Goal: Task Accomplishment & Management: Use online tool/utility

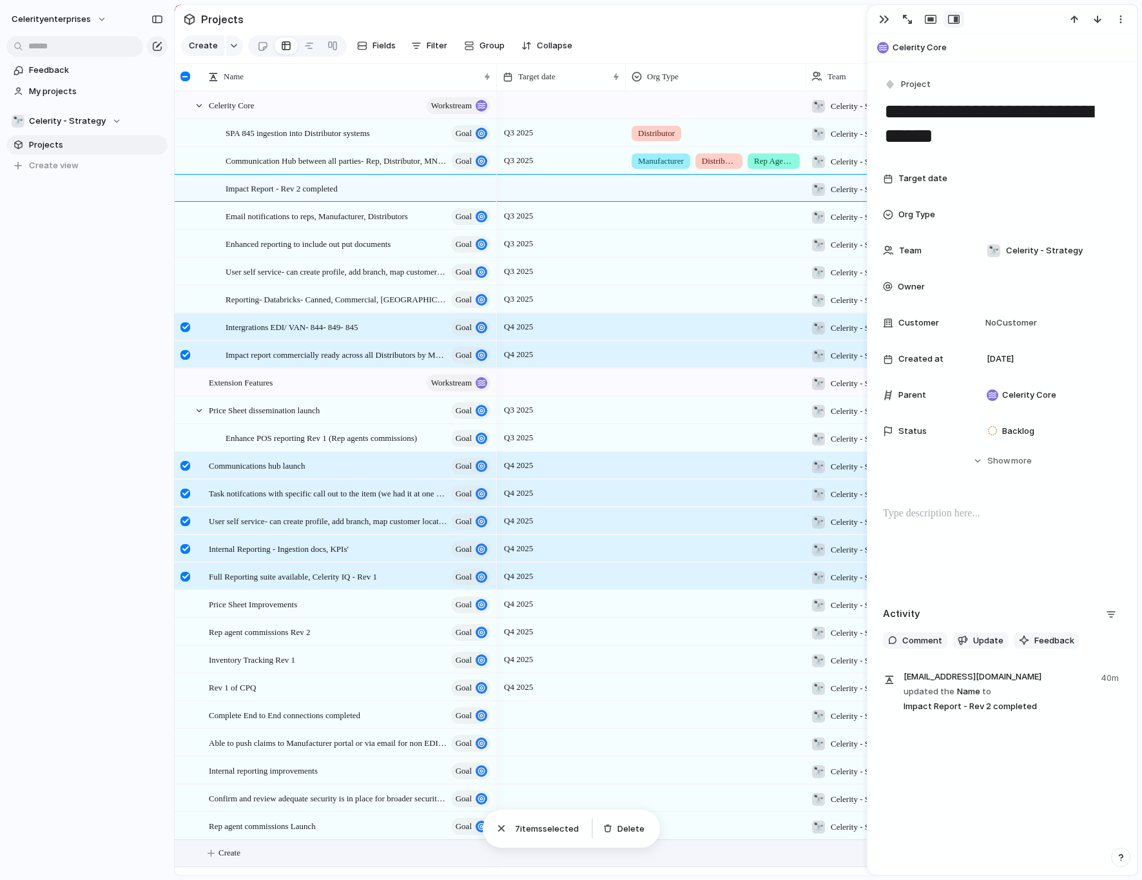
click at [302, 856] on button "Create" at bounding box center [673, 853] width 970 height 26
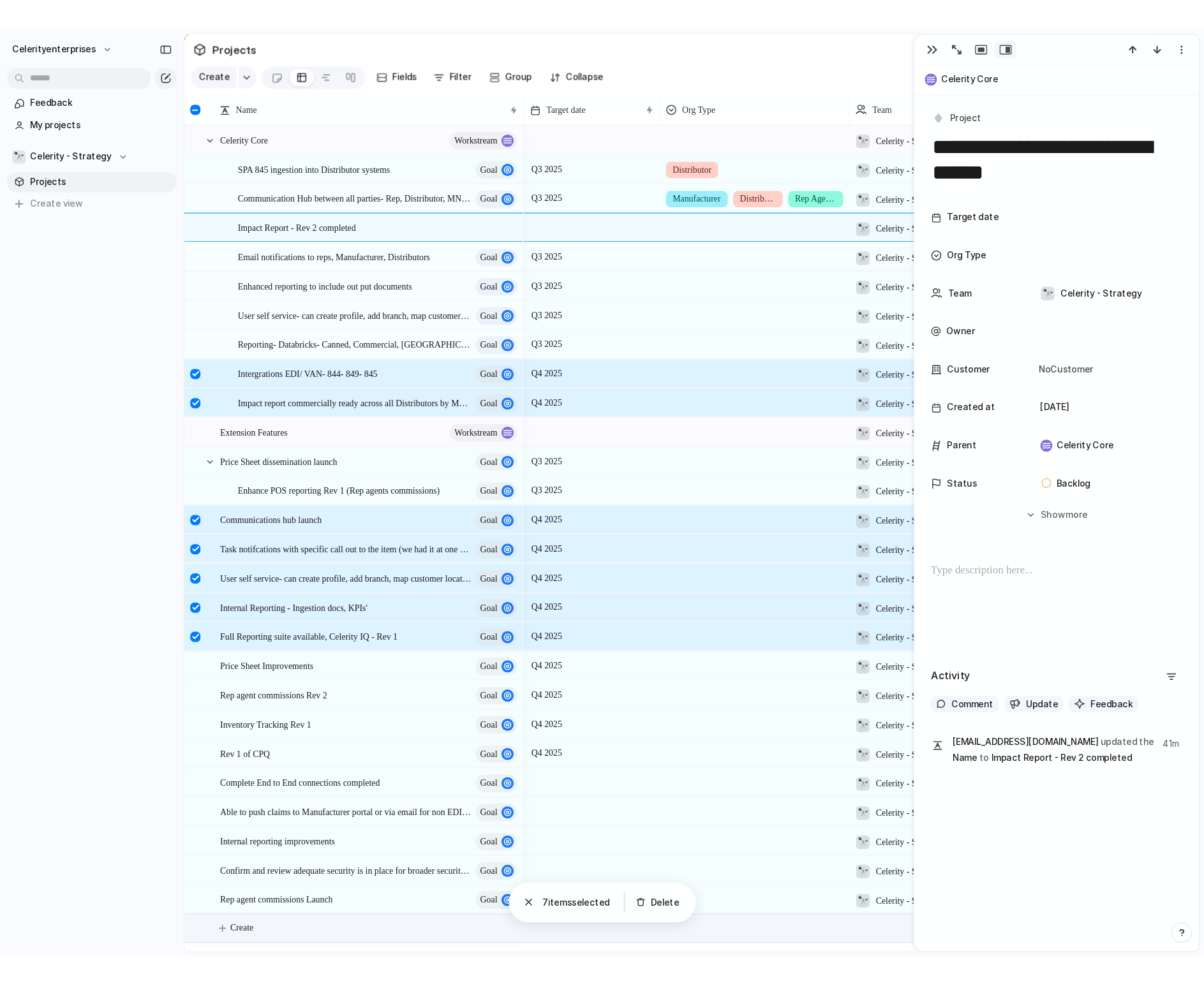
scroll to position [0, 1]
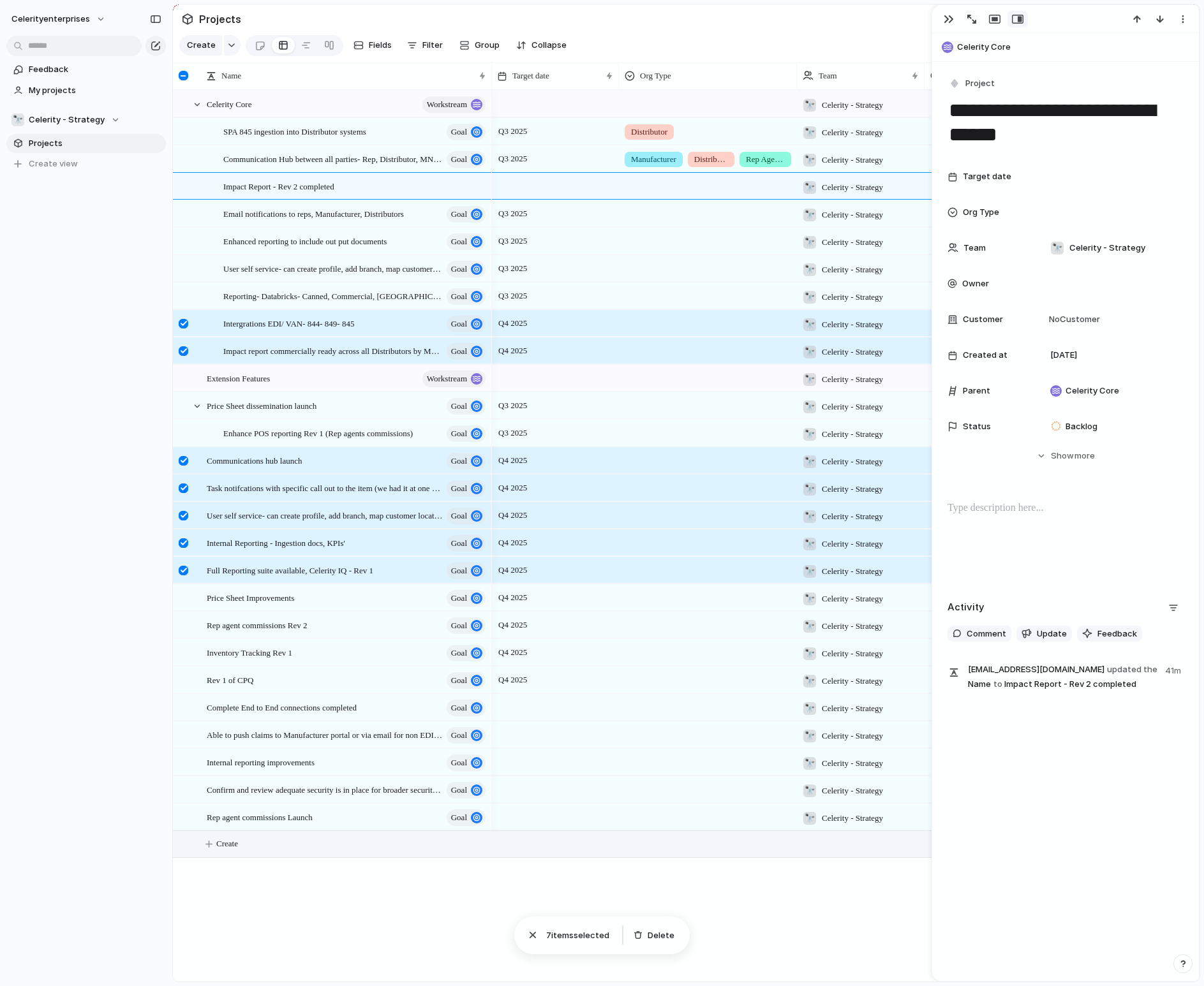
click at [103, 401] on div "celerityenterprises Feedback My projects 🔭 Celerity - Strategy Projects To pick…" at bounding box center [86, 493] width 172 height 986
click at [188, 73] on div at bounding box center [183, 76] width 10 height 10
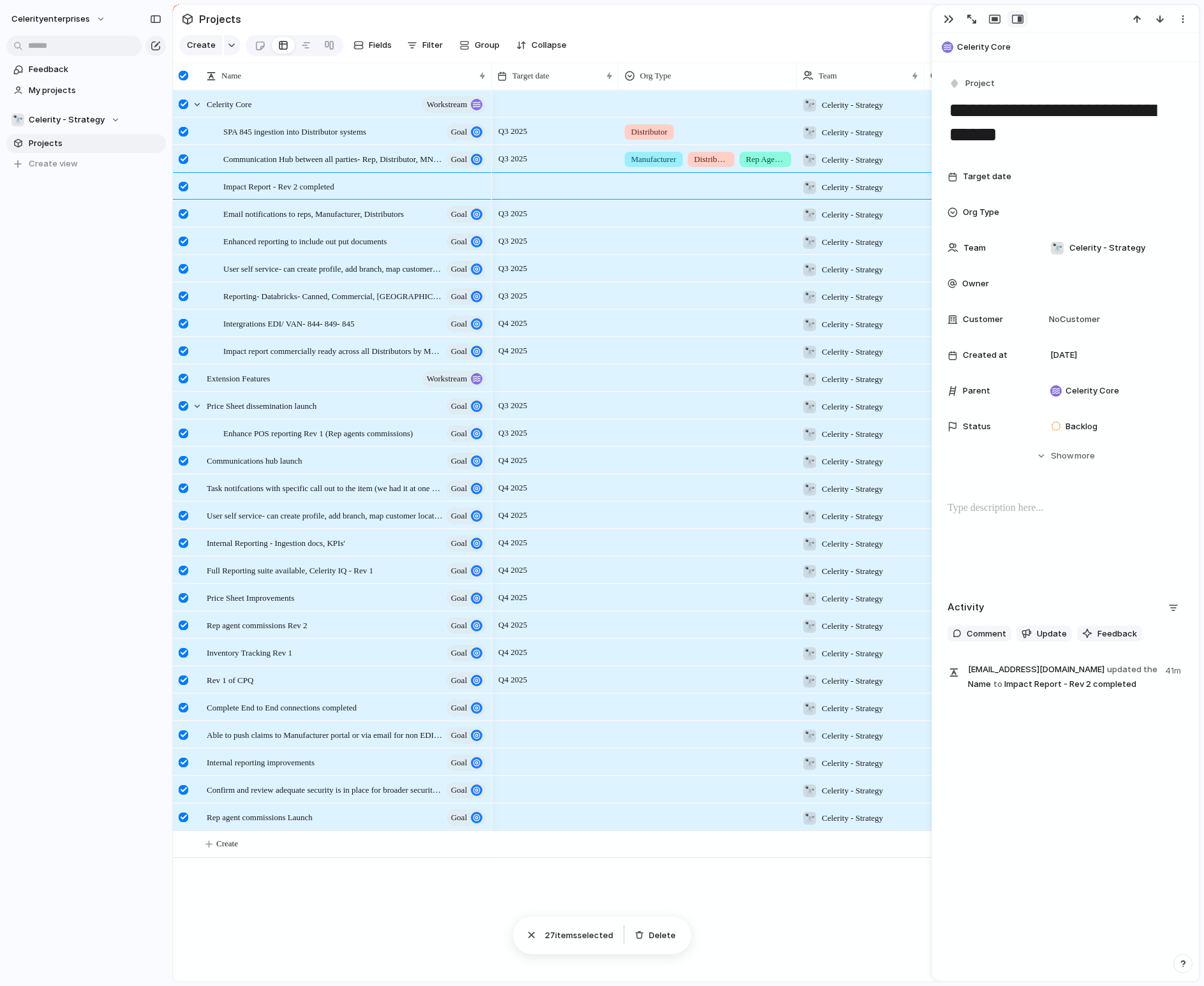
click at [188, 73] on div at bounding box center [183, 76] width 10 height 10
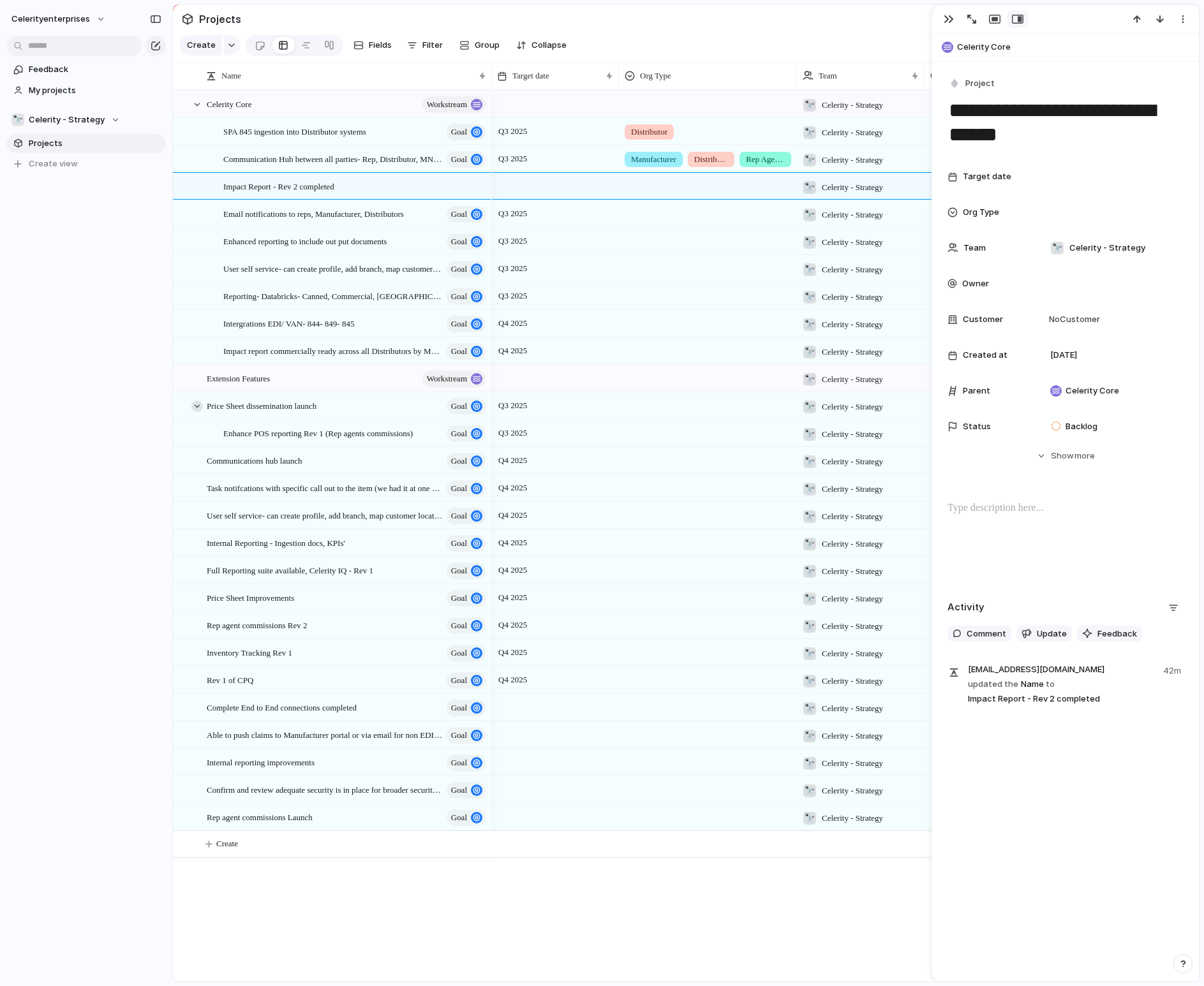
click at [196, 407] on div at bounding box center [197, 407] width 12 height 12
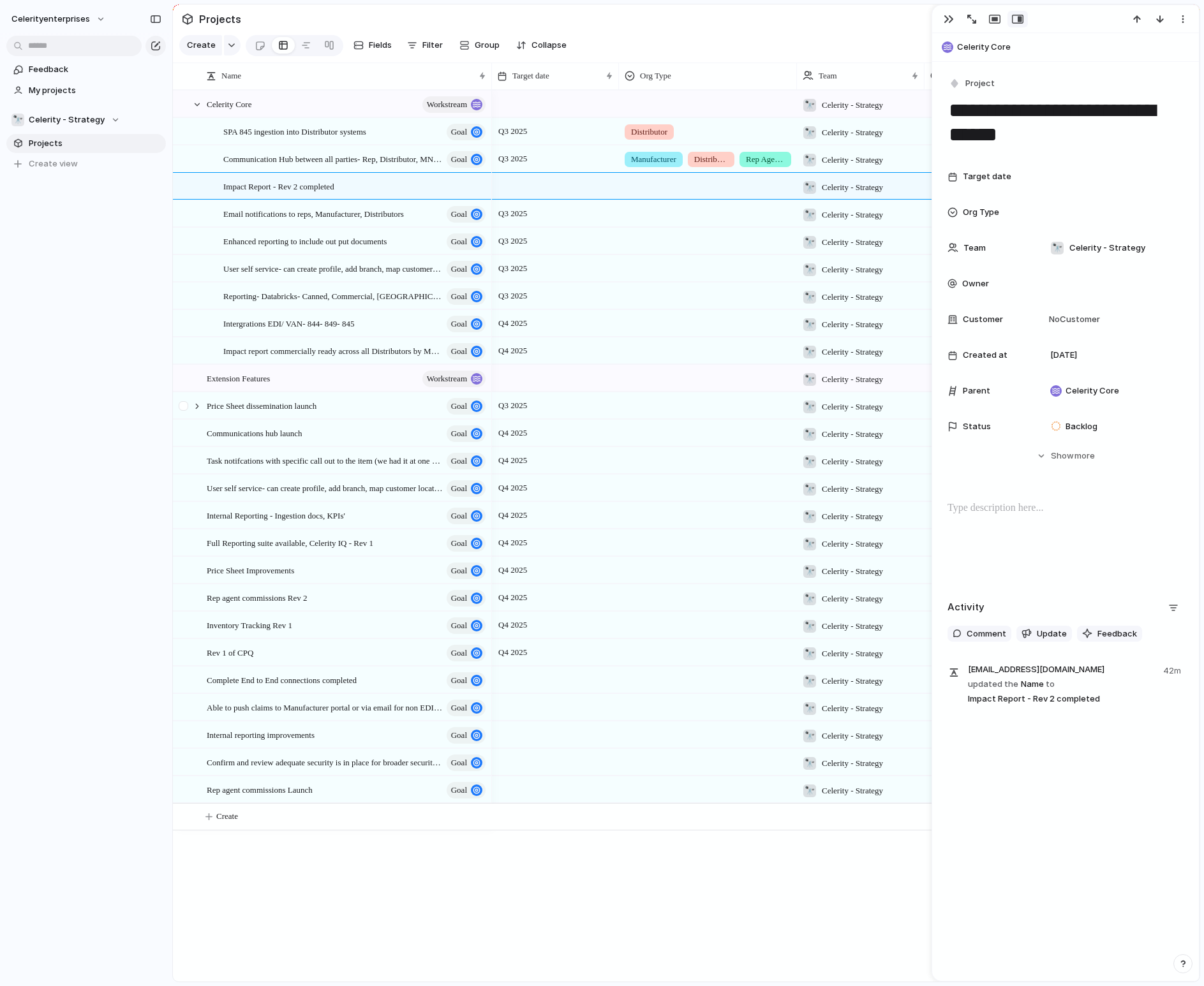
click at [192, 409] on div at bounding box center [184, 410] width 23 height 35
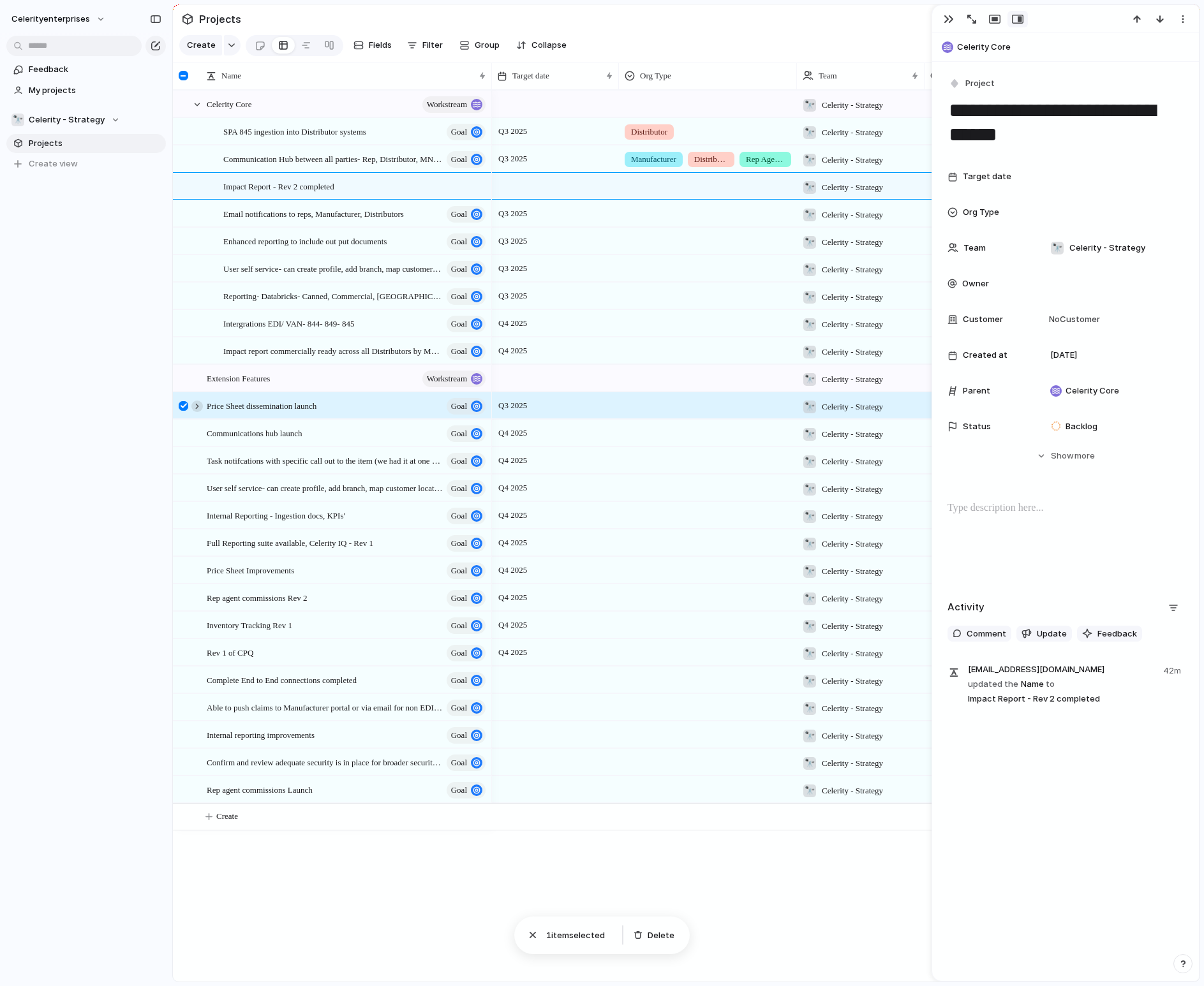
click at [193, 405] on div at bounding box center [197, 407] width 12 height 12
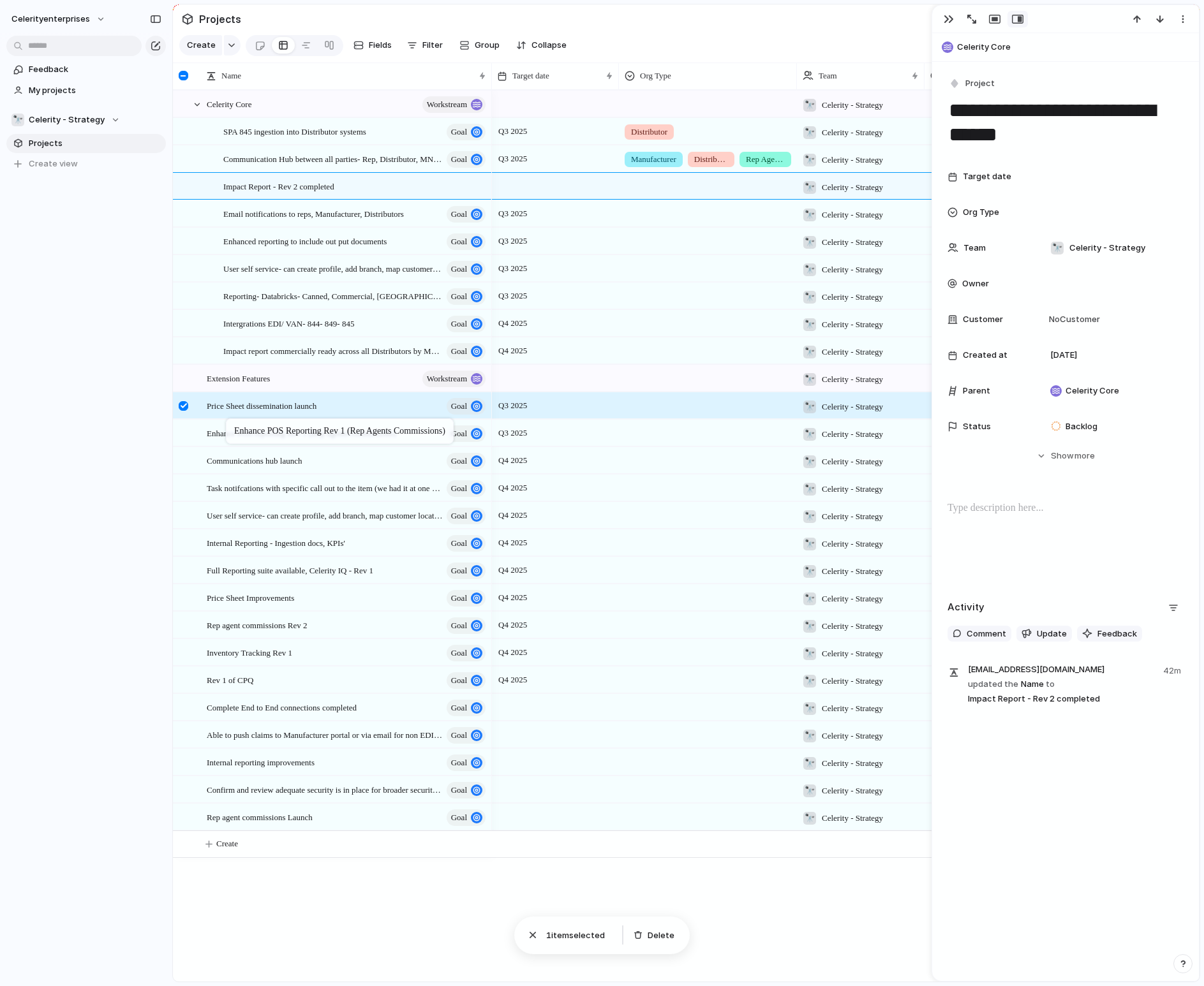
drag, startPoint x: 245, startPoint y: 435, endPoint x: 233, endPoint y: 421, distance: 18.4
click at [235, 46] on button "button" at bounding box center [232, 45] width 17 height 21
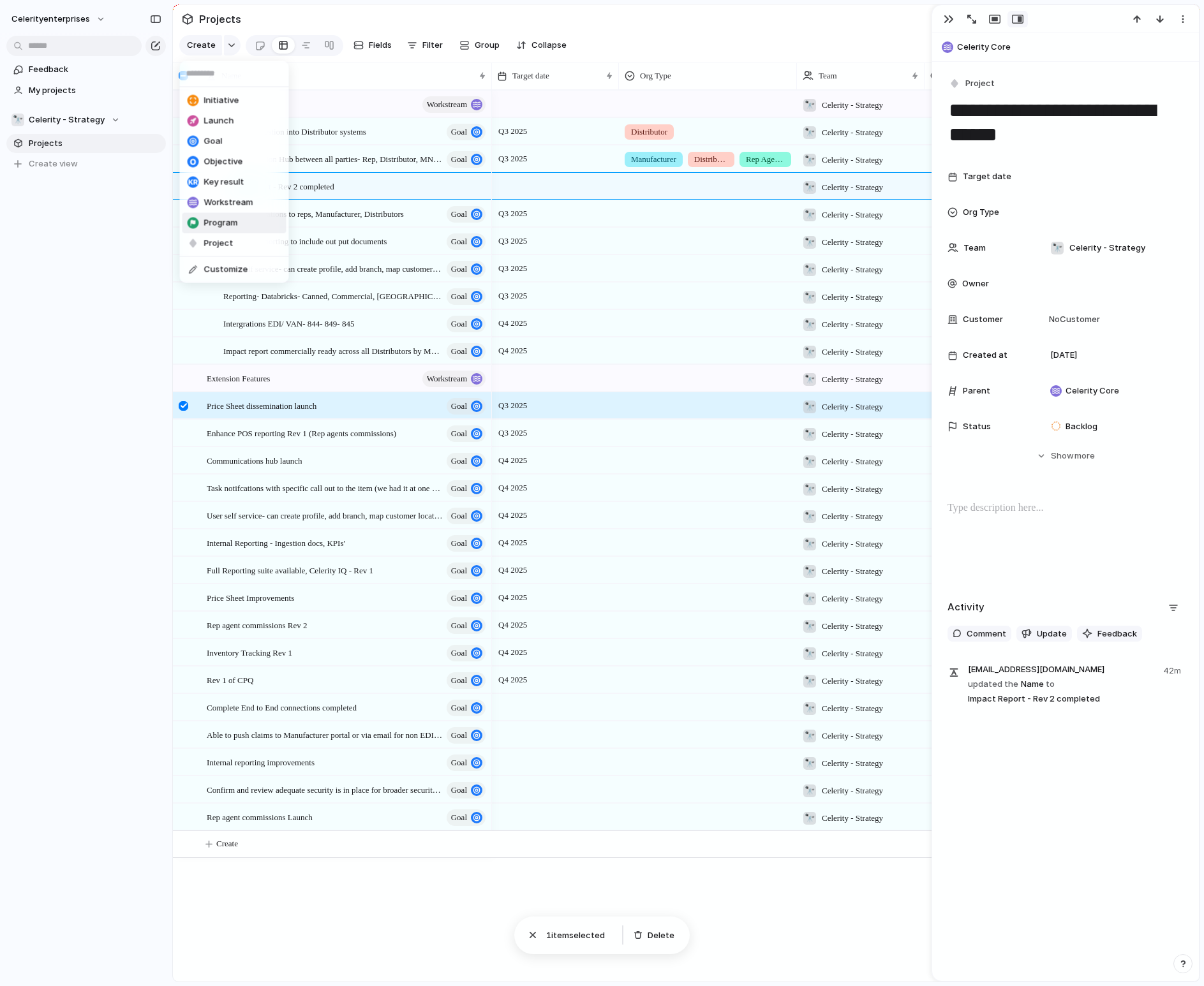
click at [231, 222] on span "Program" at bounding box center [221, 223] width 34 height 13
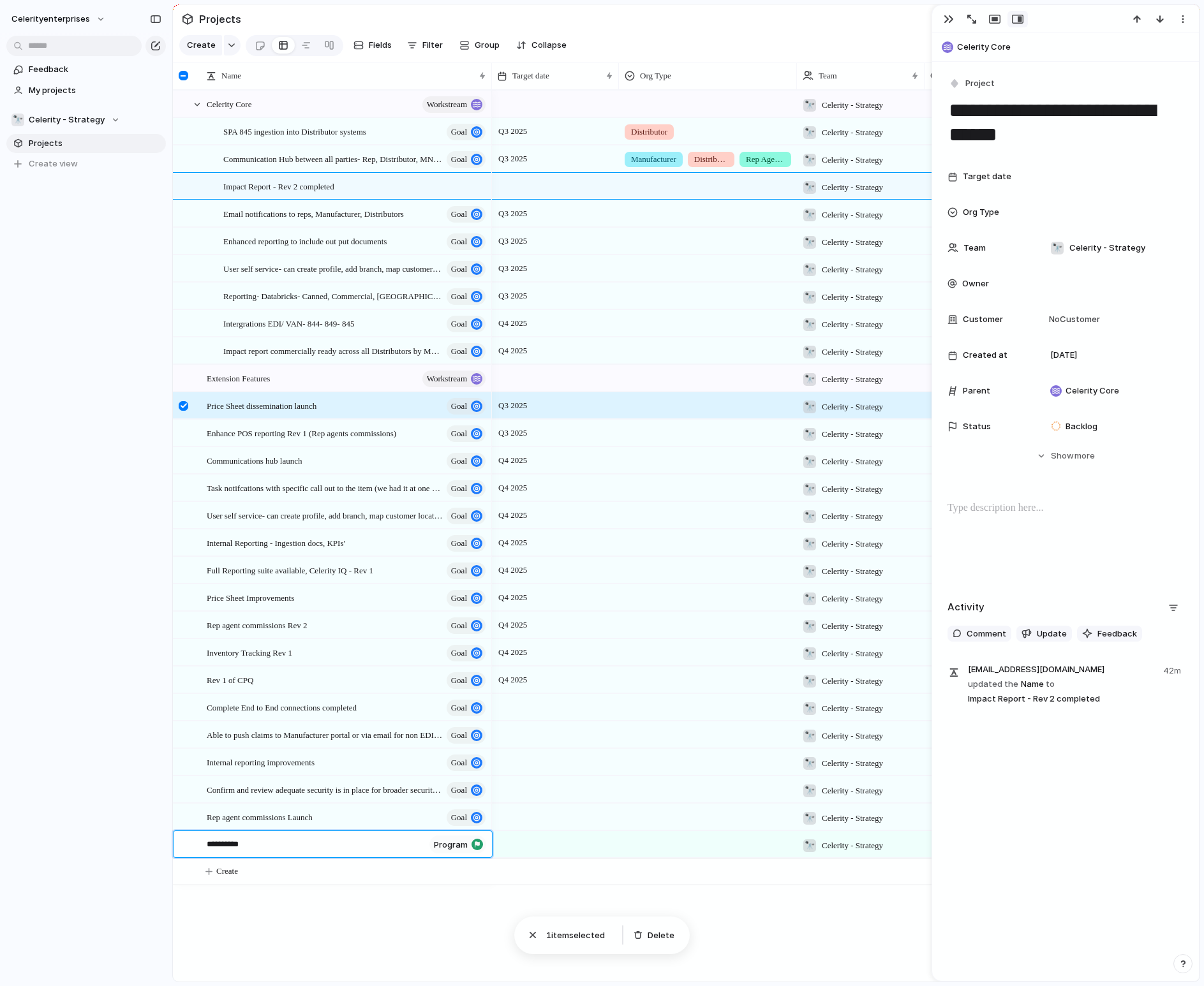
type textarea "**********"
click at [228, 870] on span "Create" at bounding box center [227, 871] width 22 height 13
click at [231, 46] on div "button" at bounding box center [231, 45] width 9 height 5
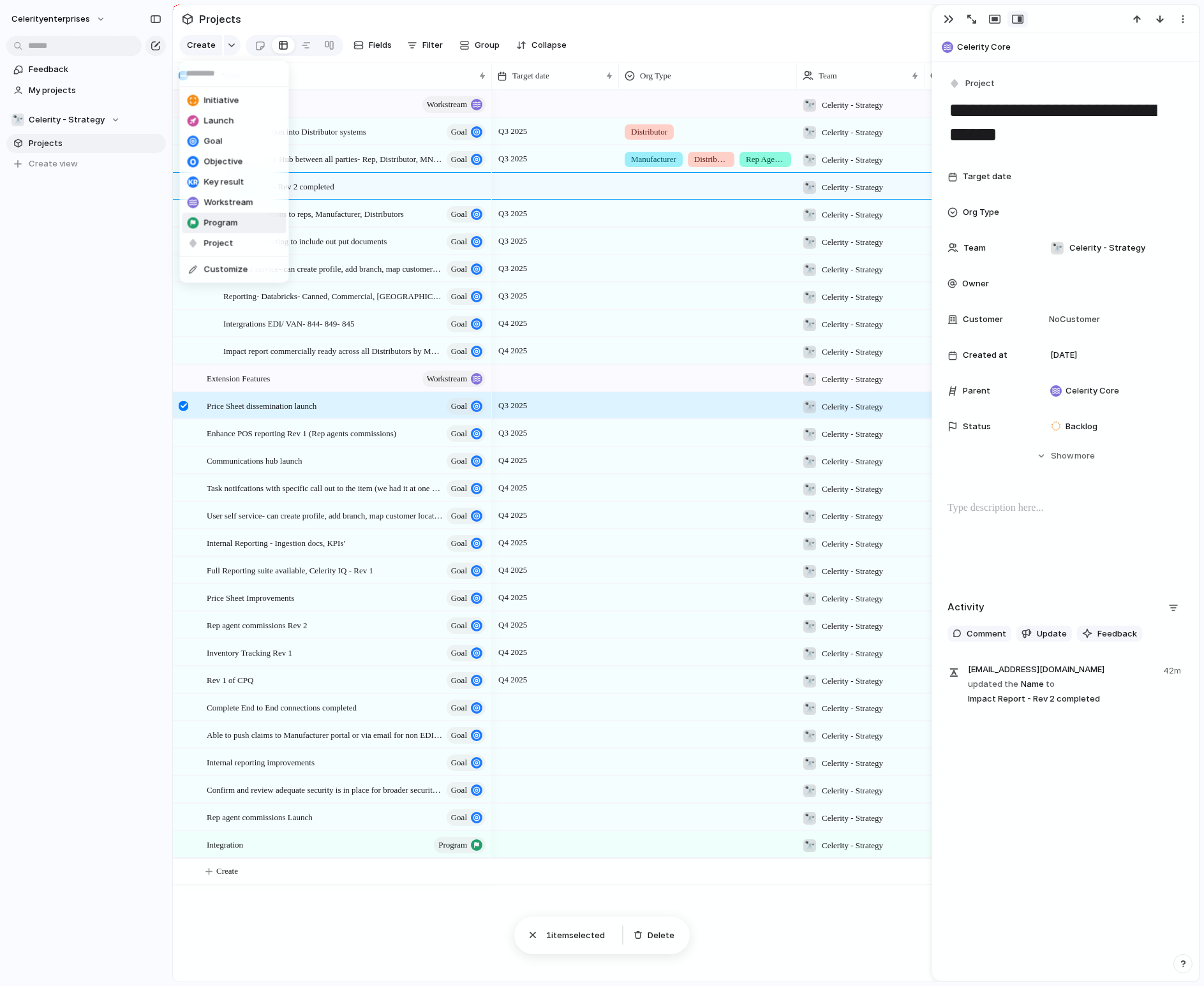
click at [220, 222] on span "Program" at bounding box center [221, 223] width 34 height 13
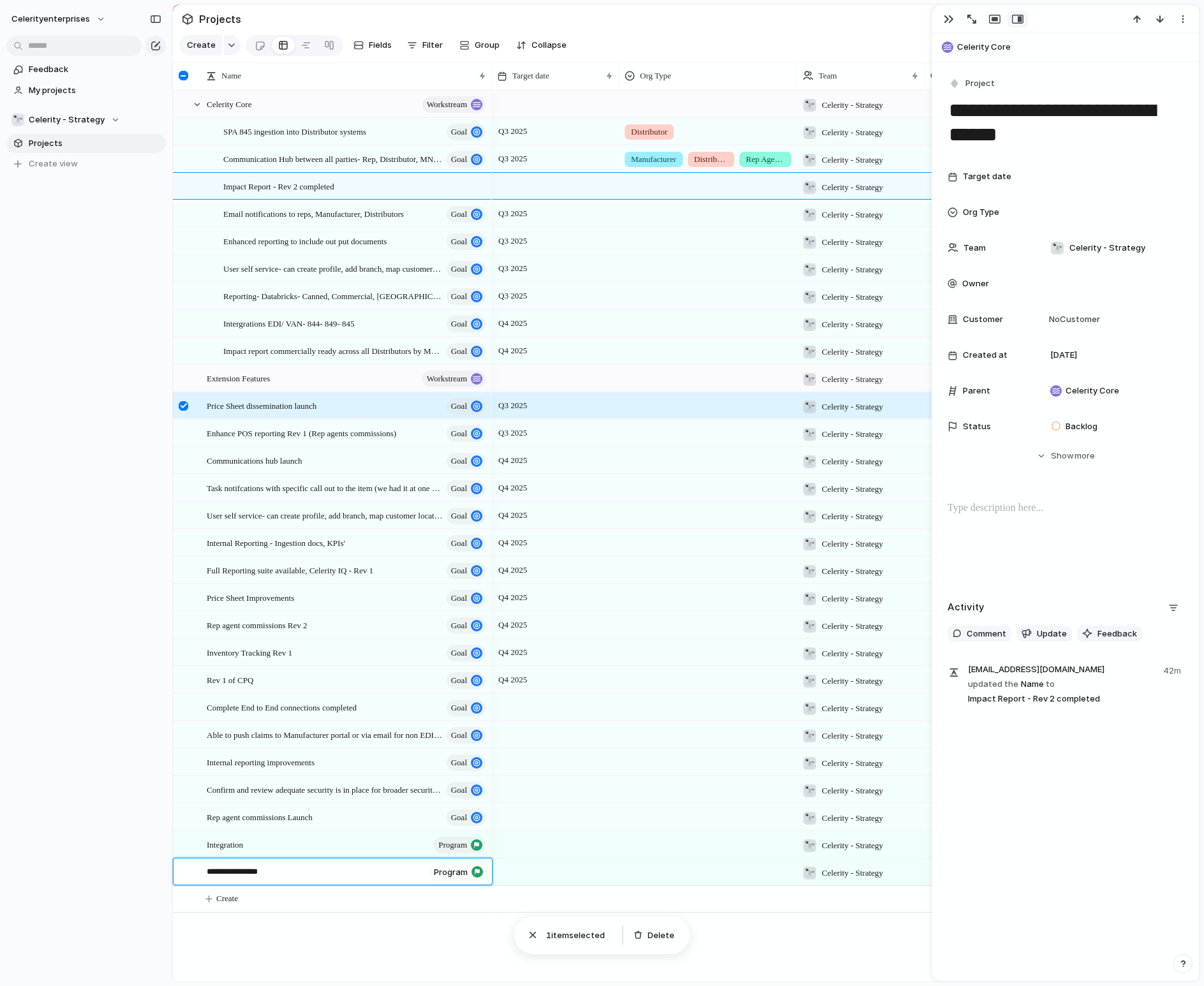
type textarea "**********"
click at [233, 45] on div "button" at bounding box center [231, 45] width 9 height 5
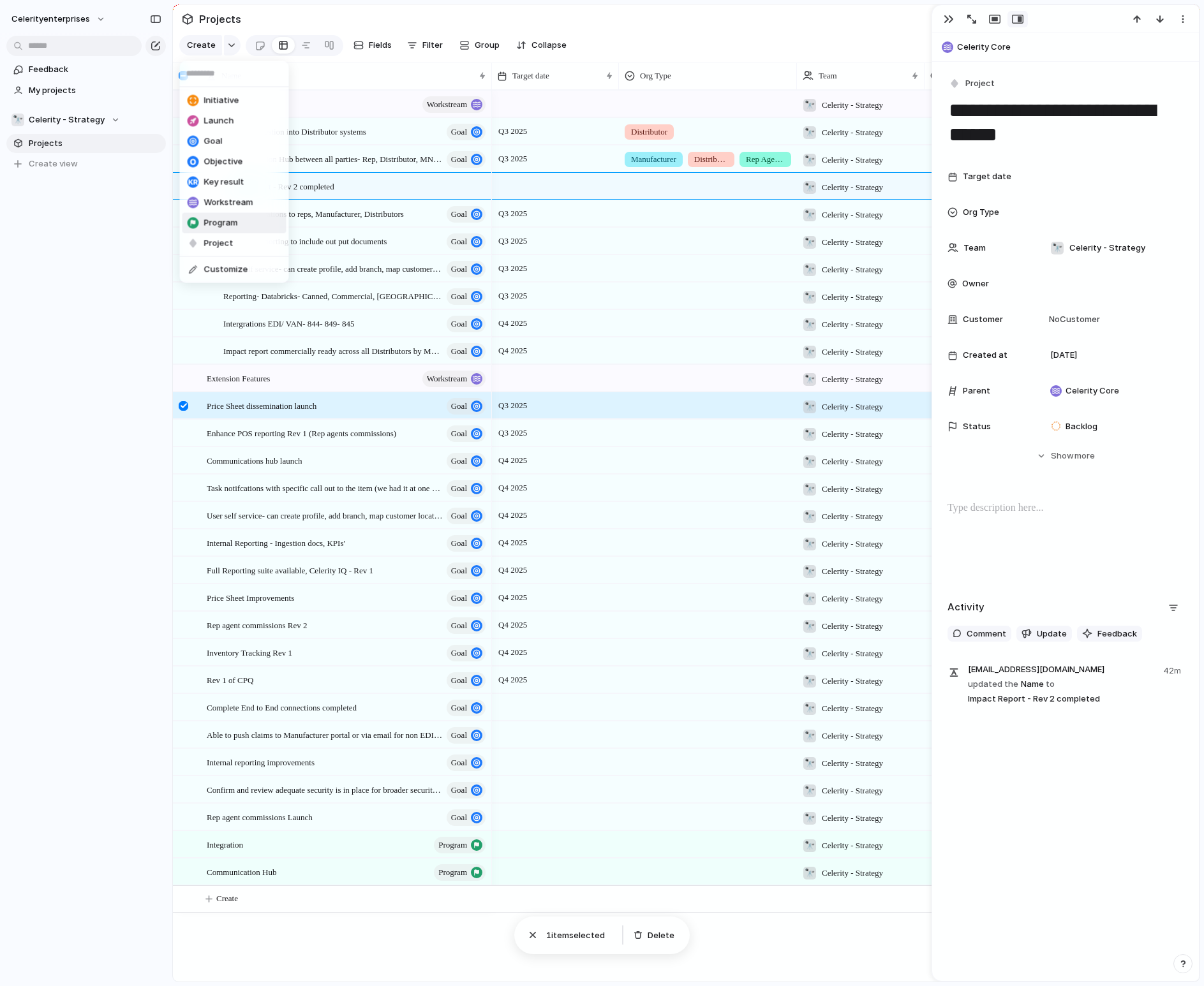
click at [220, 227] on span "Program" at bounding box center [221, 223] width 34 height 13
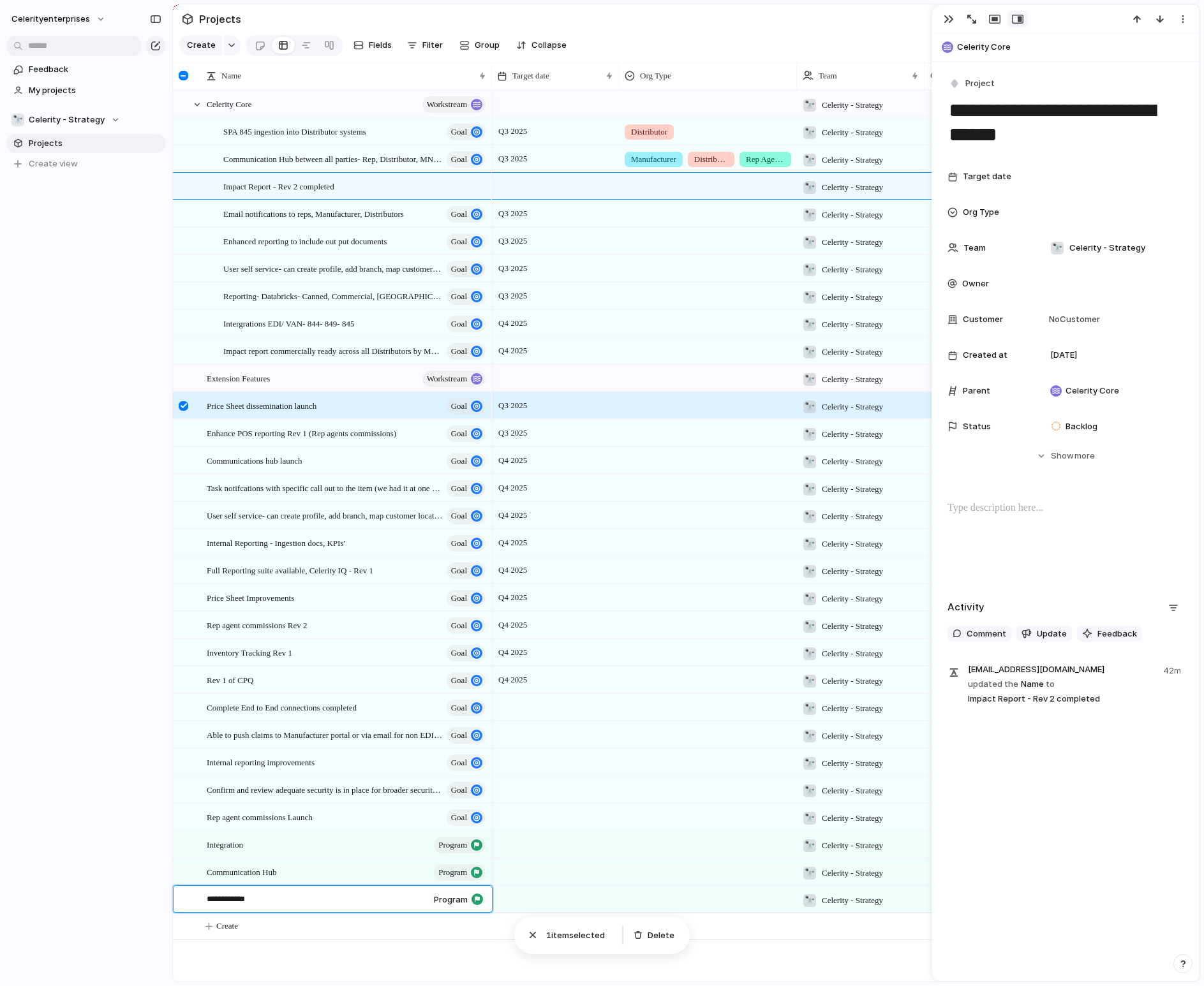
type textarea "**********"
click at [231, 45] on div "button" at bounding box center [231, 45] width 9 height 5
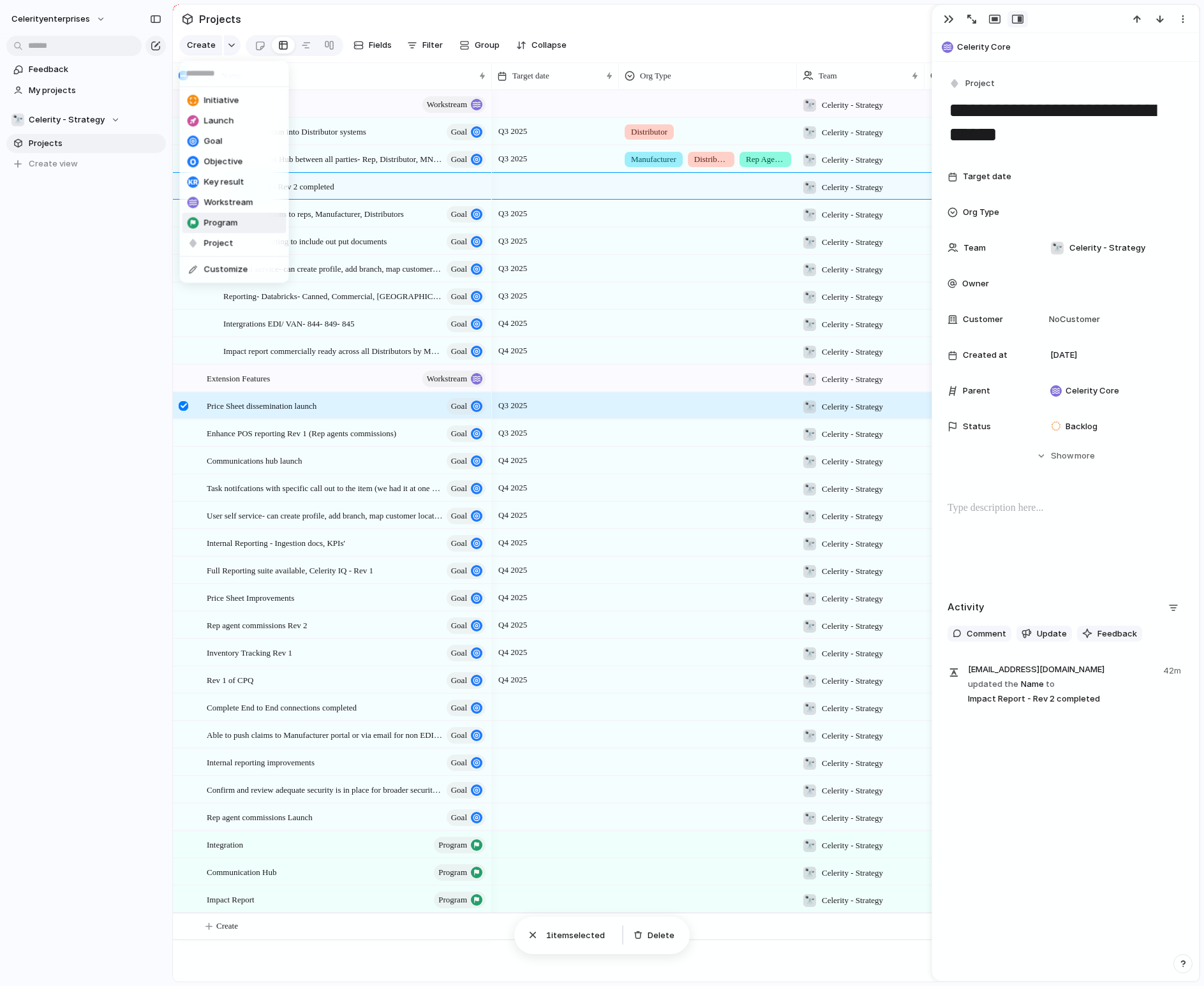
click at [217, 220] on span "Program" at bounding box center [221, 223] width 34 height 13
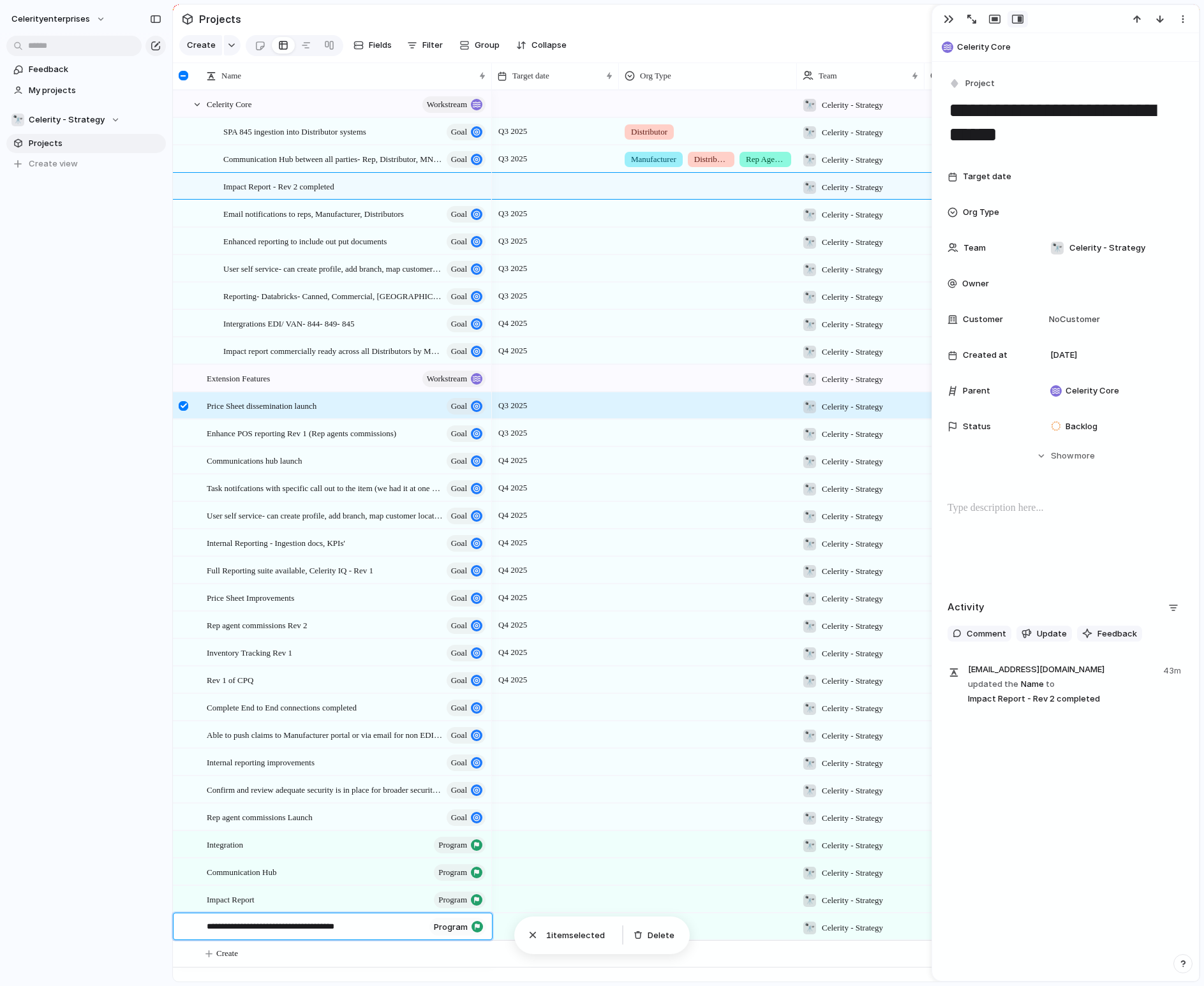
type textarea "**********"
click at [230, 47] on div "button" at bounding box center [231, 45] width 9 height 5
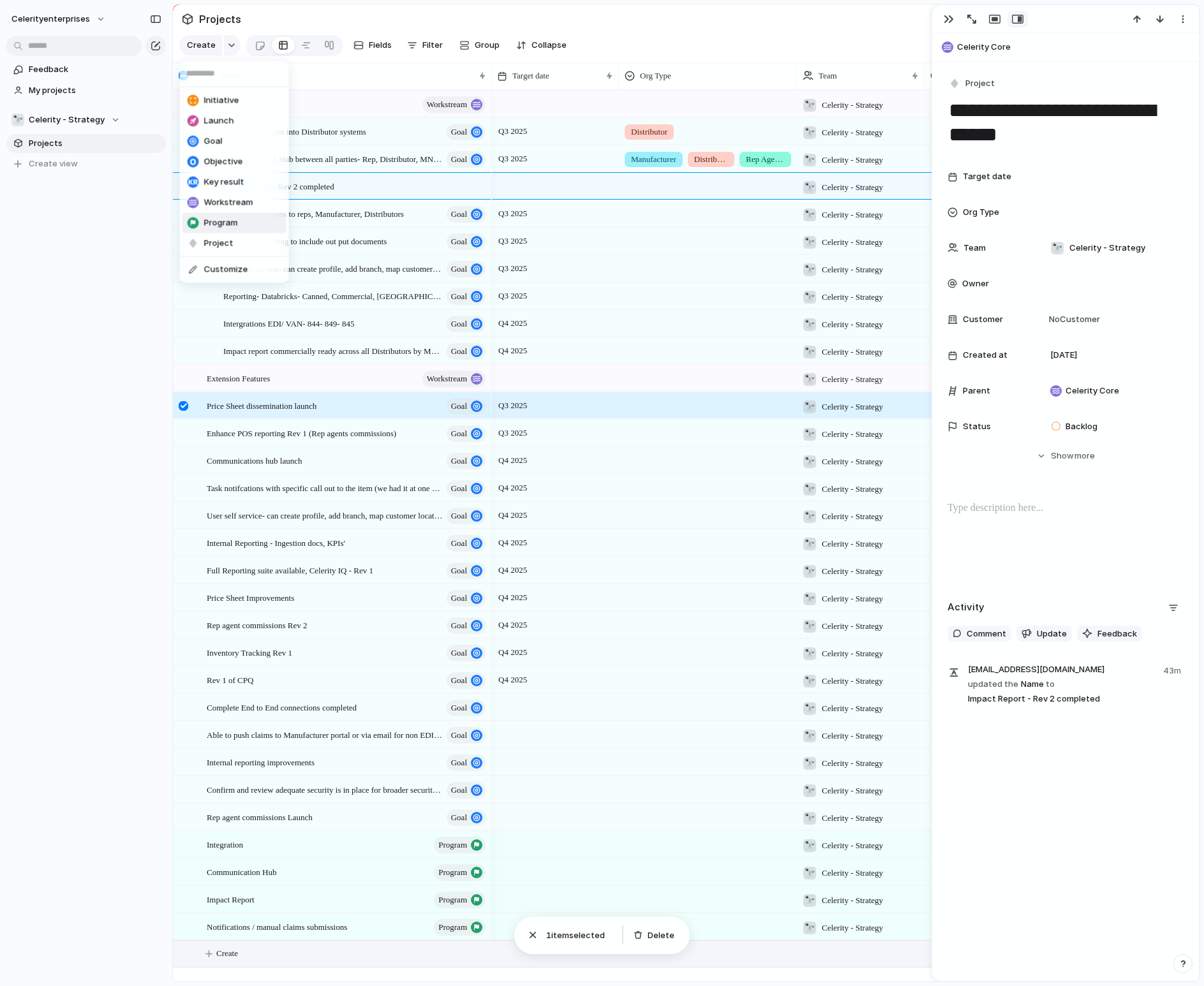
click at [204, 223] on span "Program" at bounding box center [221, 223] width 34 height 13
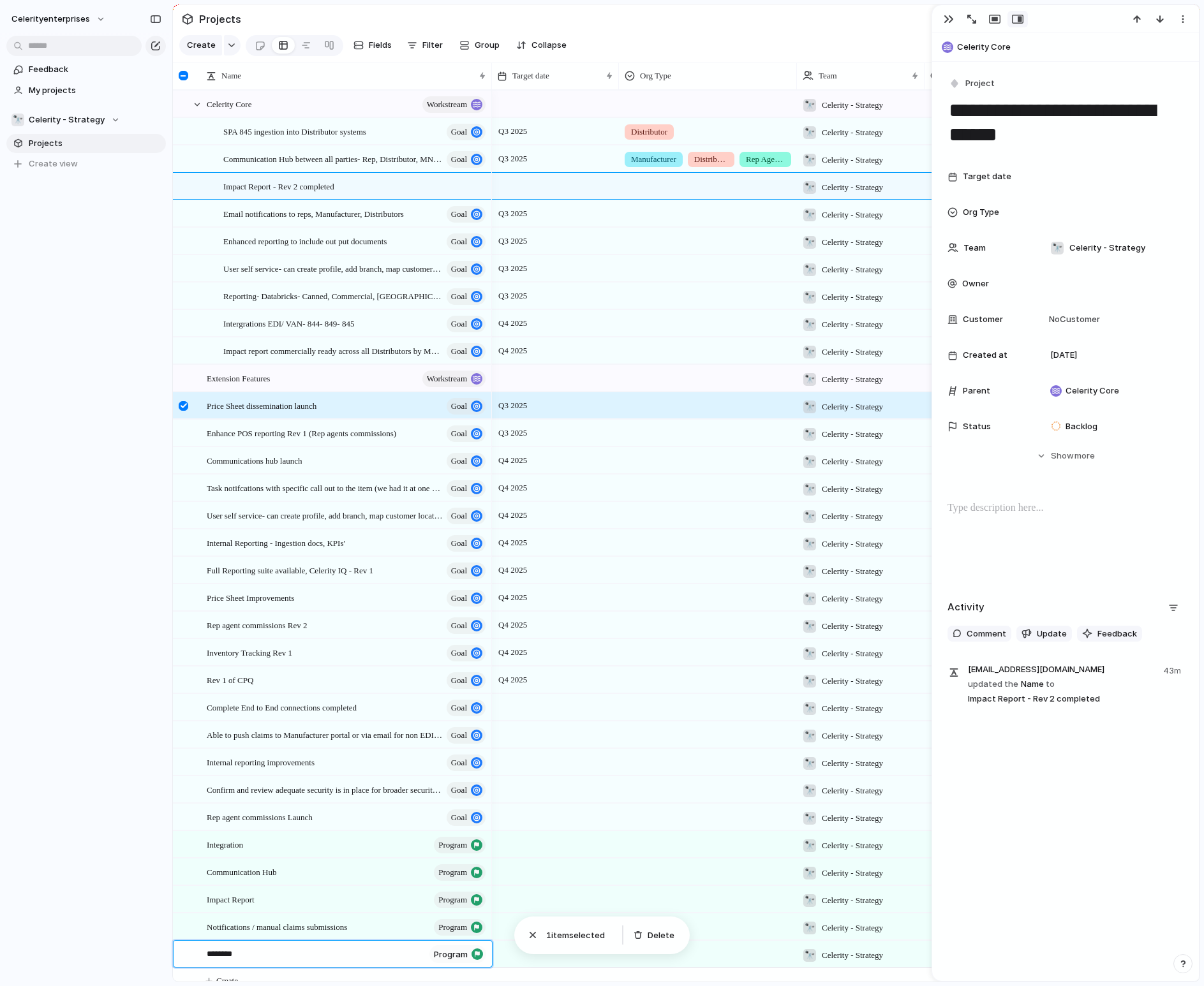
type textarea "*********"
click at [233, 41] on button "button" at bounding box center [232, 45] width 17 height 21
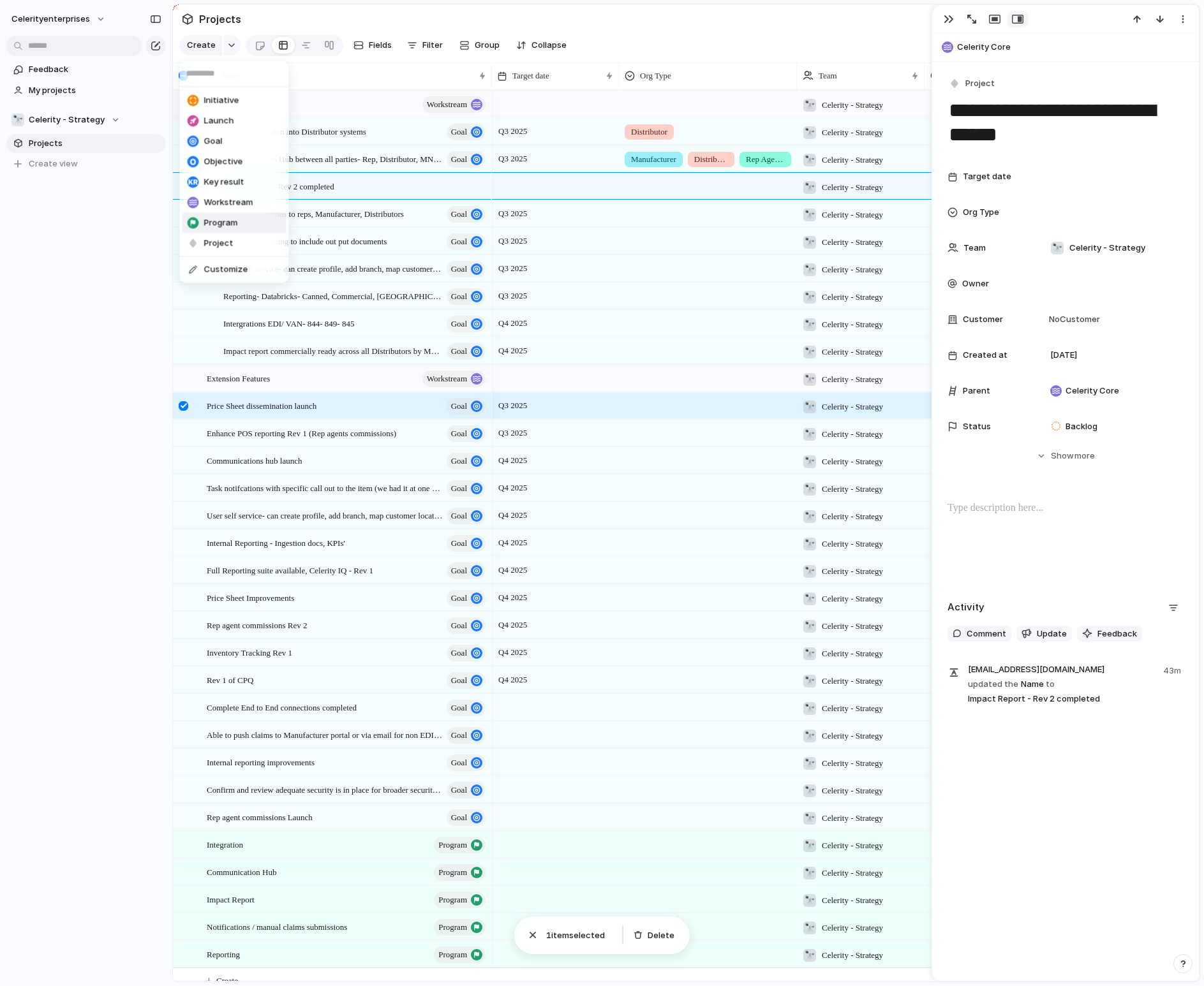
click at [217, 220] on span "Program" at bounding box center [221, 223] width 34 height 13
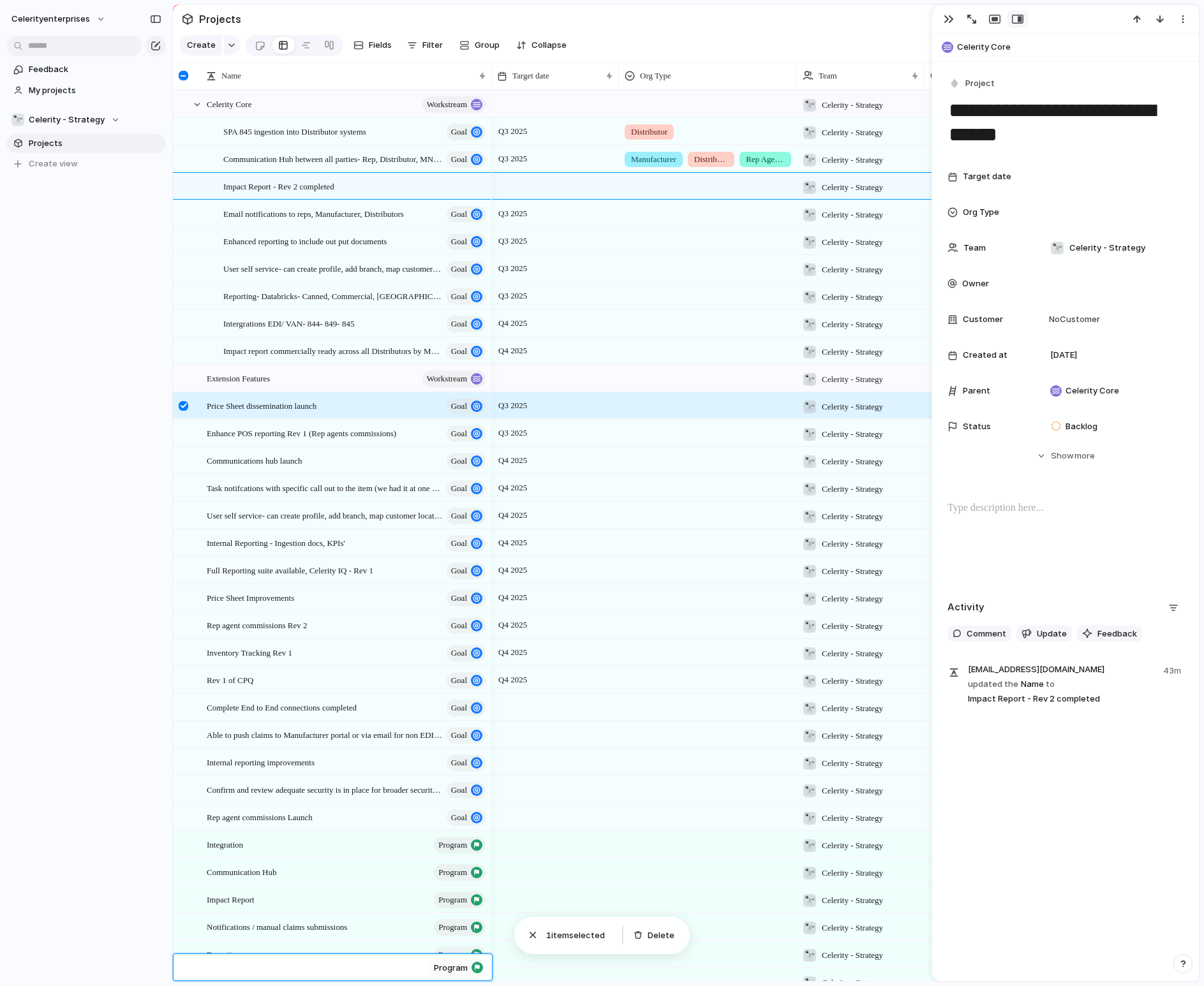
scroll to position [14, 0]
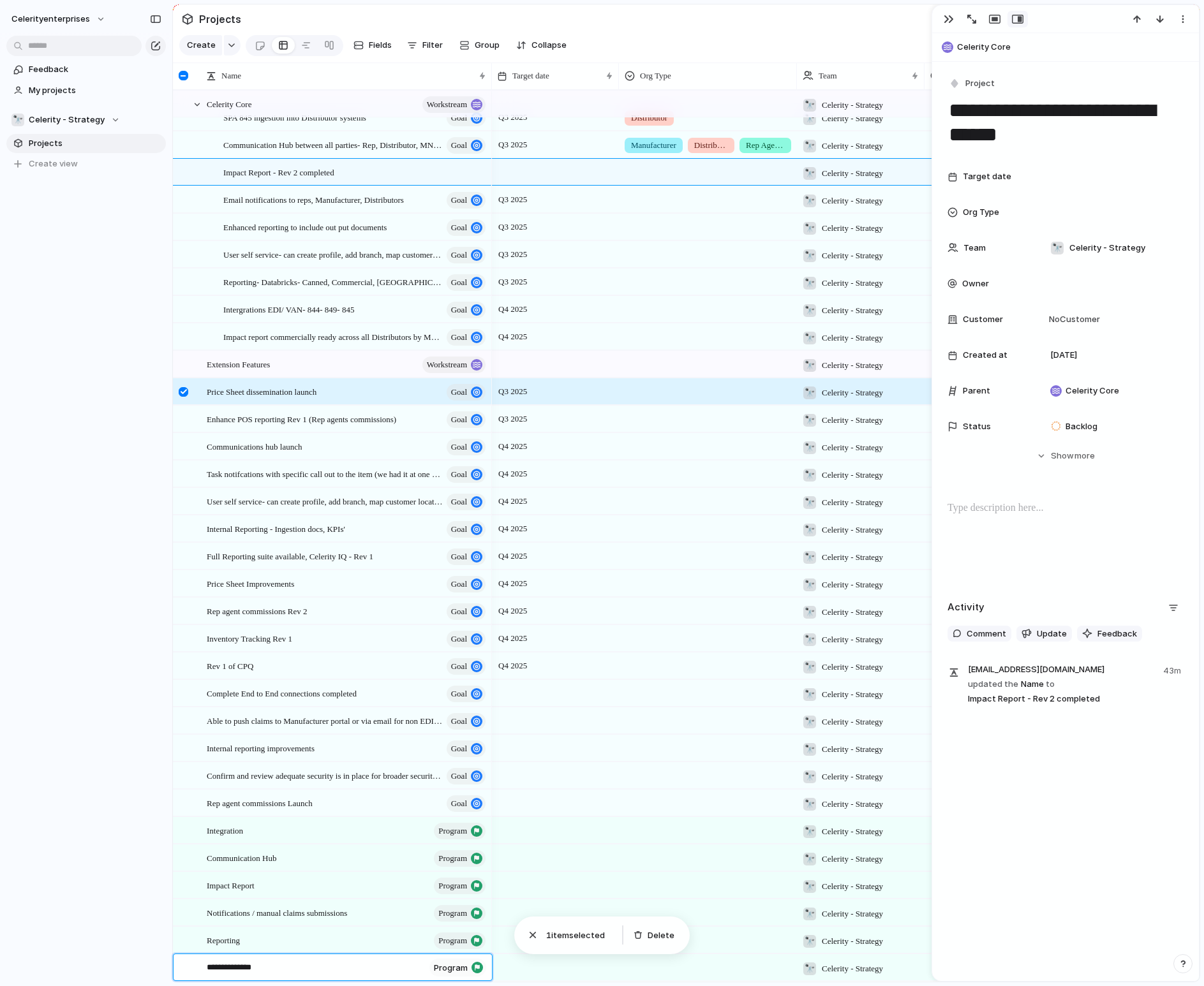
type textarea "**********"
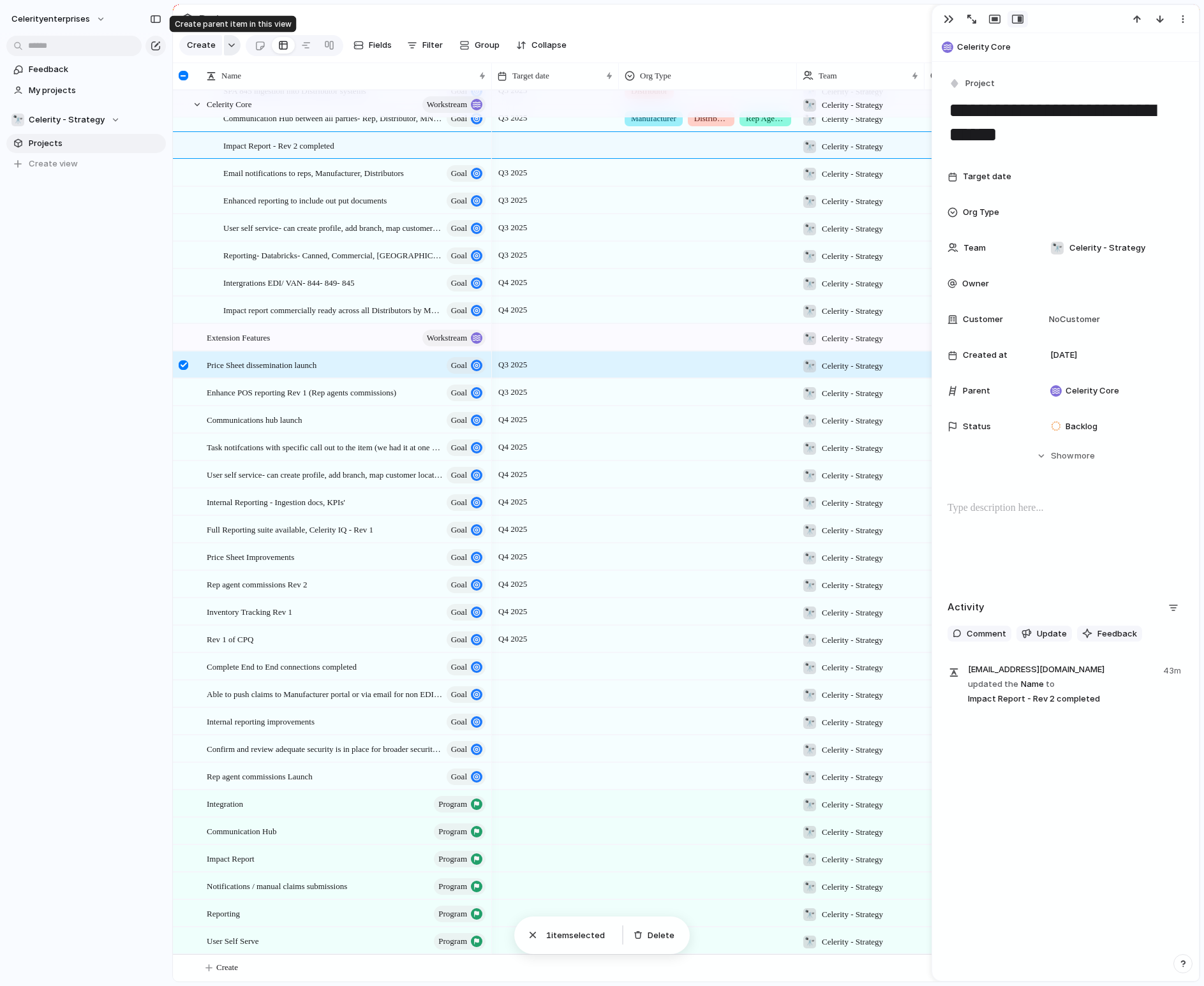
click at [229, 48] on div "button" at bounding box center [231, 45] width 9 height 5
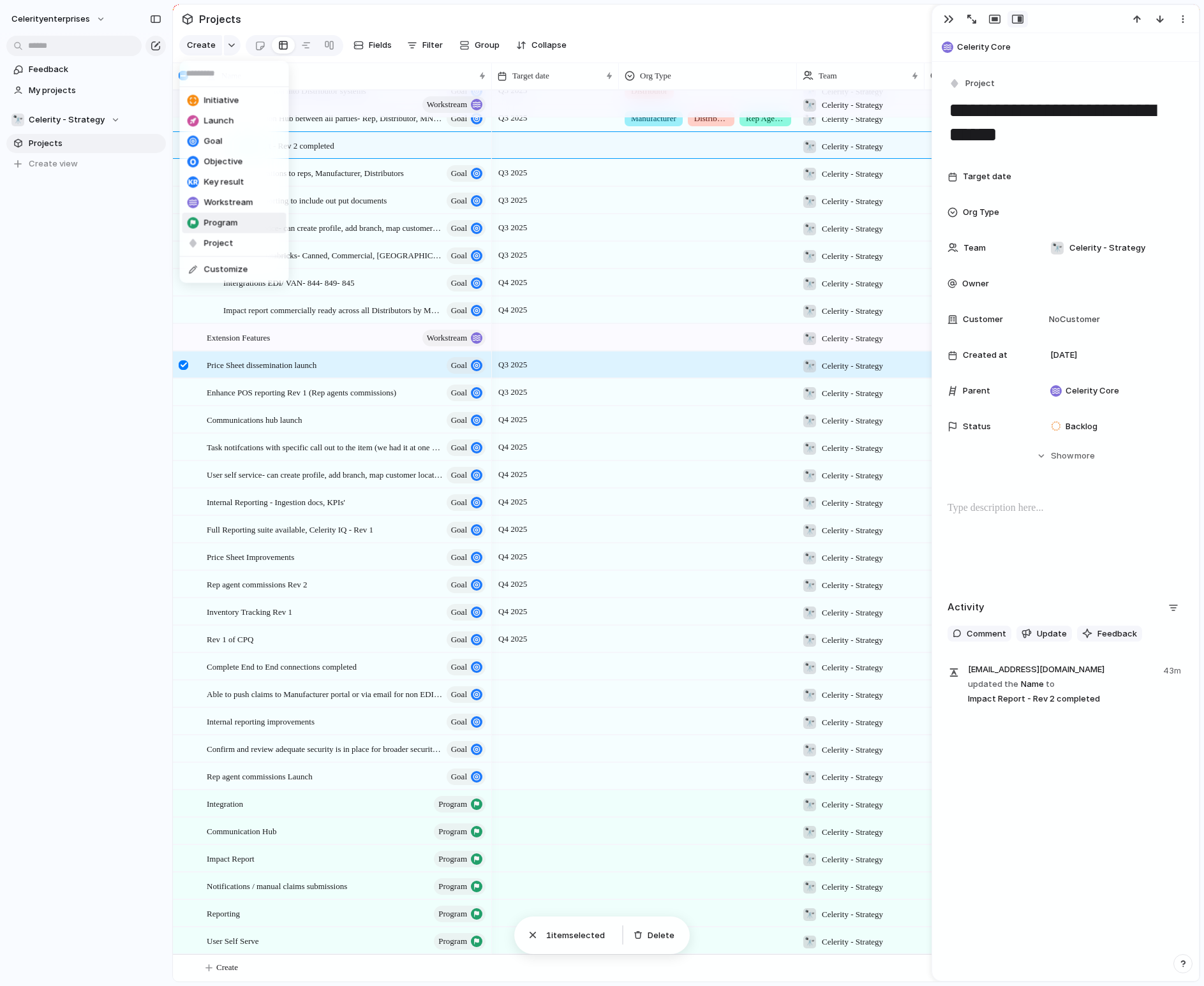
click at [215, 218] on span "Program" at bounding box center [221, 223] width 34 height 13
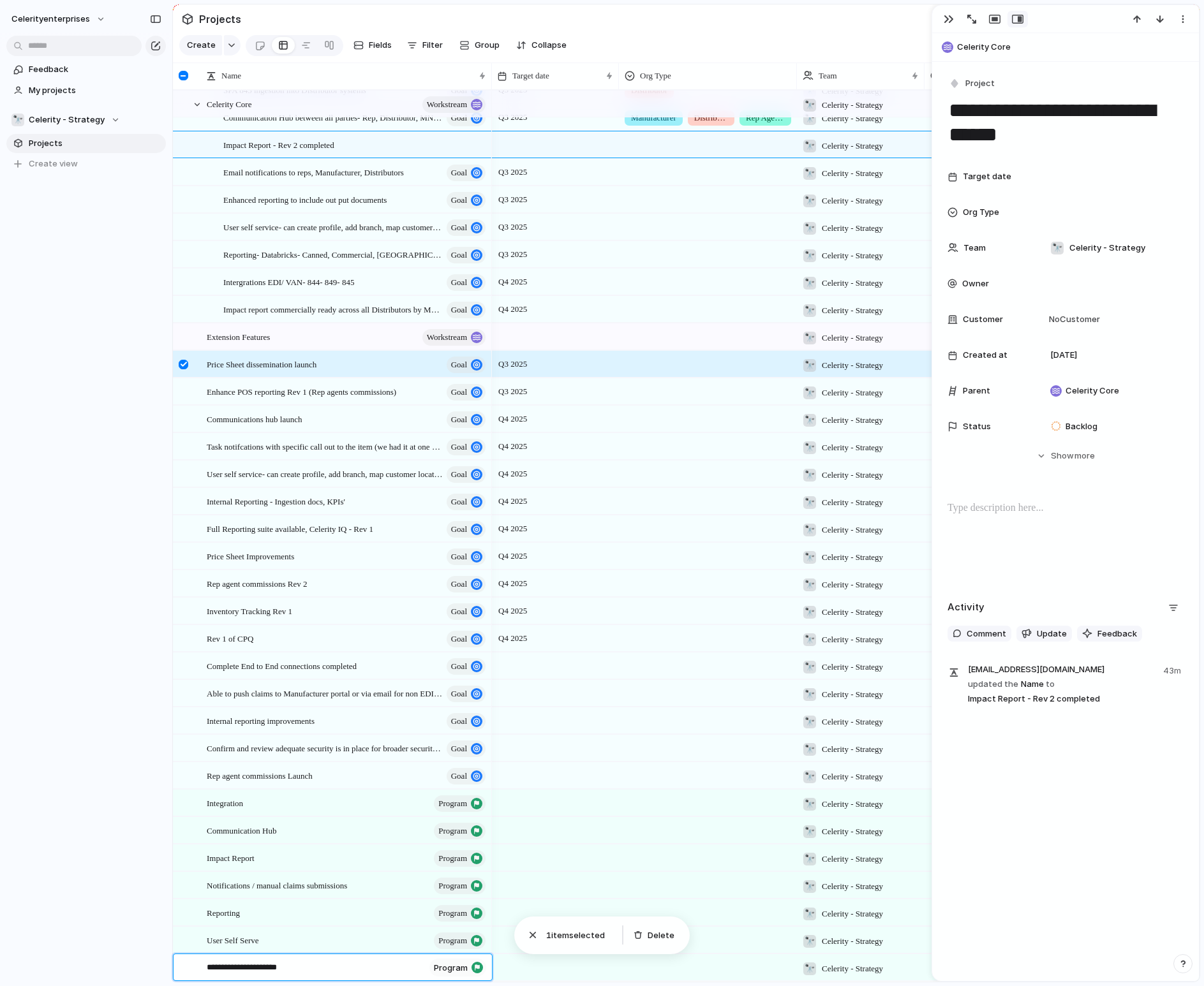
type textarea "**********"
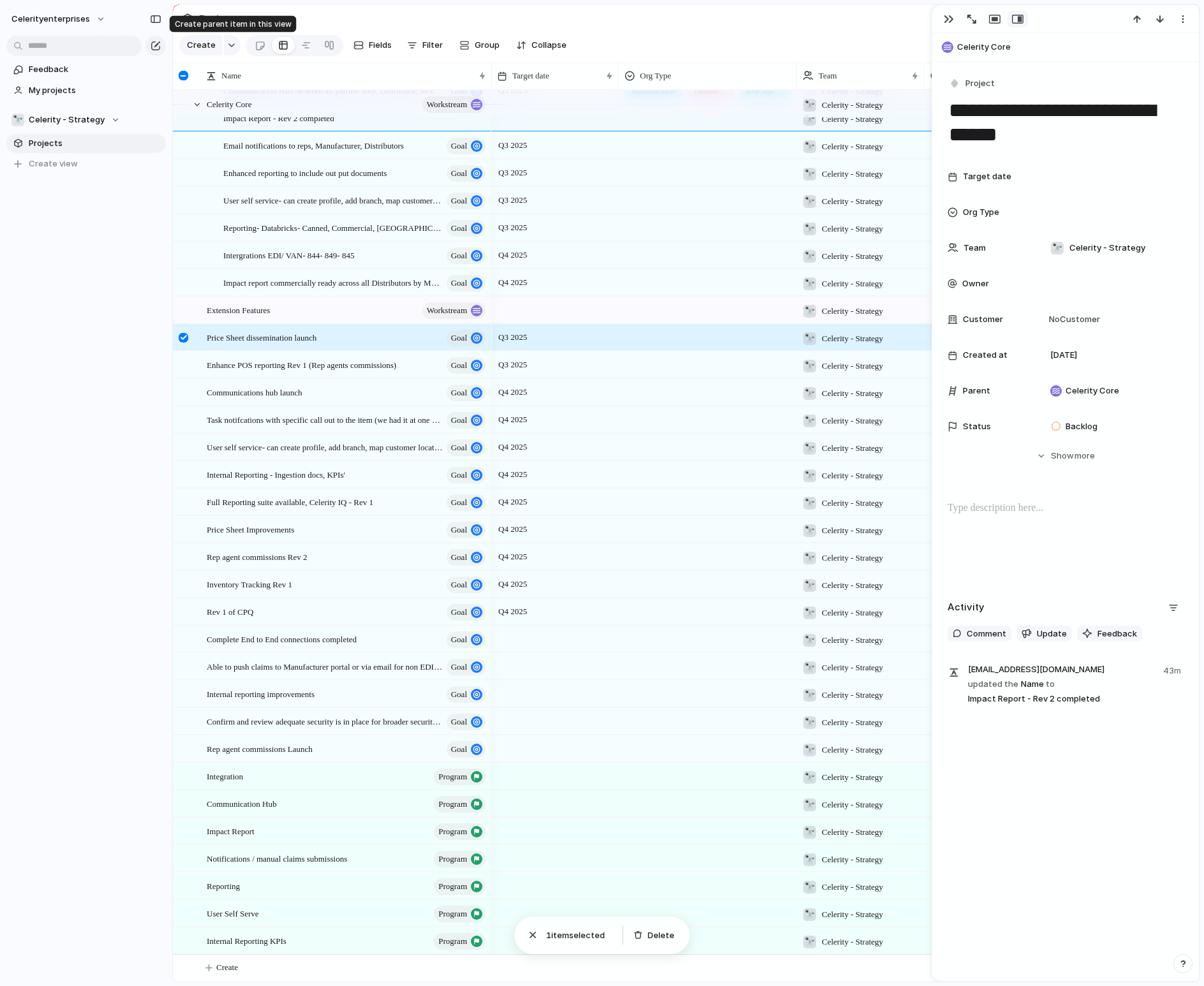
click at [232, 47] on div "button" at bounding box center [231, 45] width 9 height 5
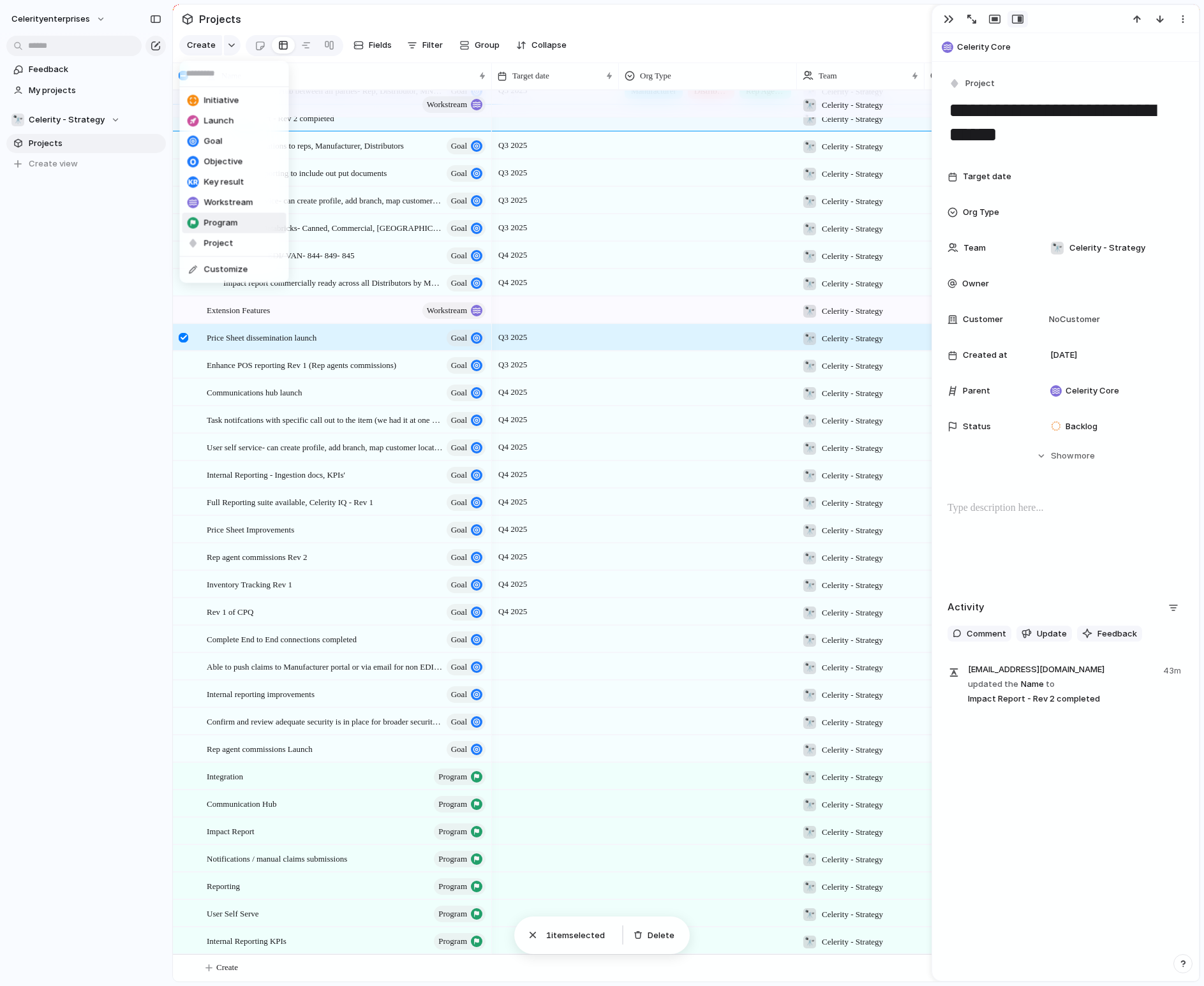
click at [209, 218] on span "Program" at bounding box center [221, 223] width 34 height 13
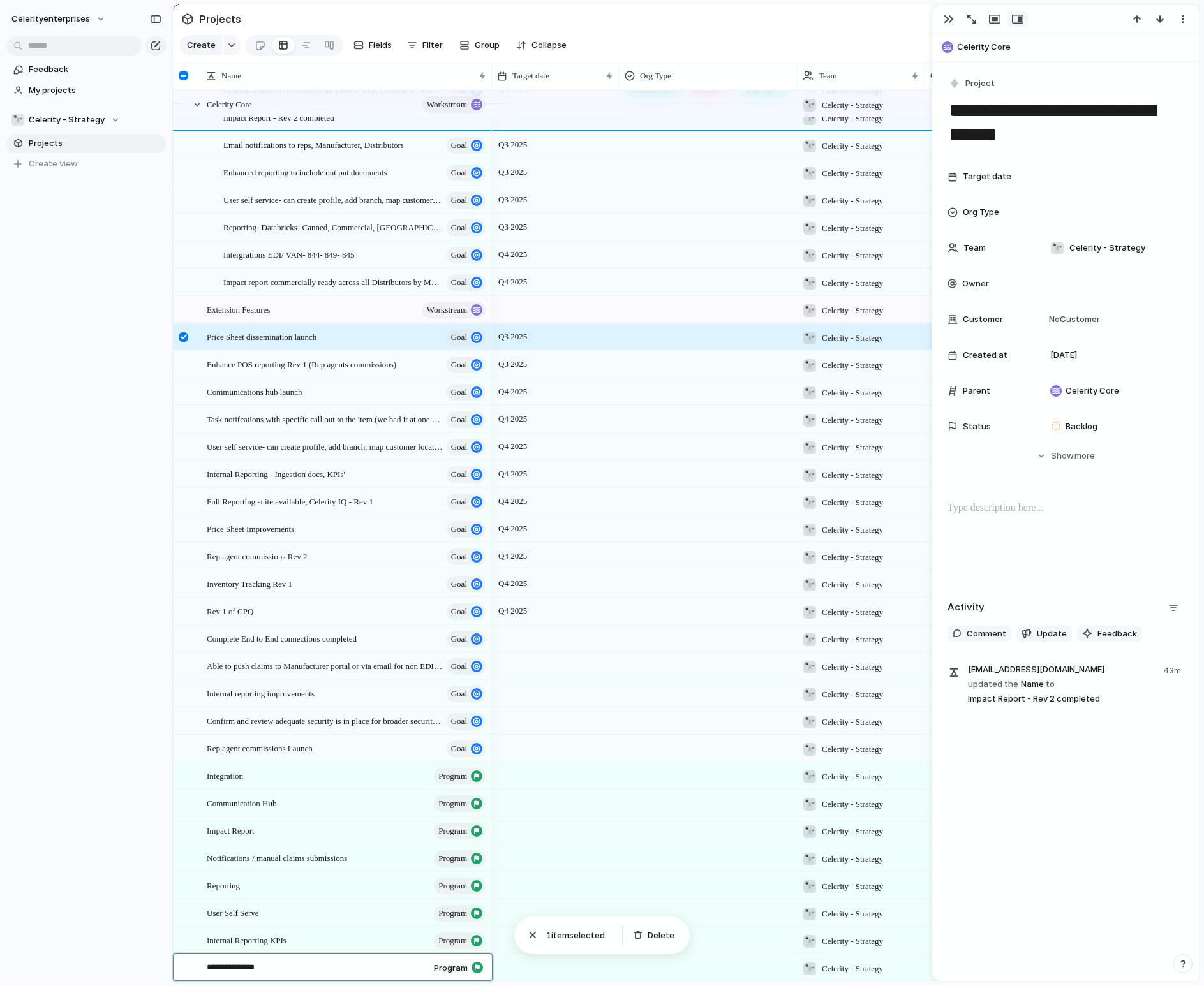
type textarea "**********"
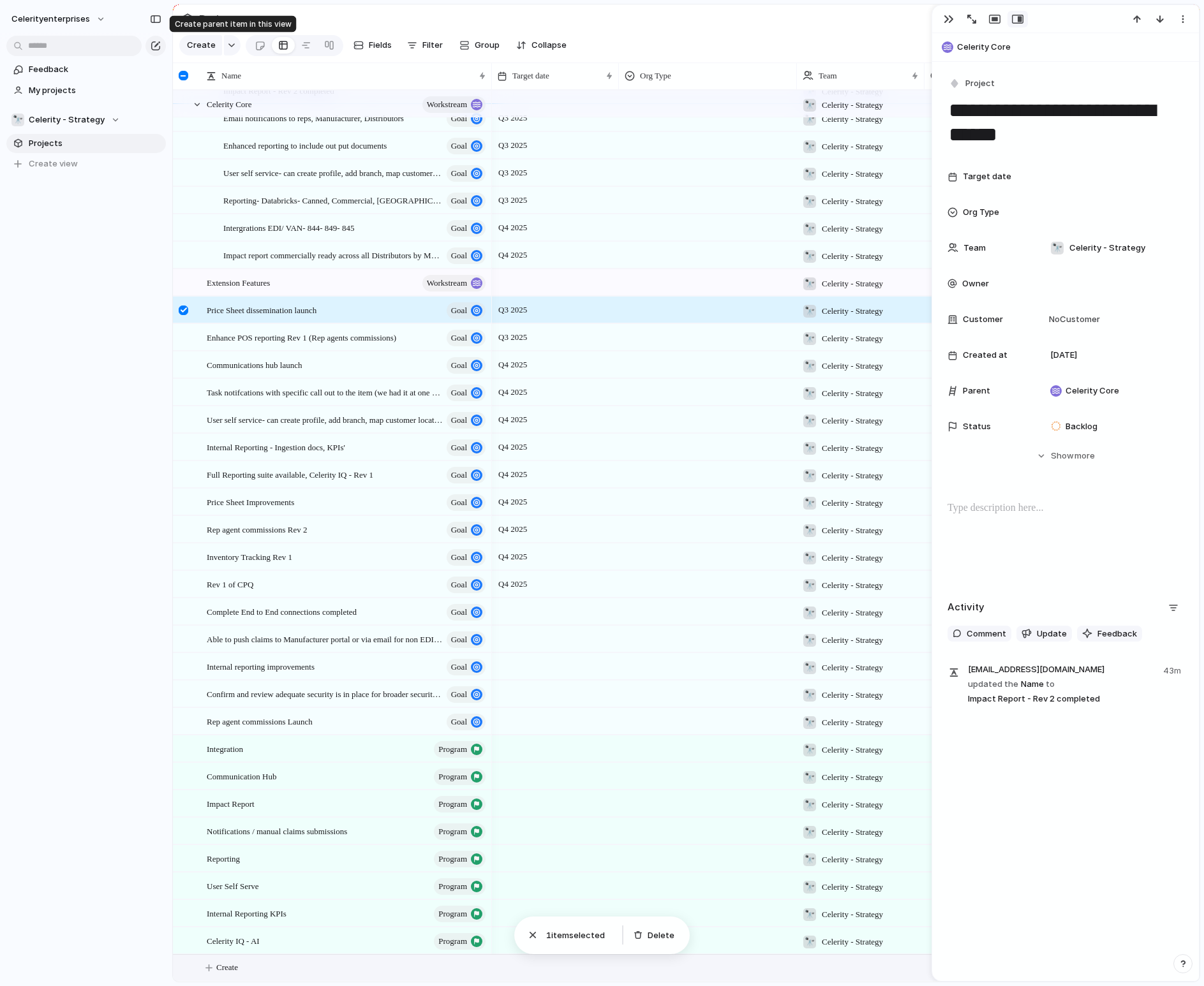
click at [232, 44] on div "button" at bounding box center [231, 45] width 9 height 5
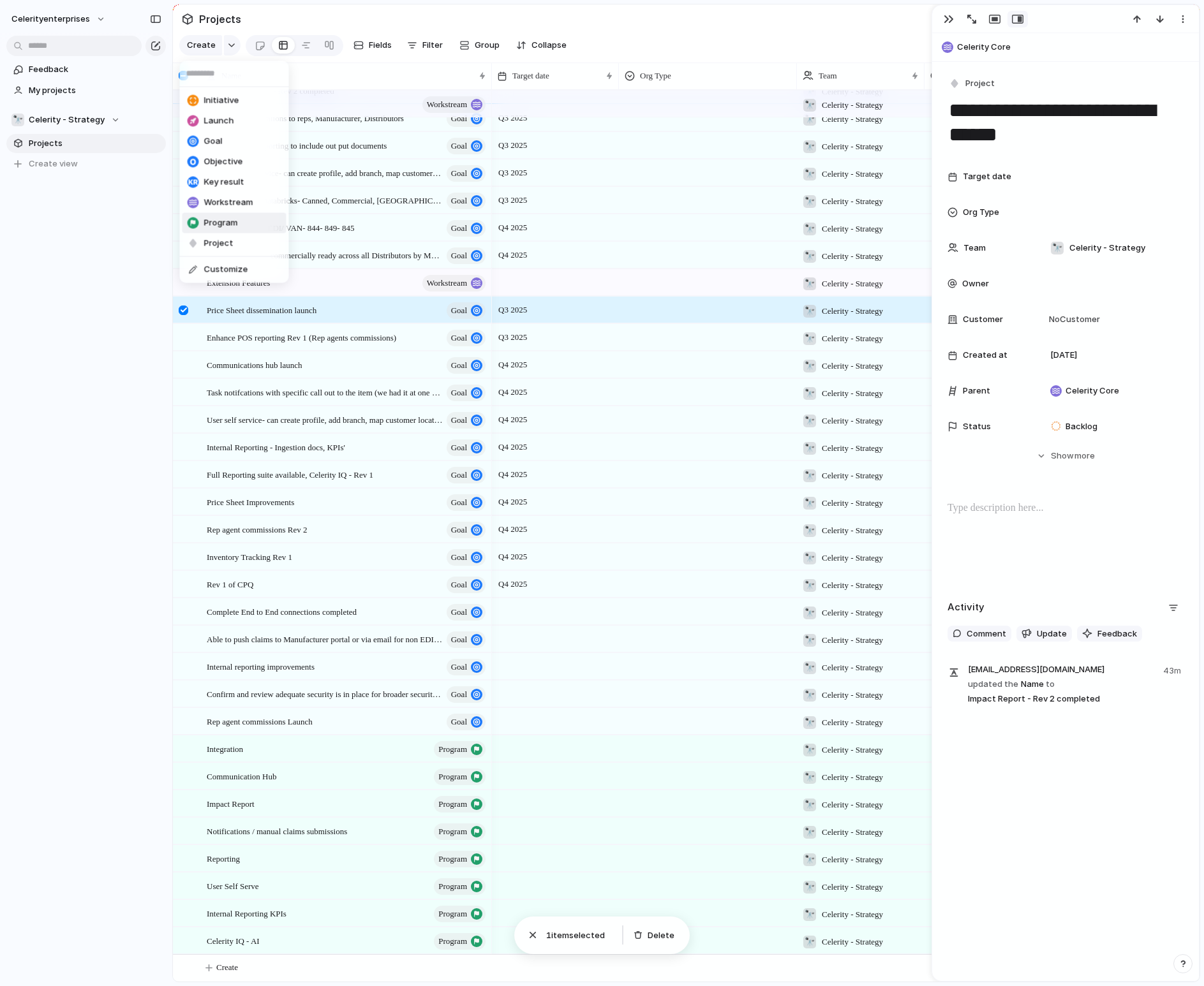
click at [224, 223] on span "Program" at bounding box center [221, 223] width 34 height 13
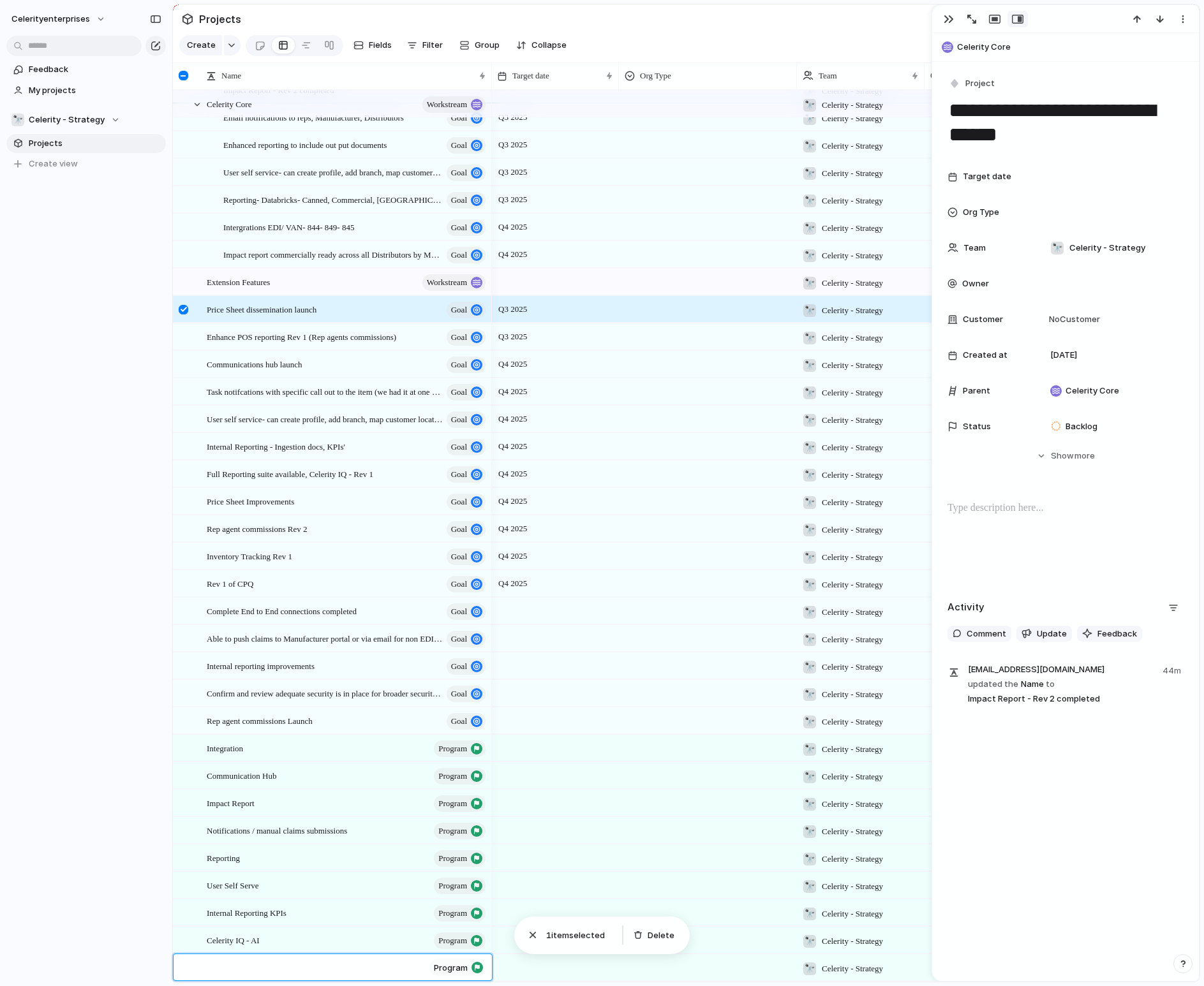
click at [218, 870] on textarea at bounding box center [316, 969] width 218 height 16
paste textarea "**********"
type textarea "**********"
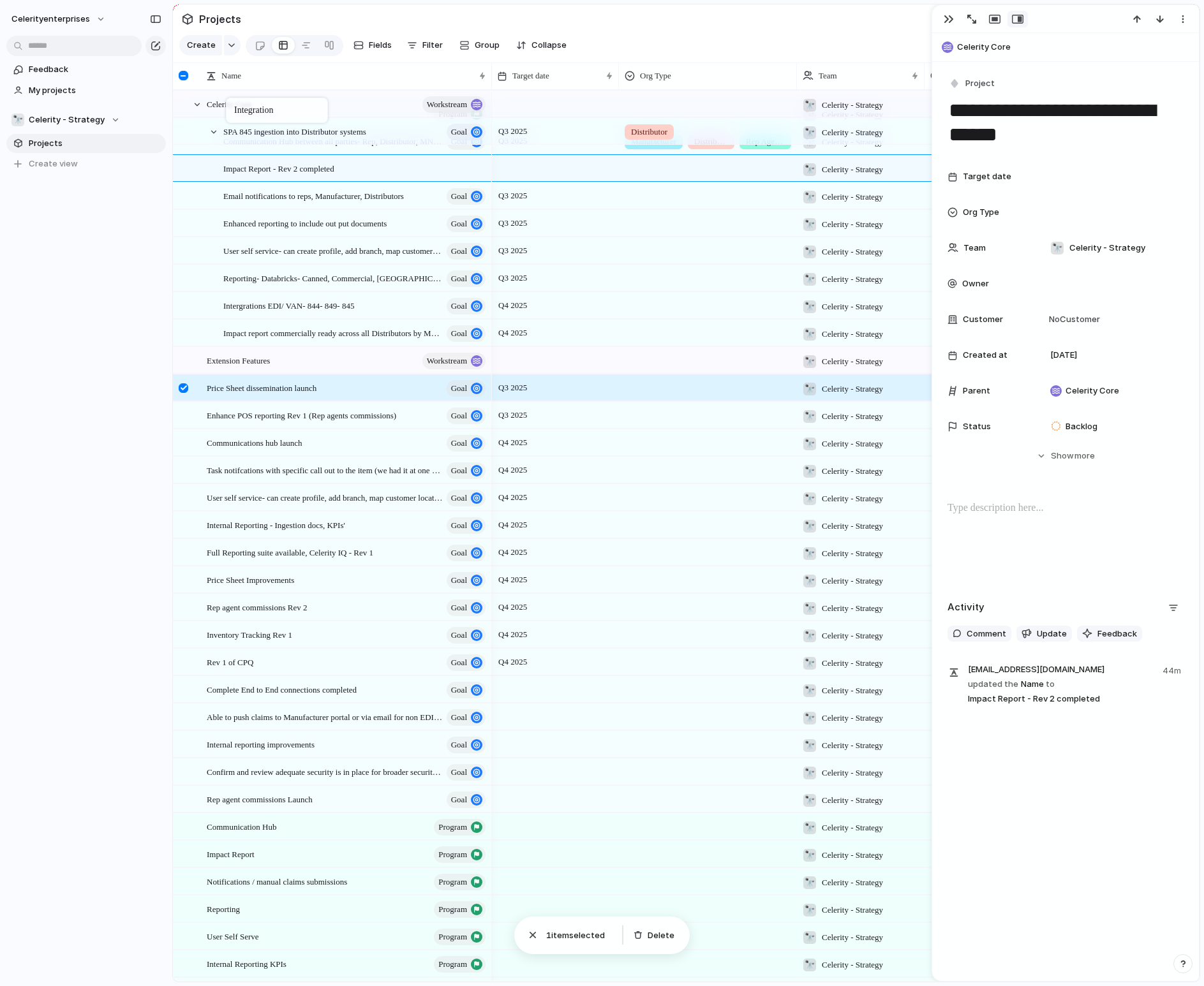
scroll to position [0, 0]
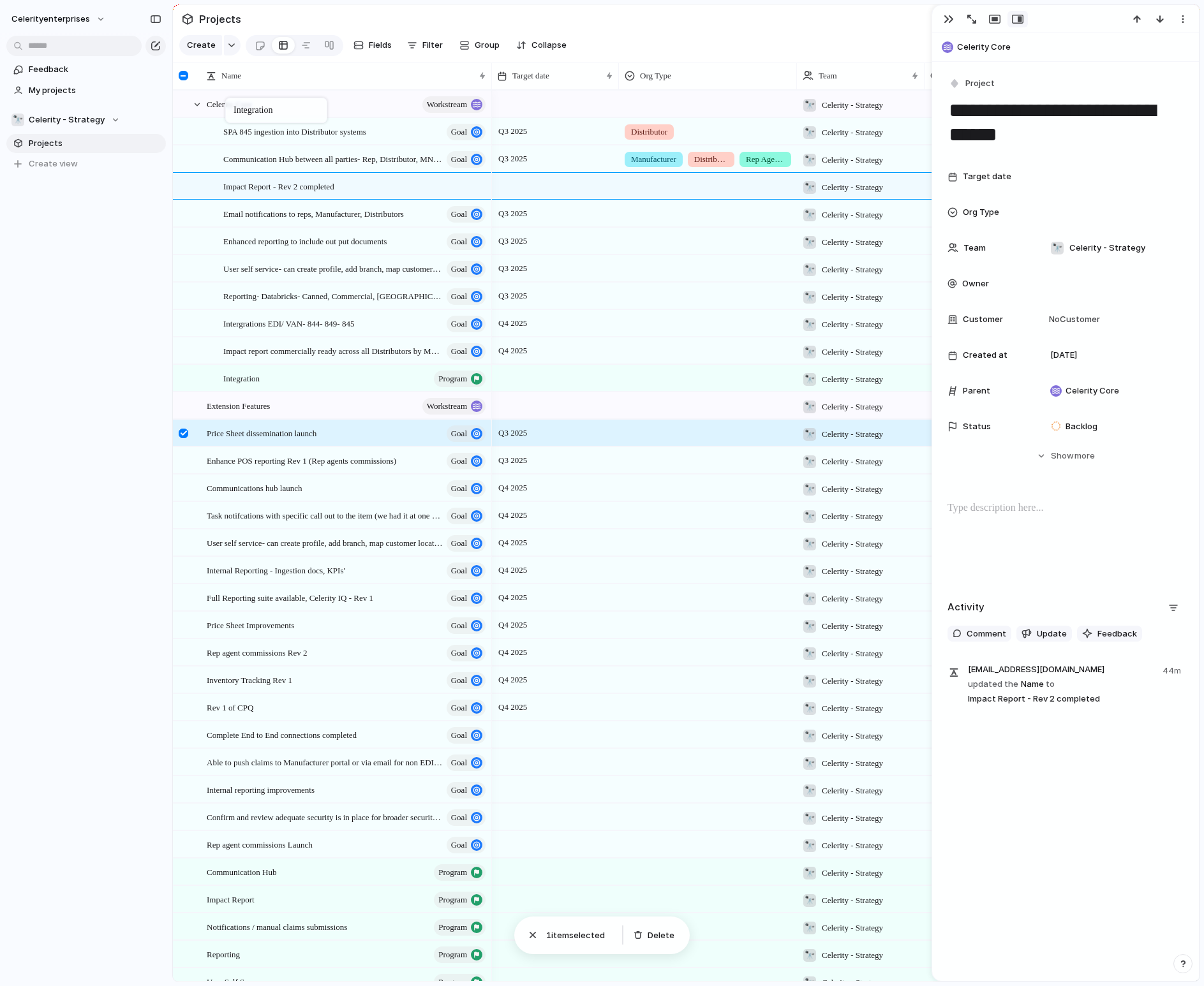
drag, startPoint x: 212, startPoint y: 801, endPoint x: 232, endPoint y: 100, distance: 701.3
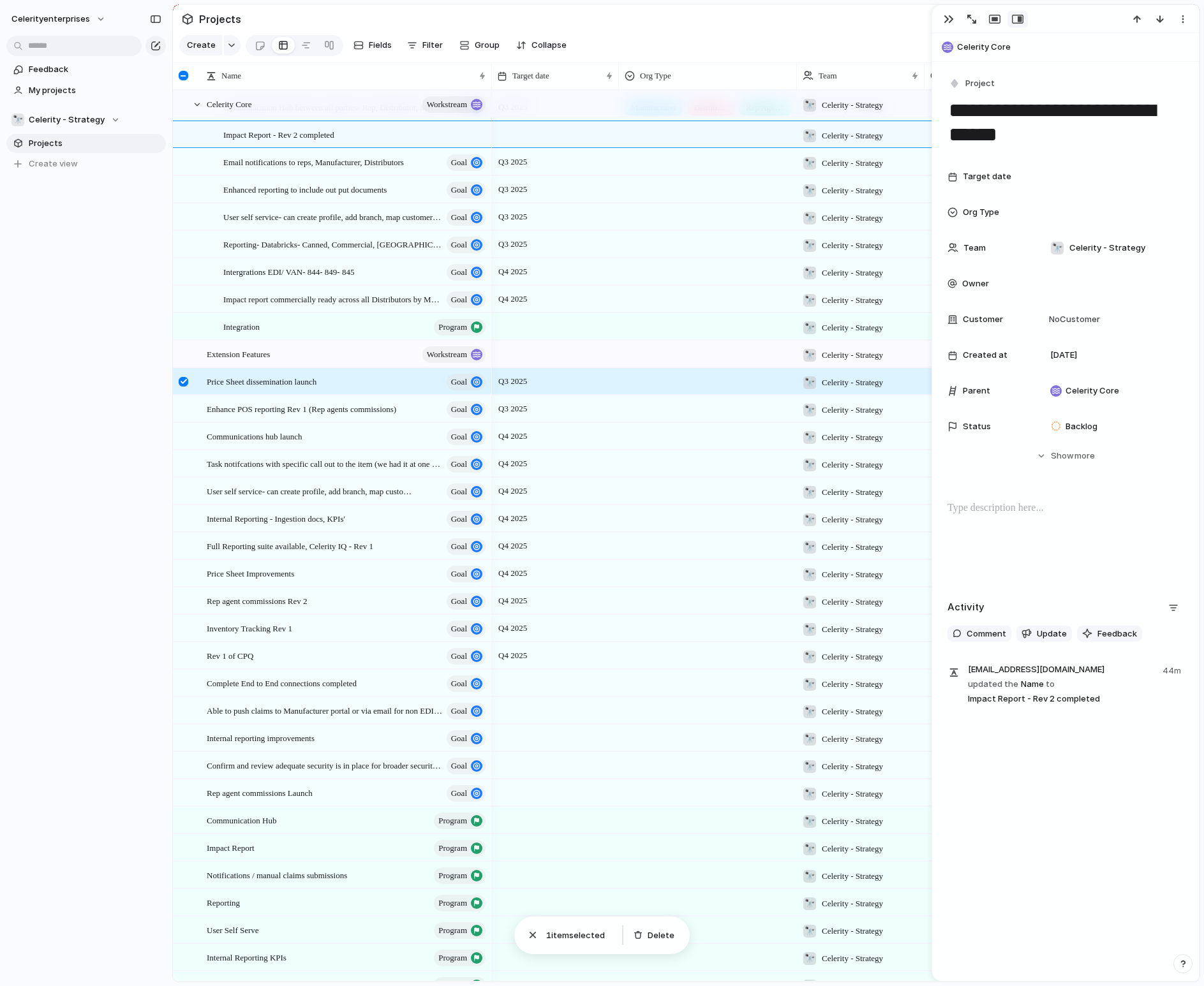
scroll to position [124, 0]
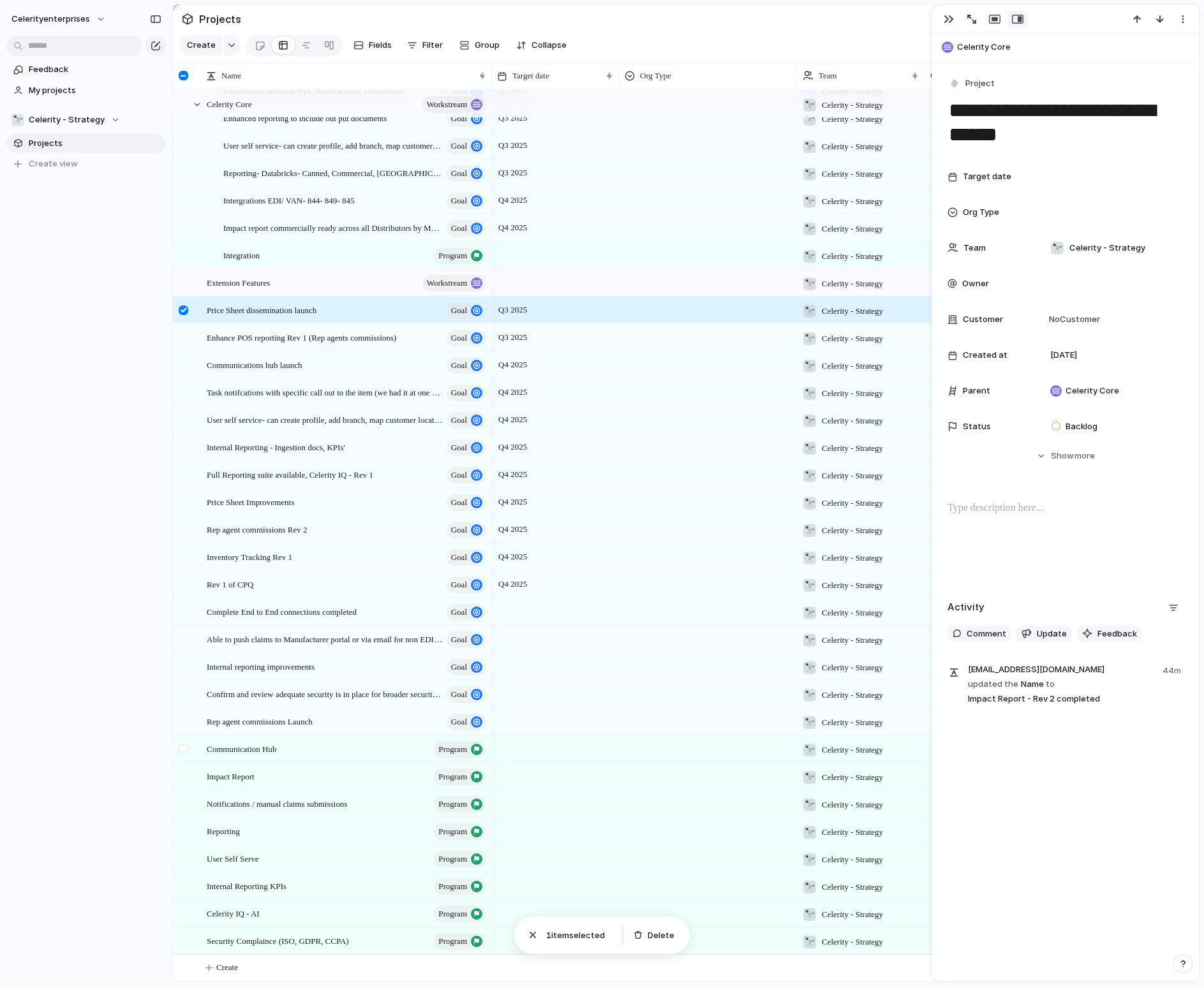
click at [185, 745] on div at bounding box center [183, 749] width 10 height 10
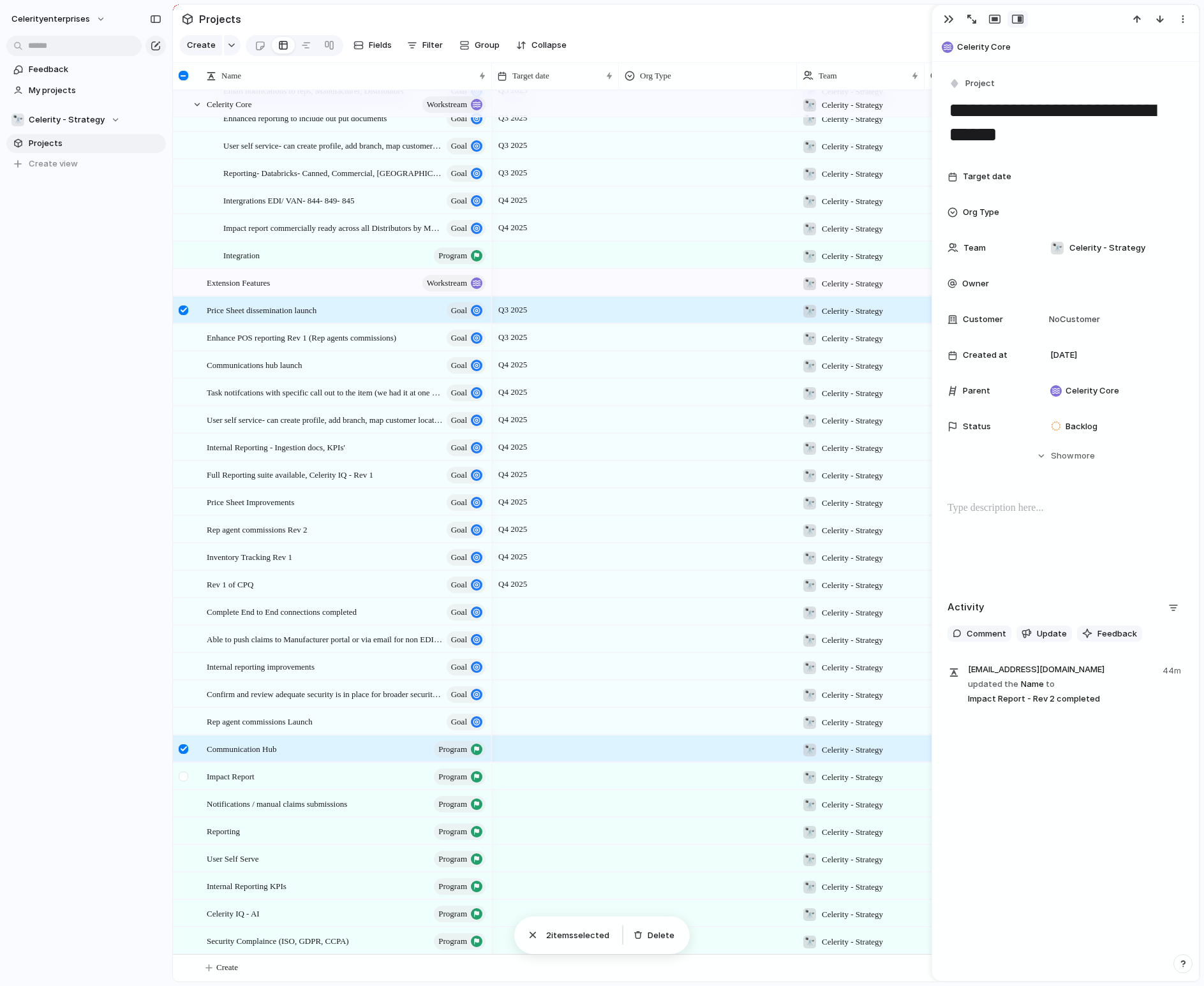
click at [182, 776] on div at bounding box center [183, 777] width 10 height 10
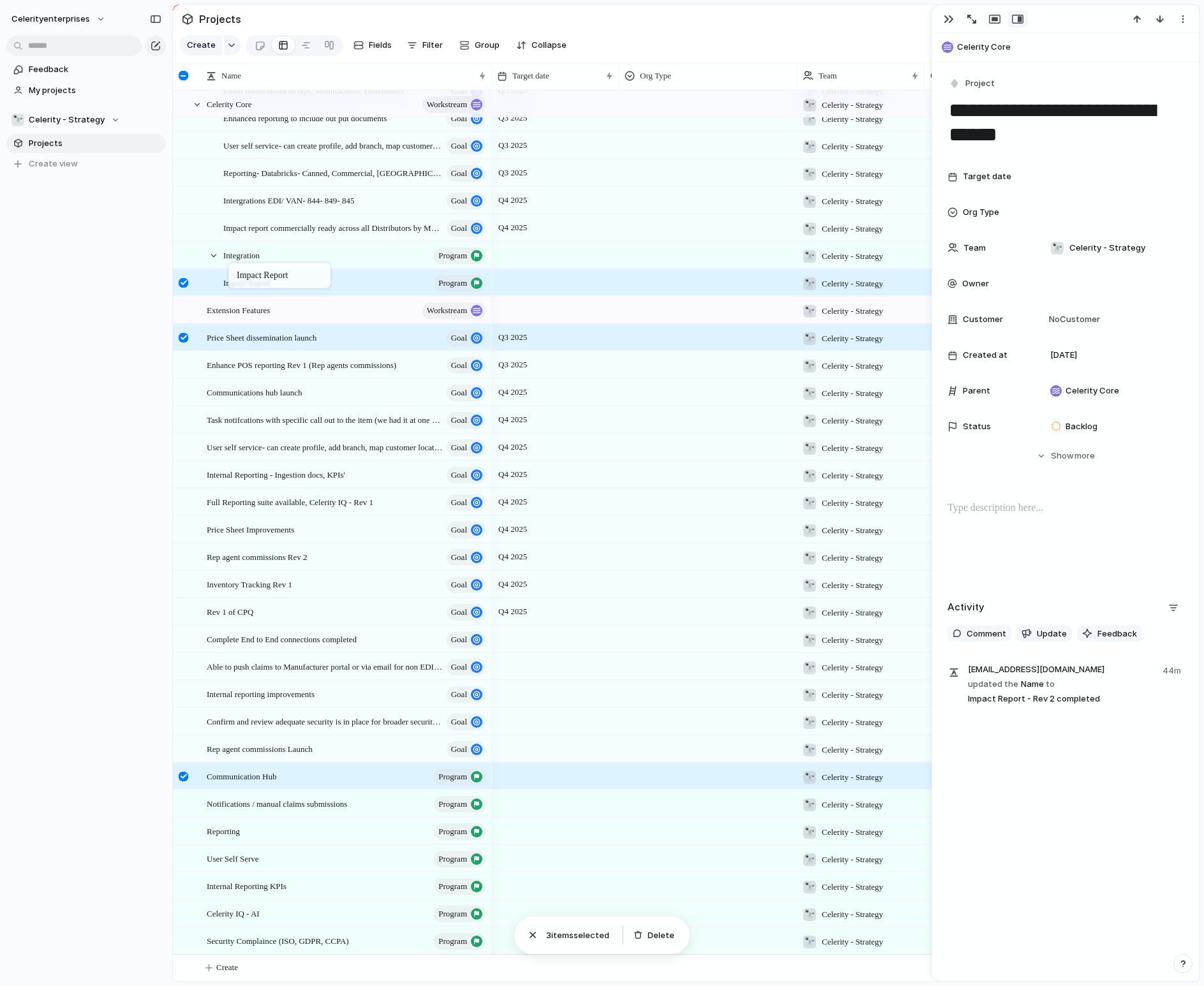
drag, startPoint x: 196, startPoint y: 763, endPoint x: 235, endPoint y: 265, distance: 499.5
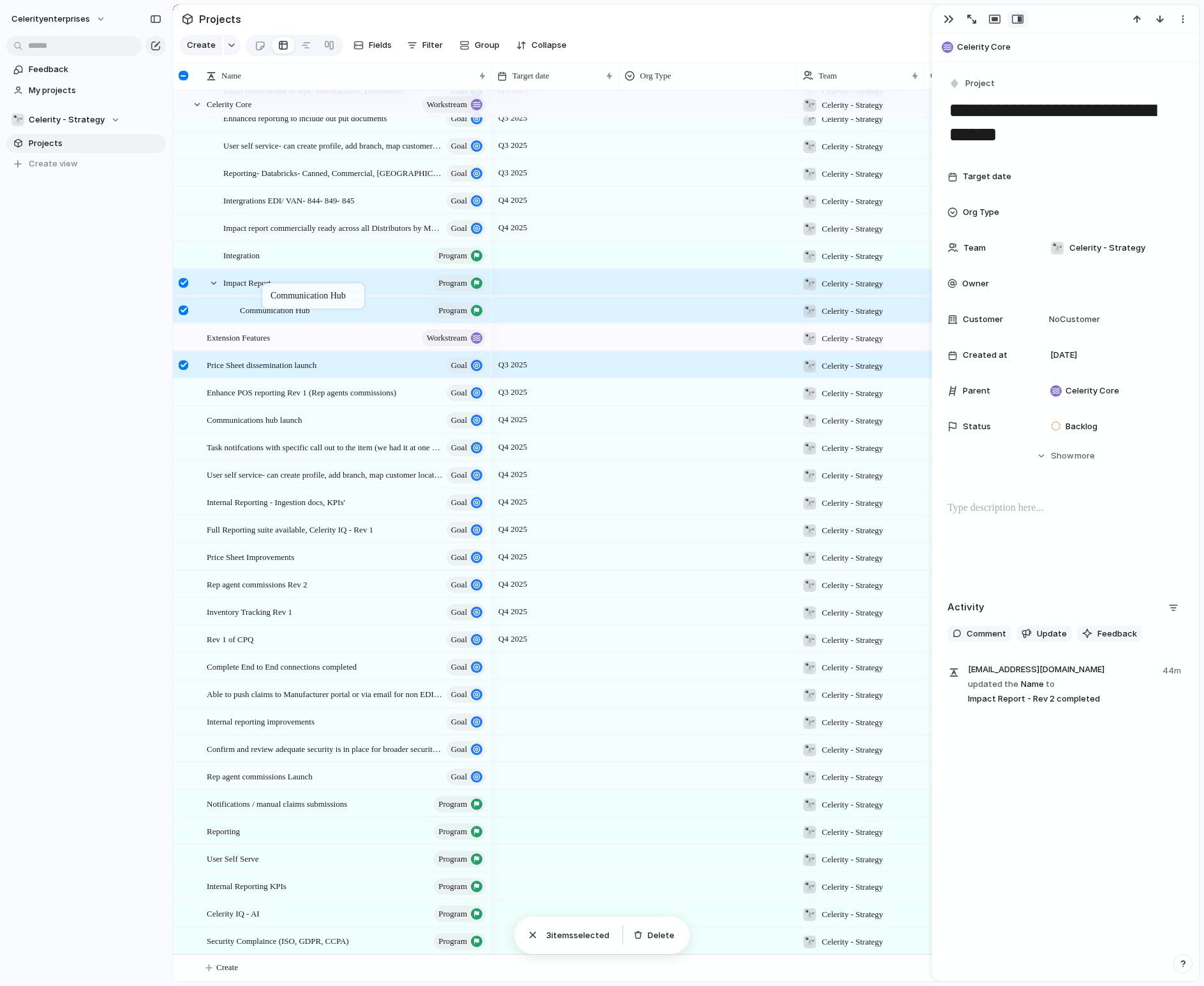
drag, startPoint x: 207, startPoint y: 780, endPoint x: 268, endPoint y: 286, distance: 497.8
click at [216, 282] on div at bounding box center [214, 283] width 12 height 12
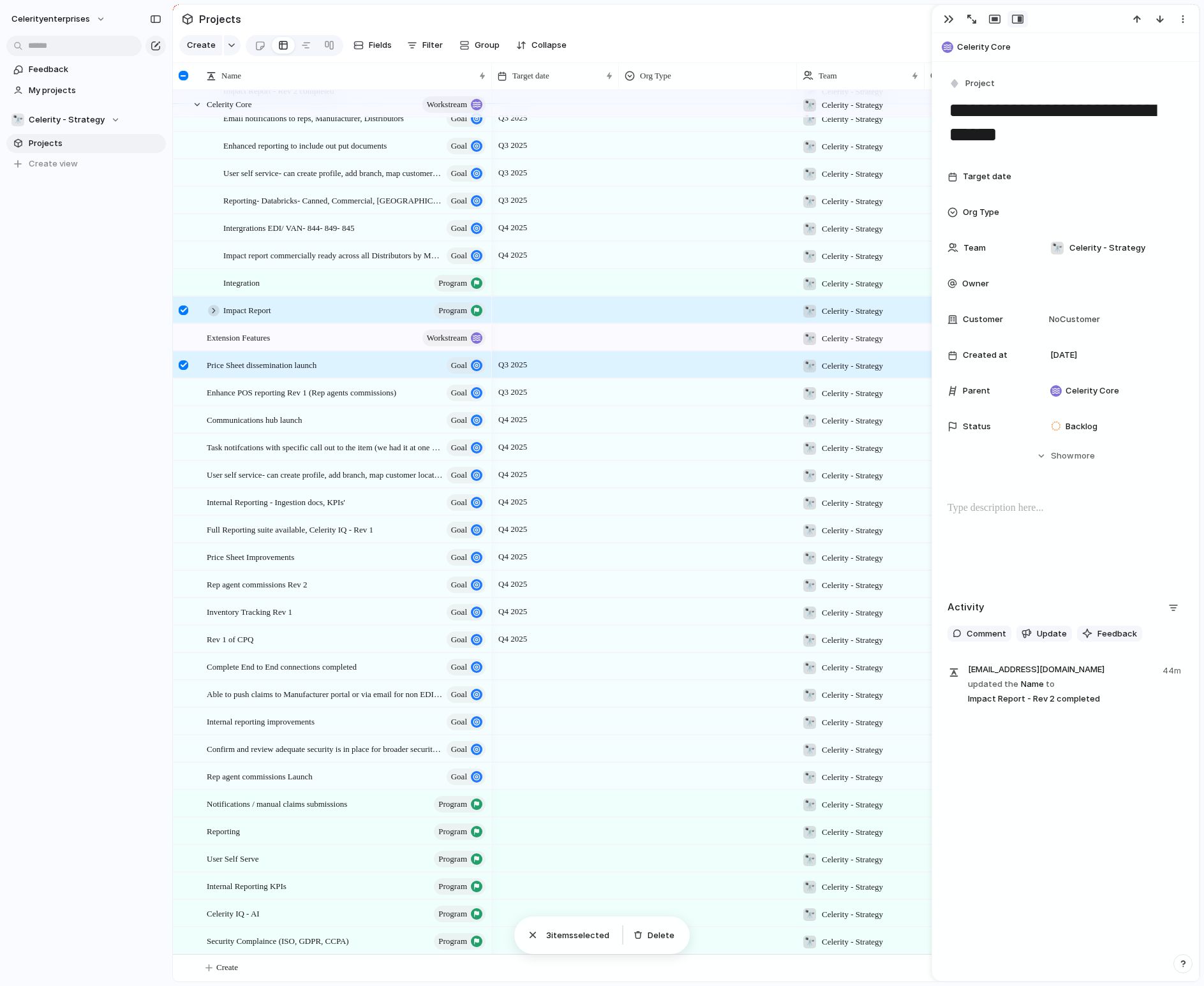
scroll to position [96, 0]
click at [266, 282] on div "Integration program" at bounding box center [355, 283] width 264 height 26
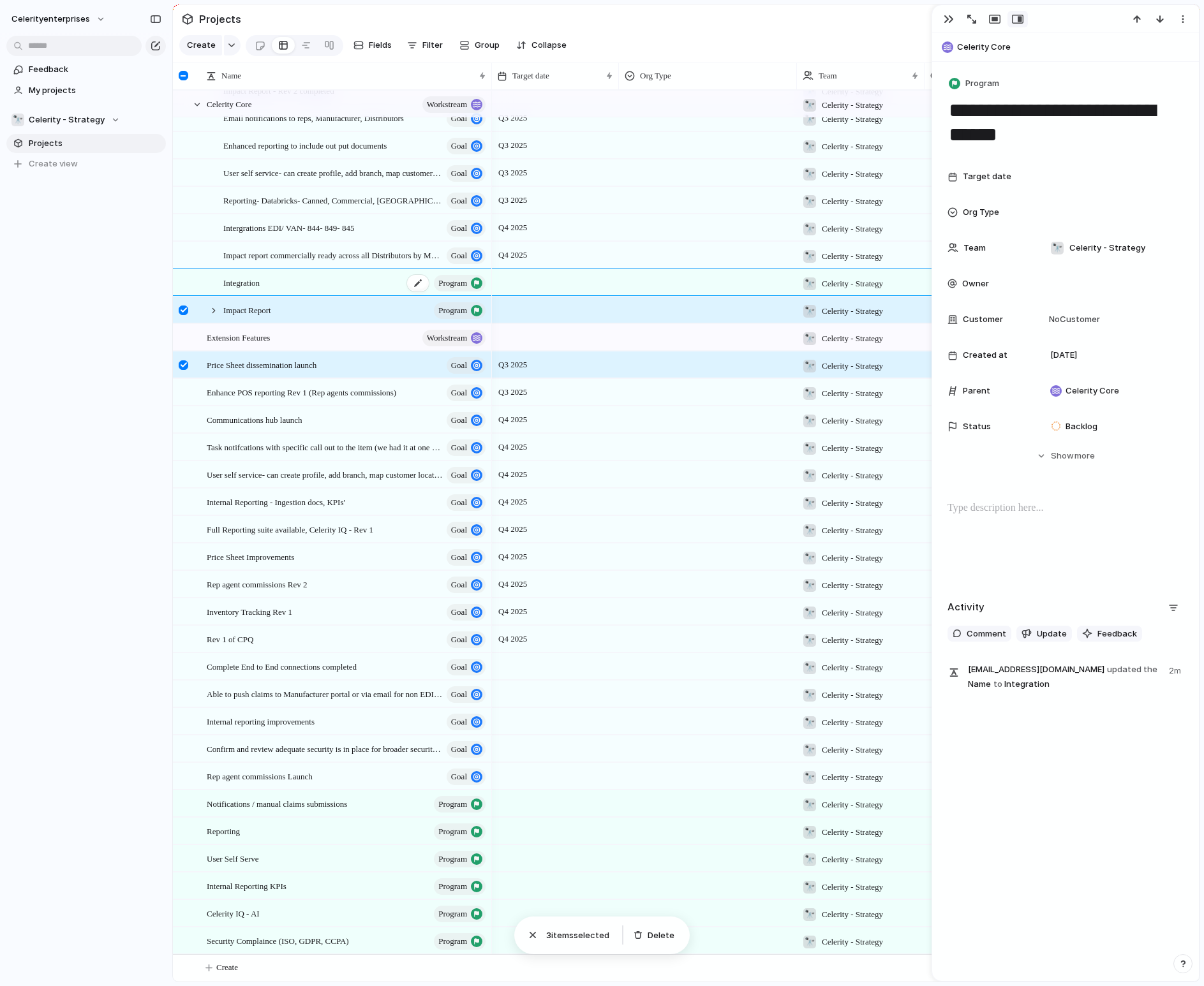
click at [266, 282] on div "Integration program" at bounding box center [355, 283] width 264 height 26
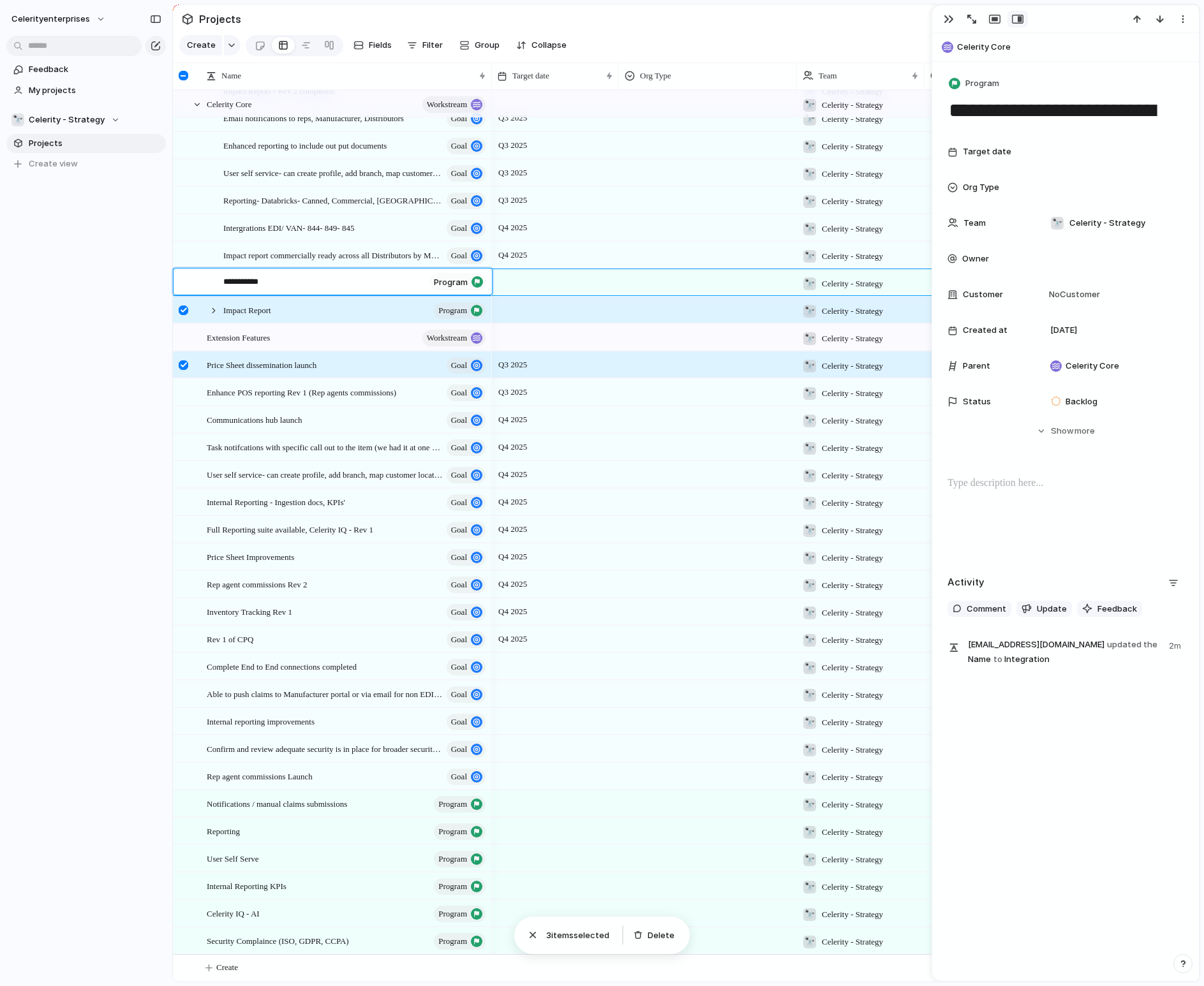
drag, startPoint x: 280, startPoint y: 281, endPoint x: 200, endPoint y: 266, distance: 81.4
click at [200, 266] on div "**********" at bounding box center [602, 493] width 1204 height 986
type textarea "**********"
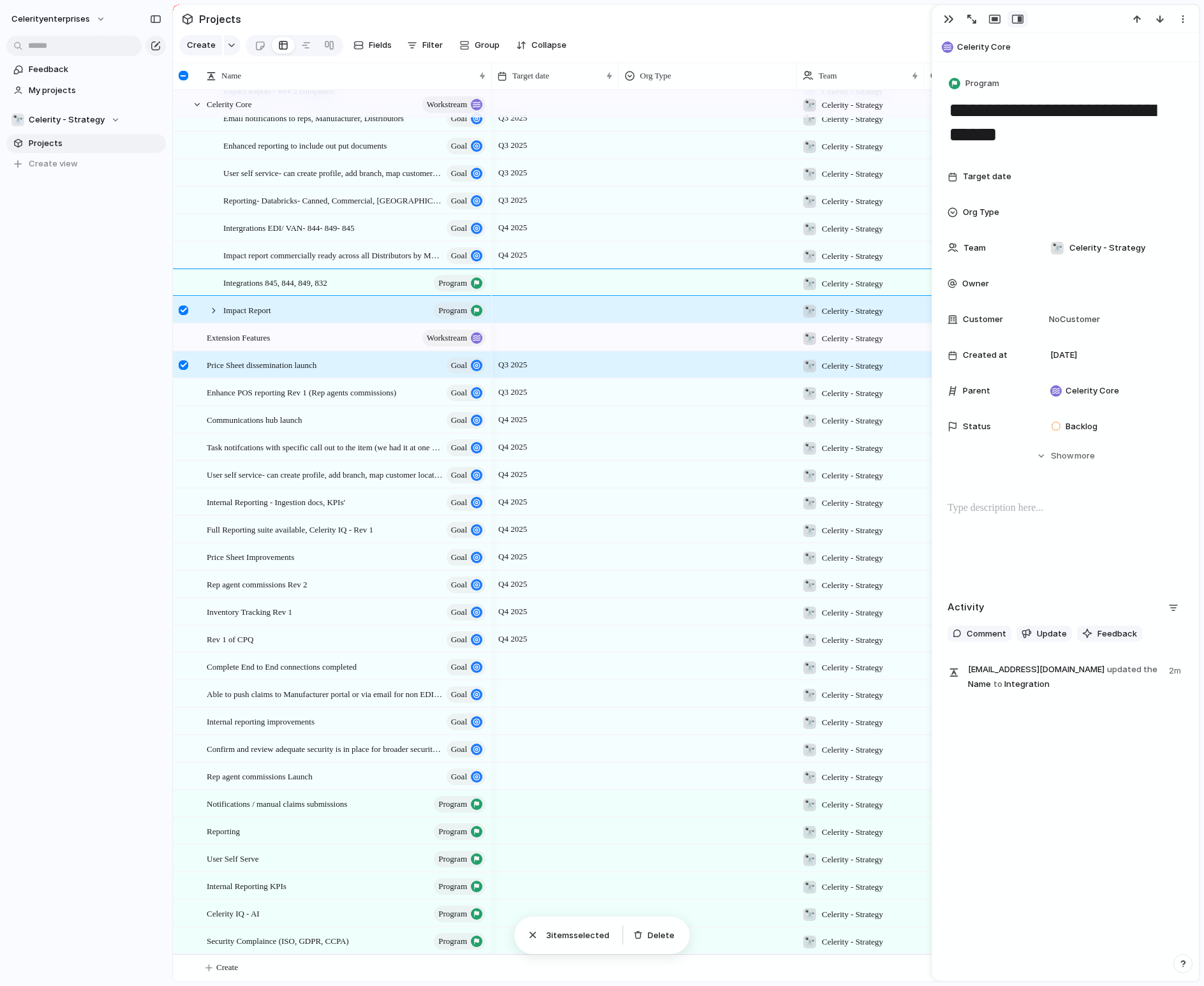
click at [214, 310] on div at bounding box center [214, 311] width 12 height 12
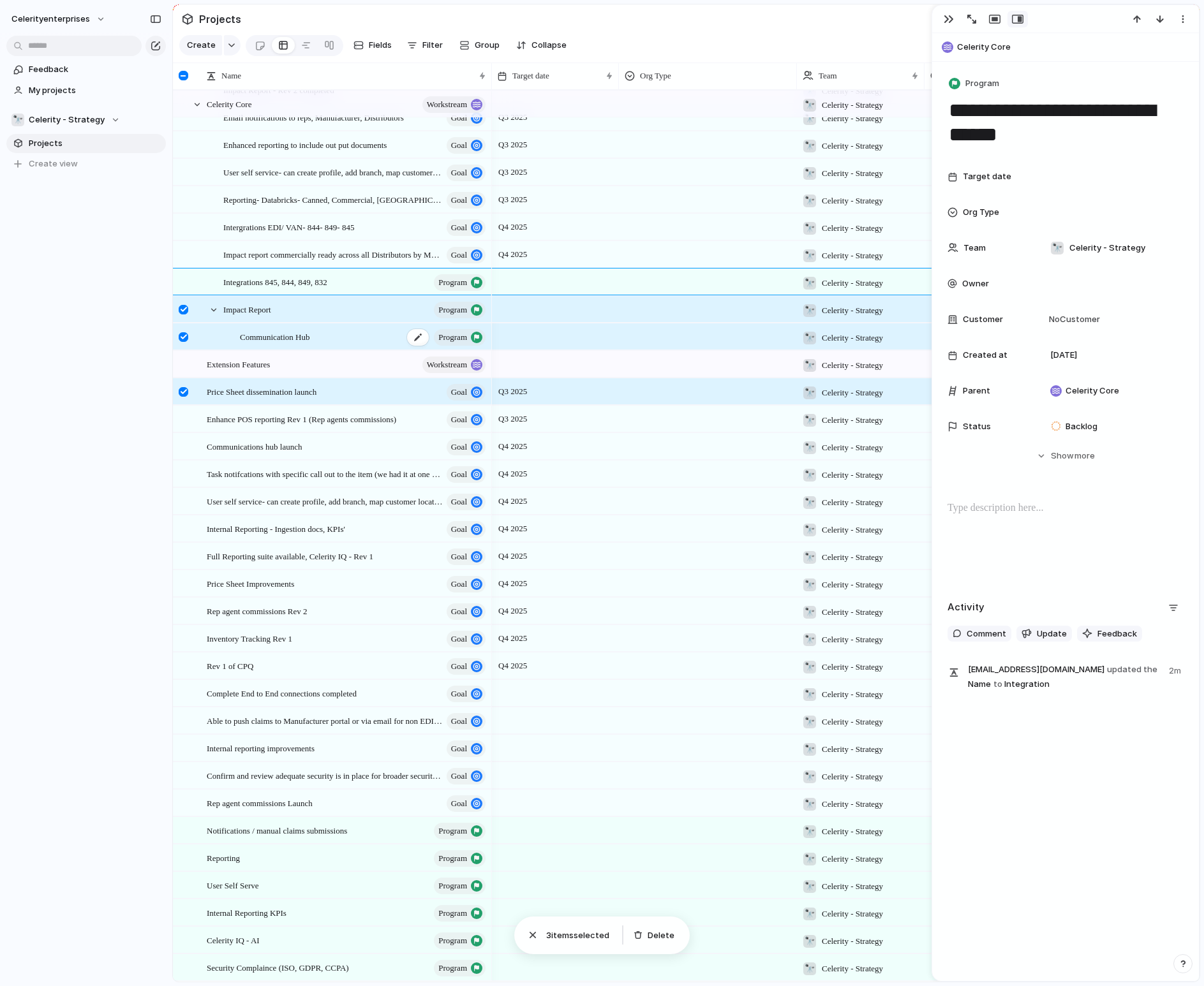
click at [272, 337] on span "Communication Hub" at bounding box center [274, 337] width 69 height 15
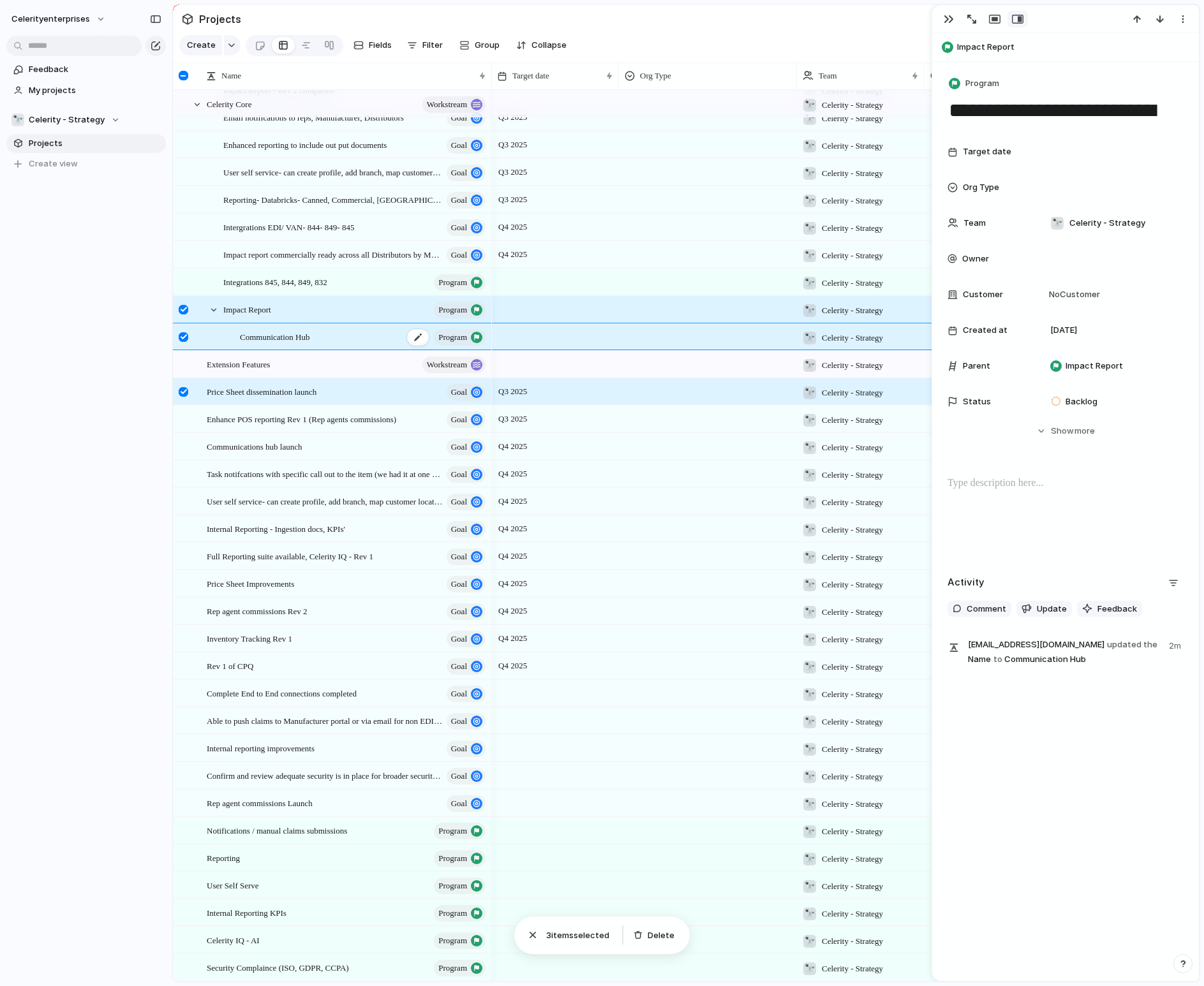
click at [272, 337] on span "Communication Hub" at bounding box center [274, 337] width 69 height 15
type textarea "**********"
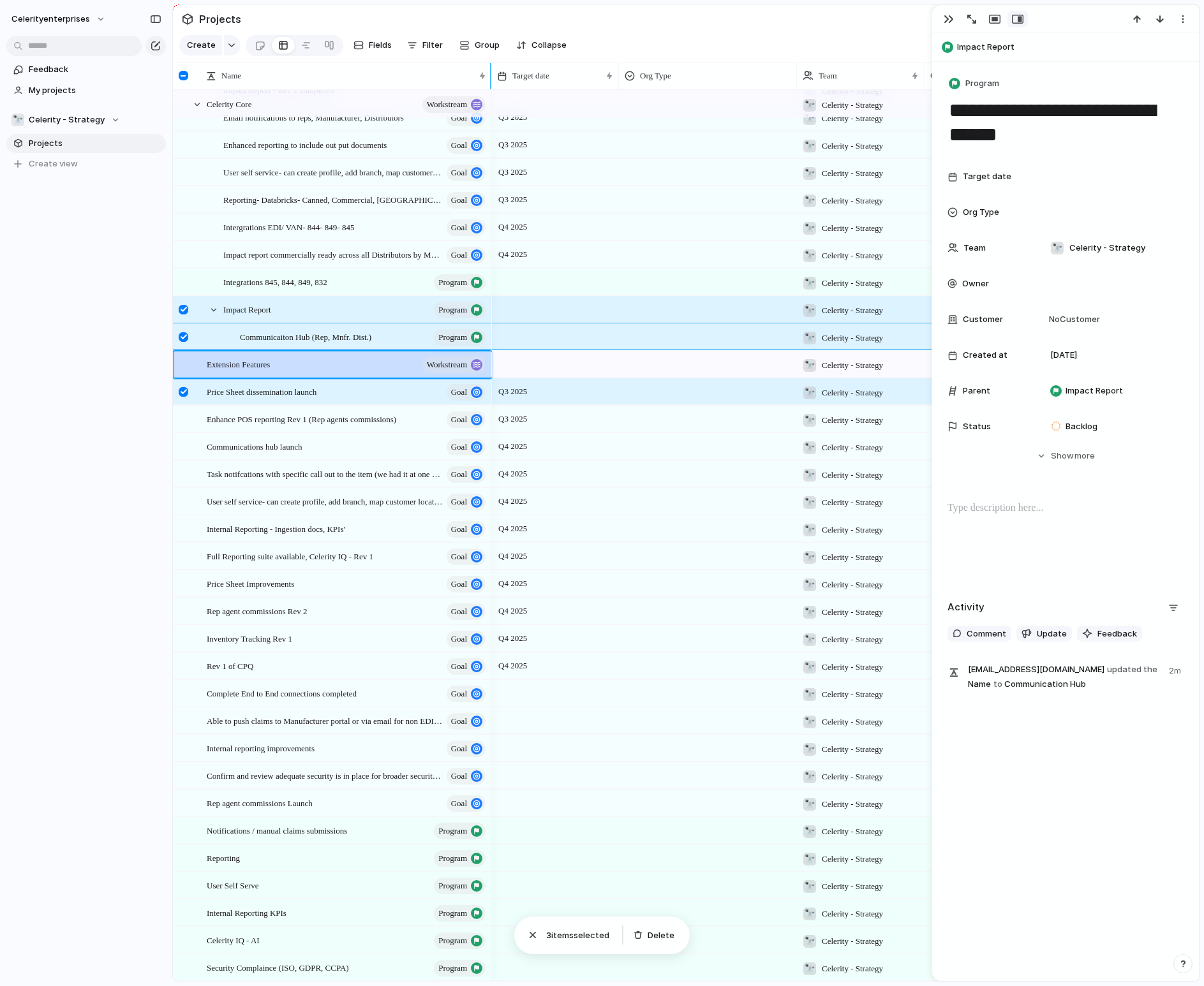
click at [182, 76] on div at bounding box center [183, 76] width 10 height 10
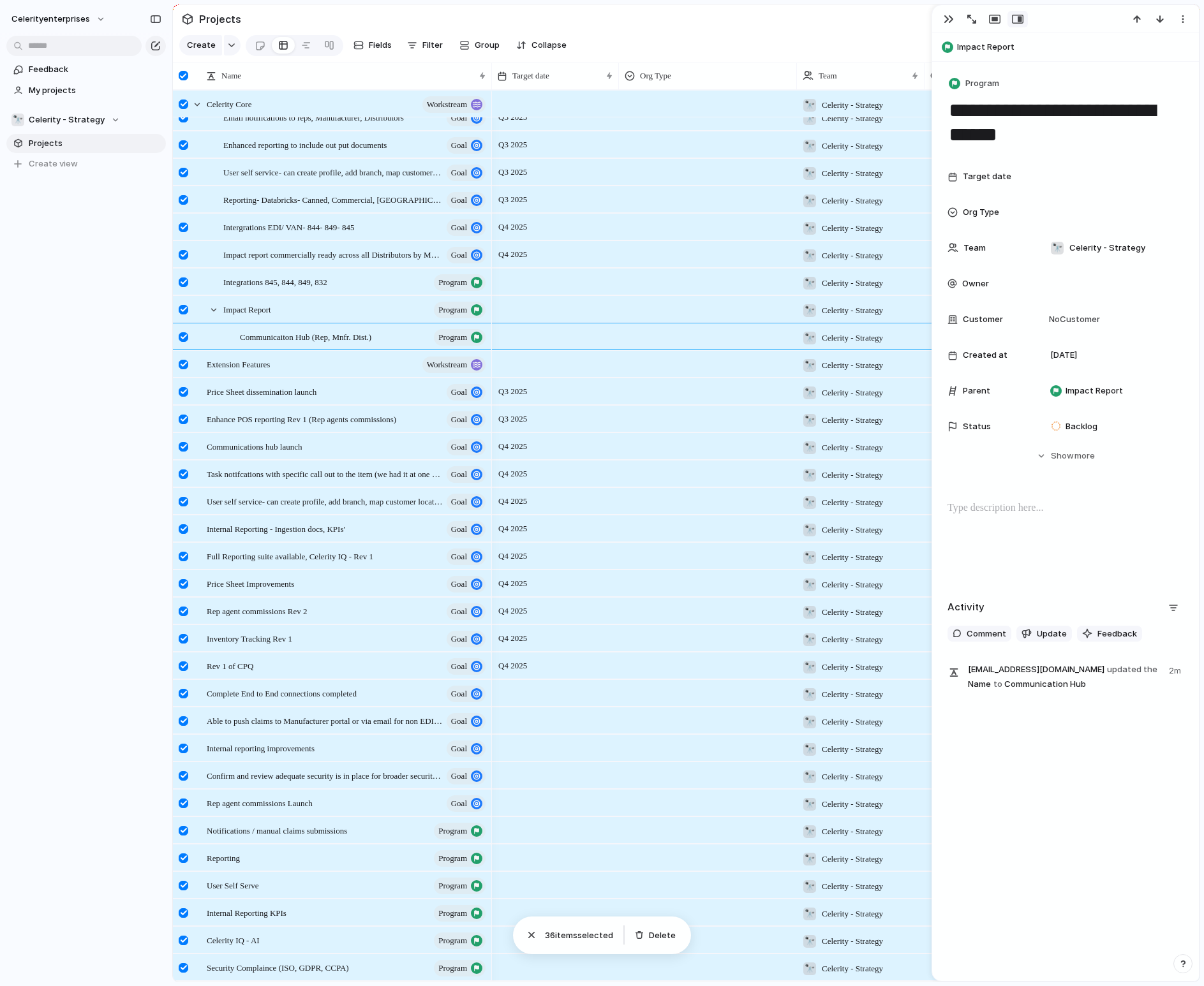
click at [186, 76] on div at bounding box center [183, 76] width 10 height 10
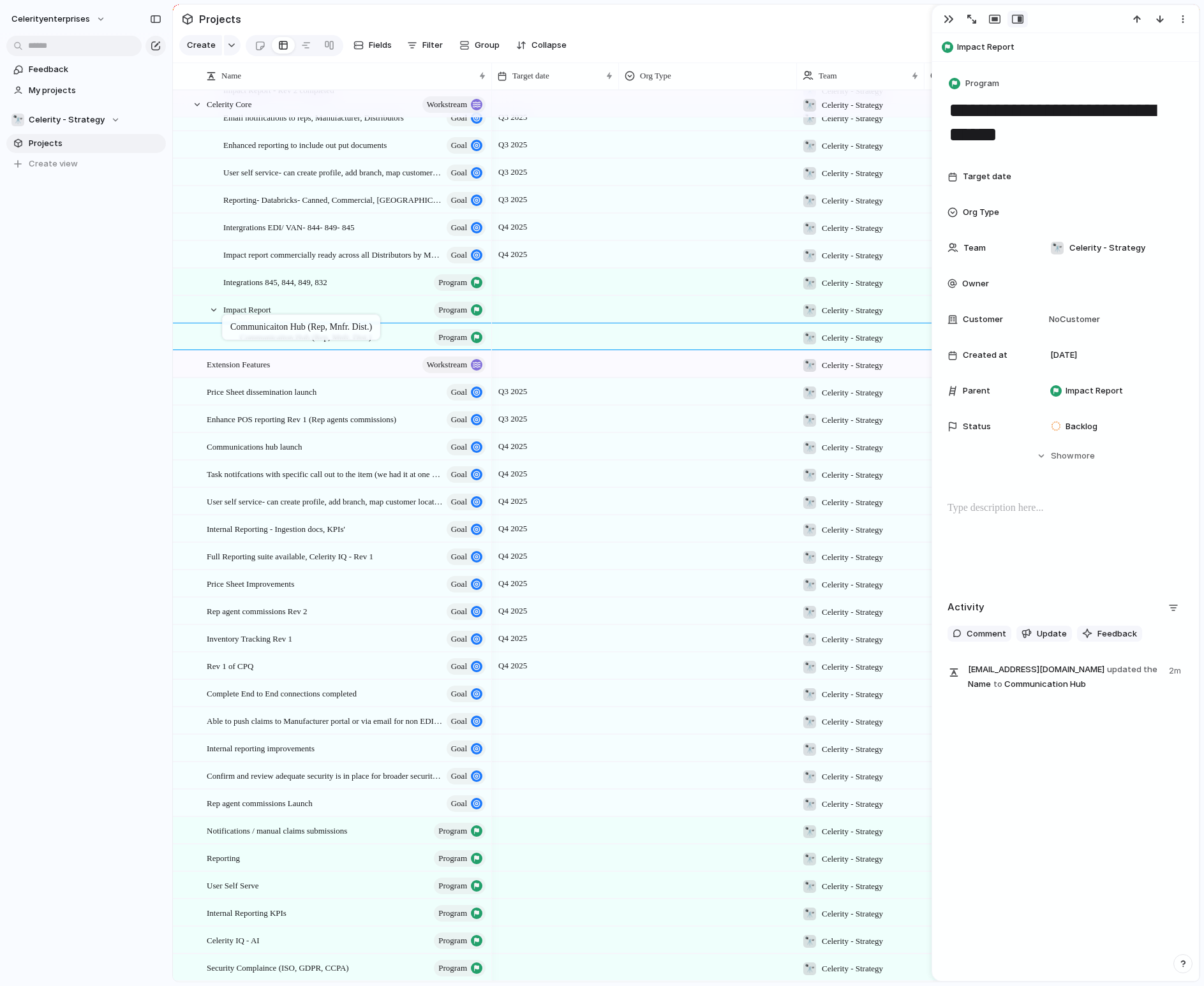
drag, startPoint x: 252, startPoint y: 335, endPoint x: 229, endPoint y: 317, distance: 29.2
drag, startPoint x: 256, startPoint y: 339, endPoint x: 183, endPoint y: 326, distance: 74.1
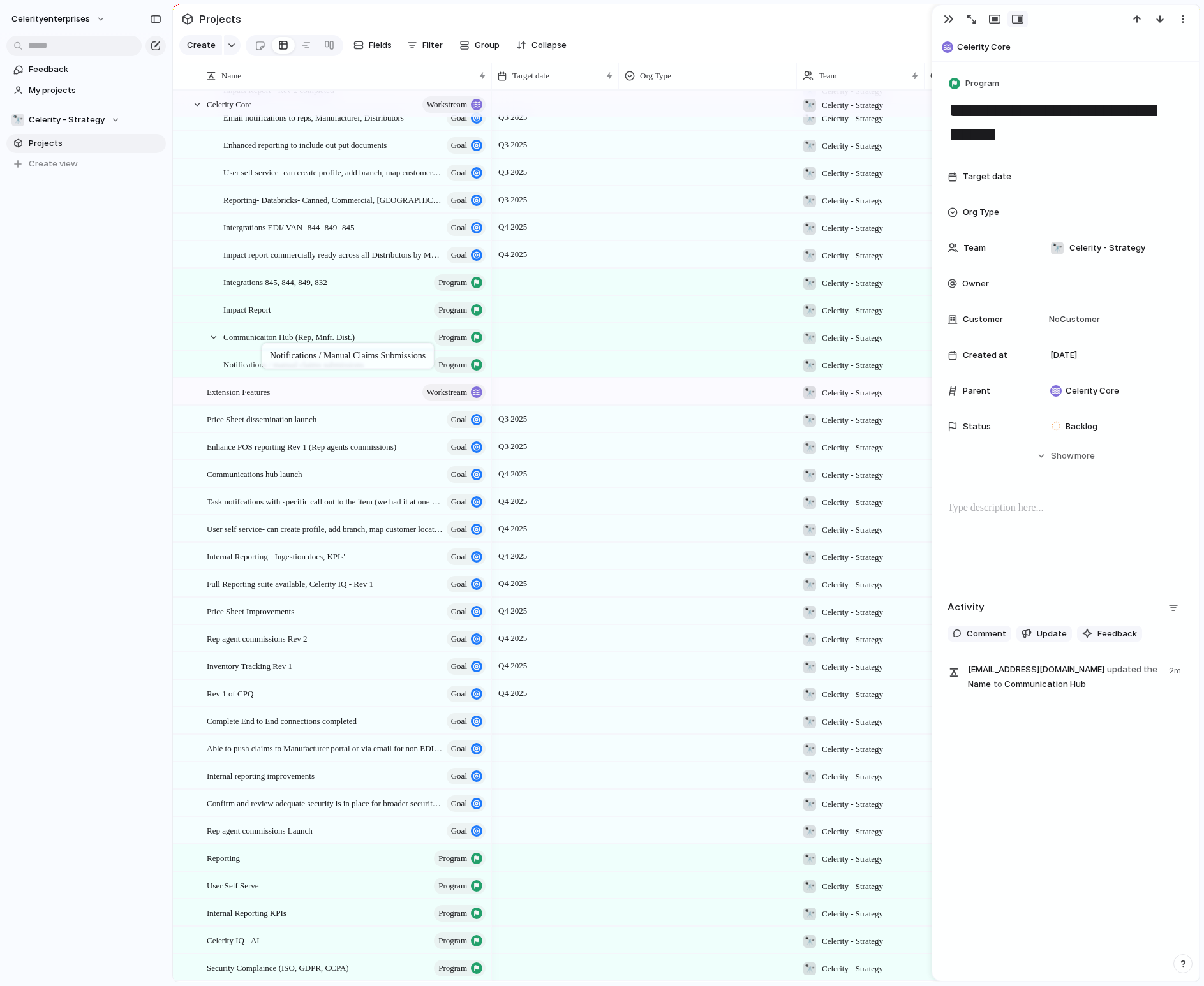
drag, startPoint x: 243, startPoint y: 832, endPoint x: 268, endPoint y: 346, distance: 486.6
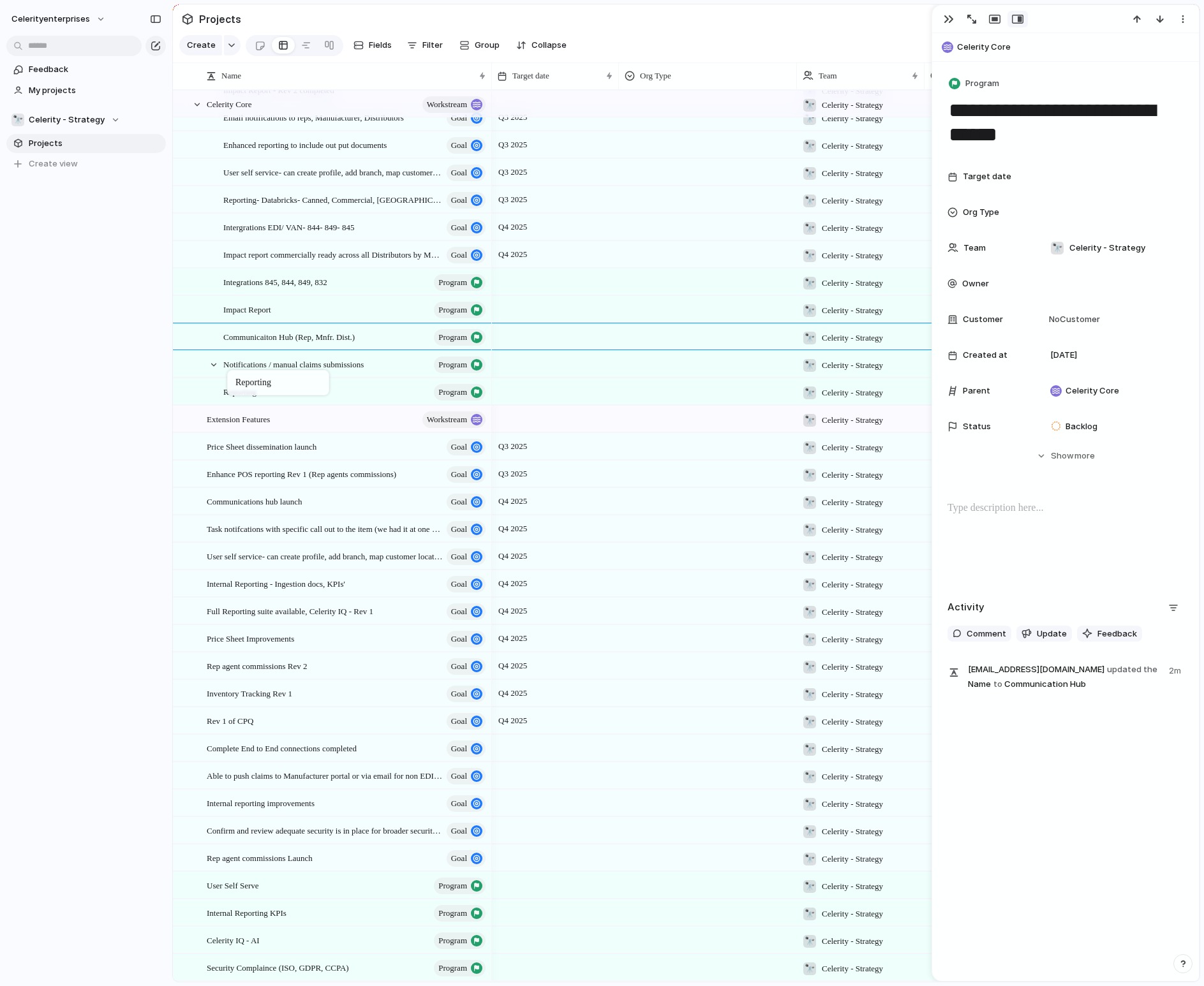
drag, startPoint x: 228, startPoint y: 856, endPoint x: 234, endPoint y: 372, distance: 484.0
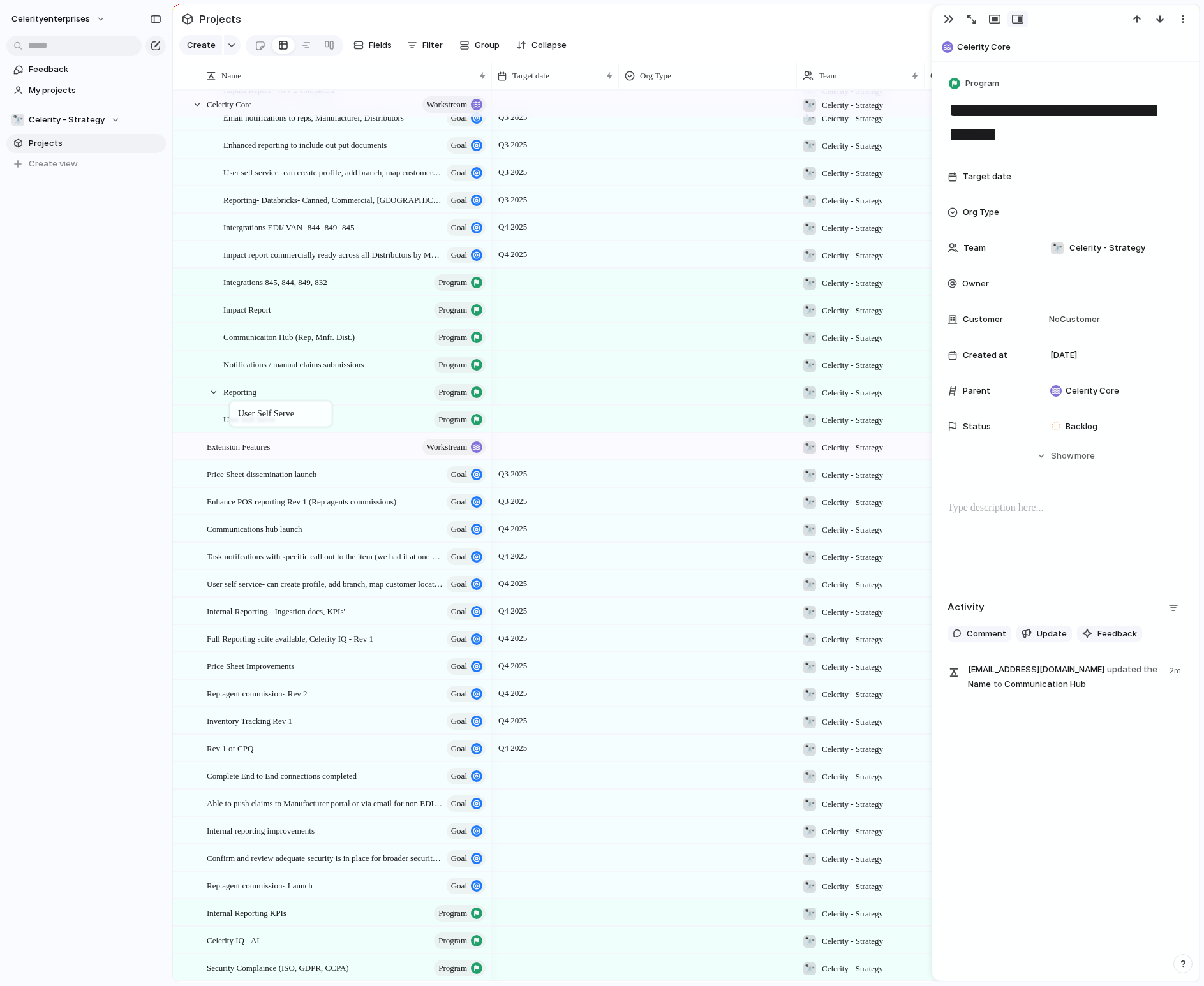
drag, startPoint x: 244, startPoint y: 889, endPoint x: 236, endPoint y: 404, distance: 485.1
click at [242, 870] on span "Internal Reporting KPIs" at bounding box center [247, 912] width 80 height 15
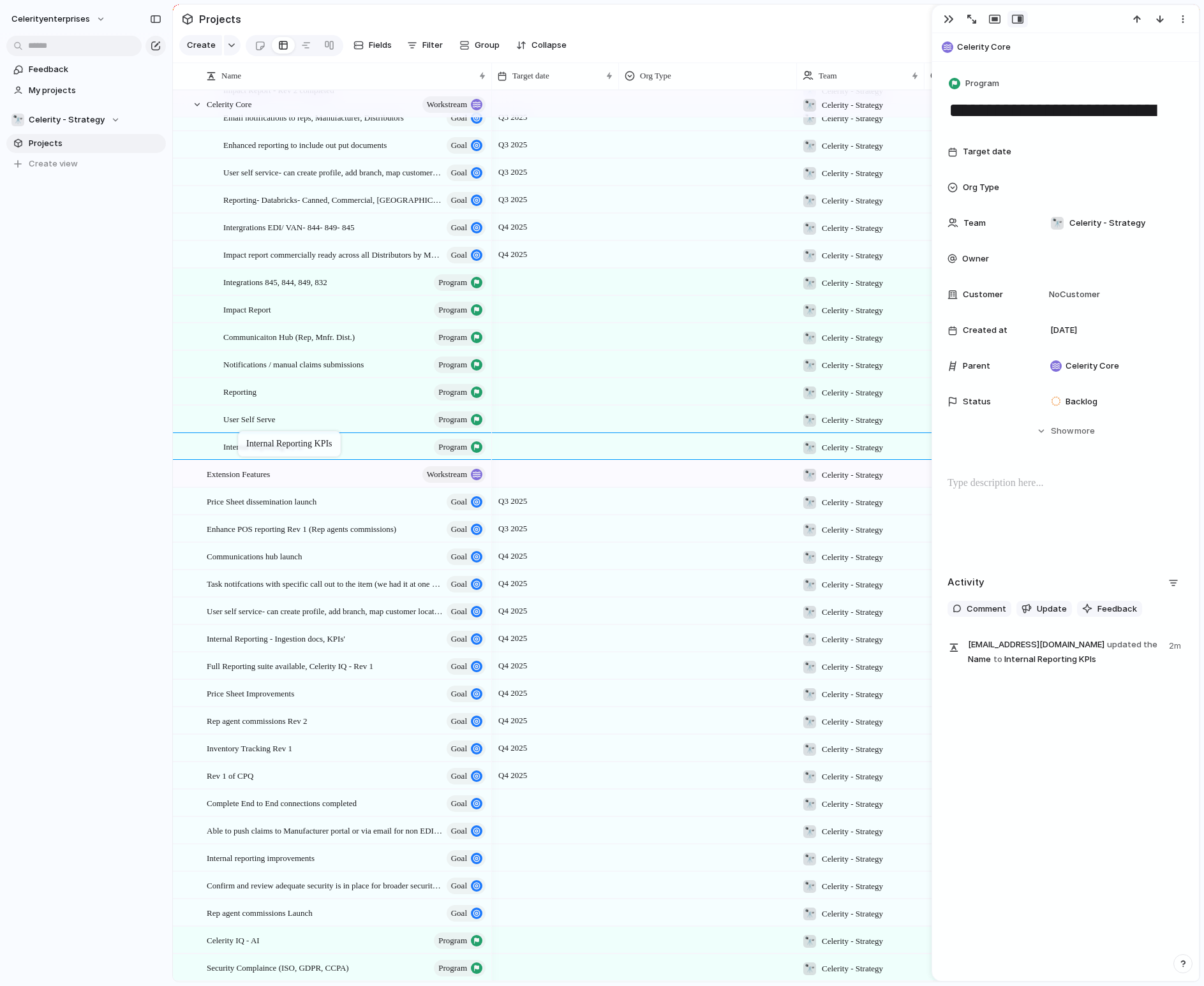
drag, startPoint x: 250, startPoint y: 916, endPoint x: 245, endPoint y: 434, distance: 482.0
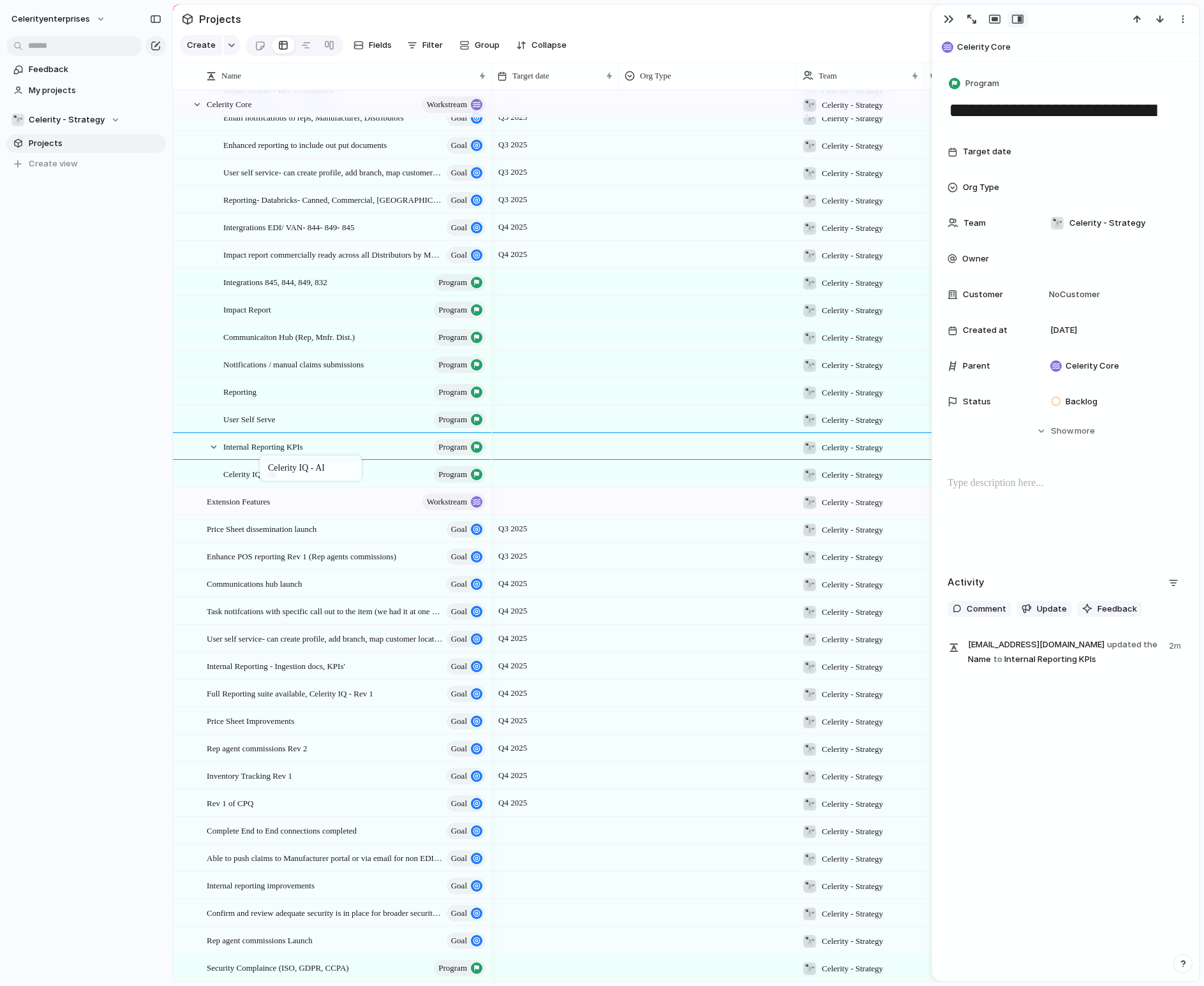
drag, startPoint x: 236, startPoint y: 937, endPoint x: 266, endPoint y: 459, distance: 478.9
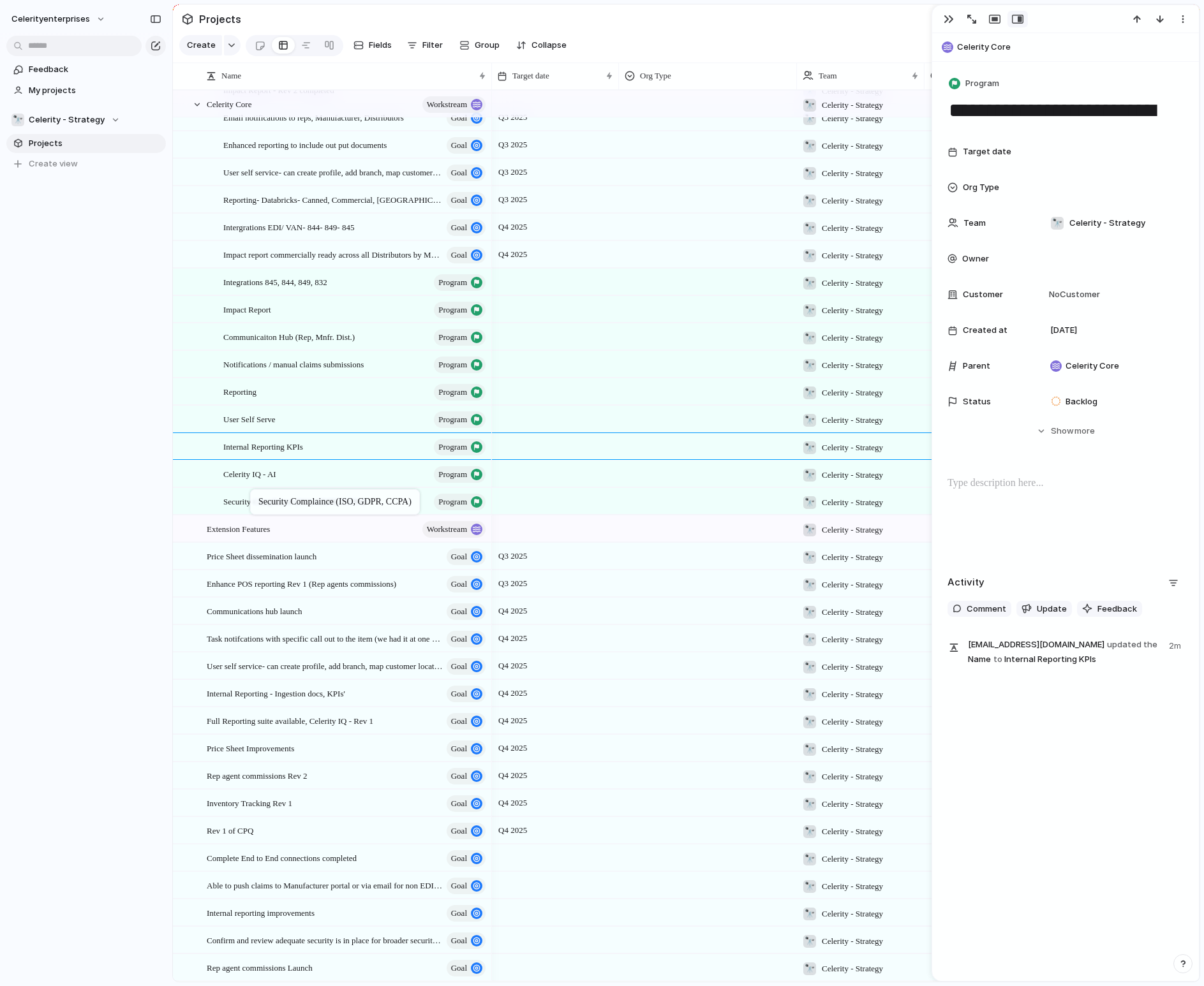
drag, startPoint x: 263, startPoint y: 968, endPoint x: 256, endPoint y: 492, distance: 476.1
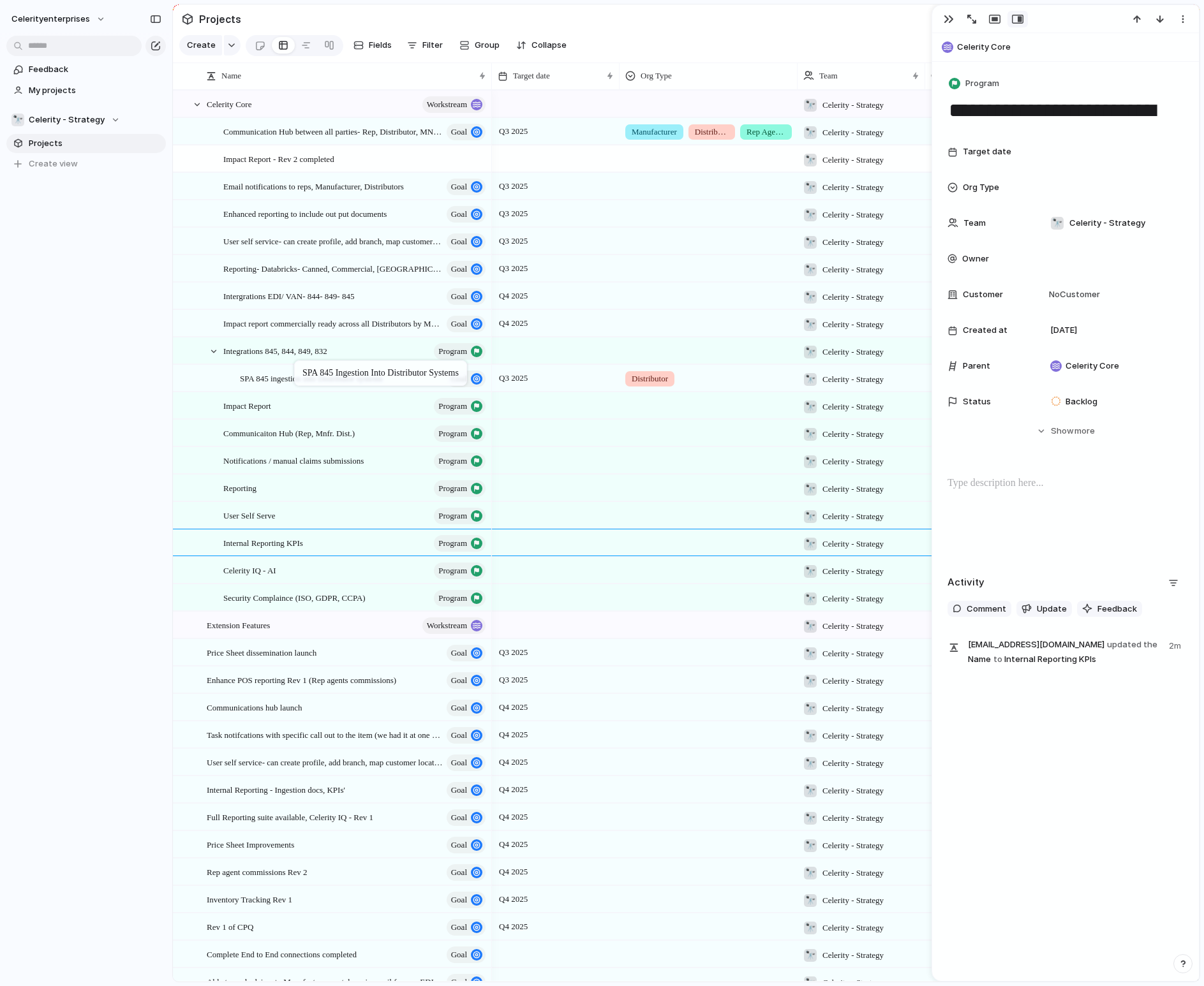
drag, startPoint x: 277, startPoint y: 132, endPoint x: 301, endPoint y: 363, distance: 232.2
click at [365, 132] on span "Communication Hub between all parties- Rep, Distributor, MNFR." at bounding box center [320, 131] width 193 height 15
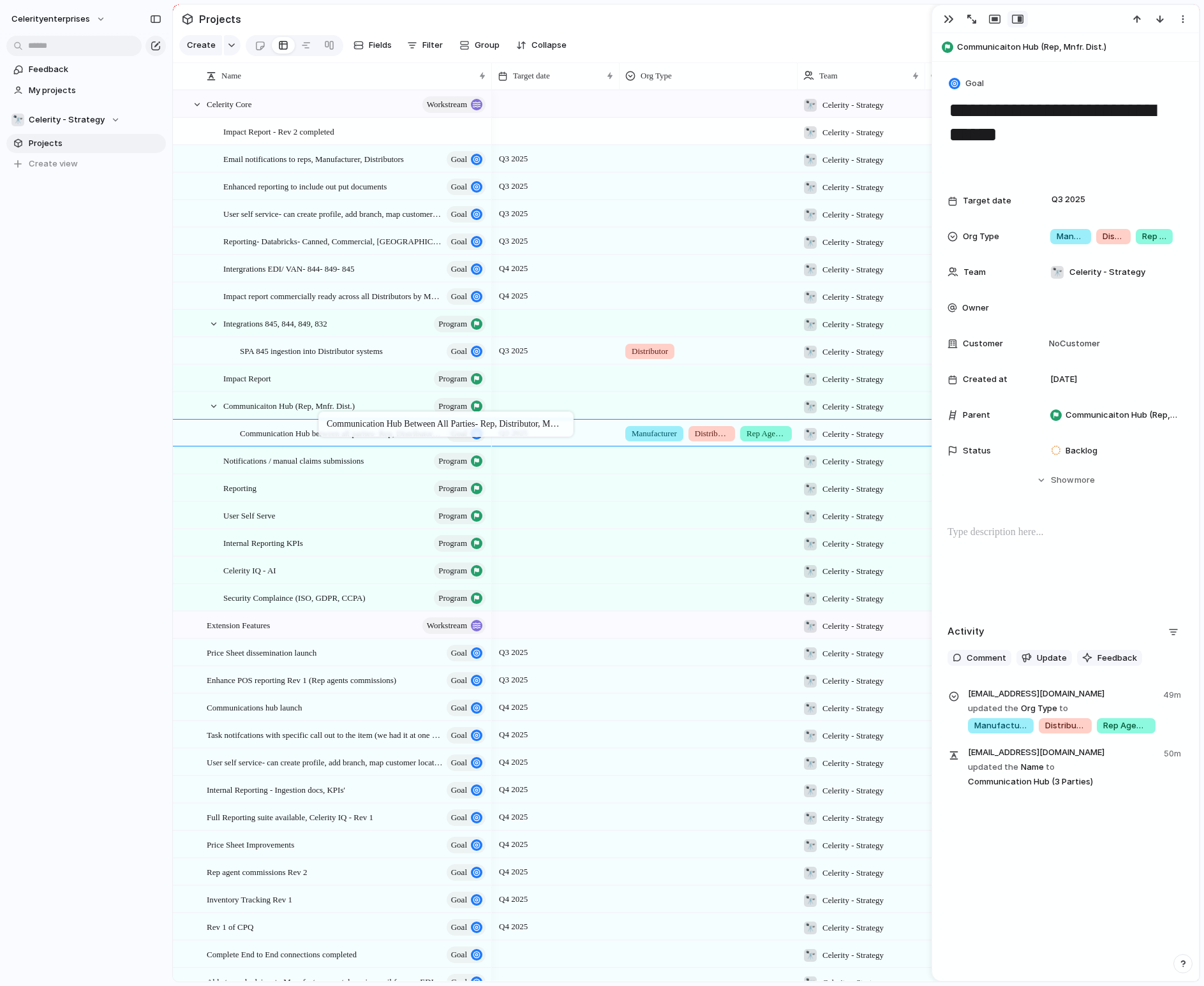
drag, startPoint x: 365, startPoint y: 132, endPoint x: 325, endPoint y: 414, distance: 284.8
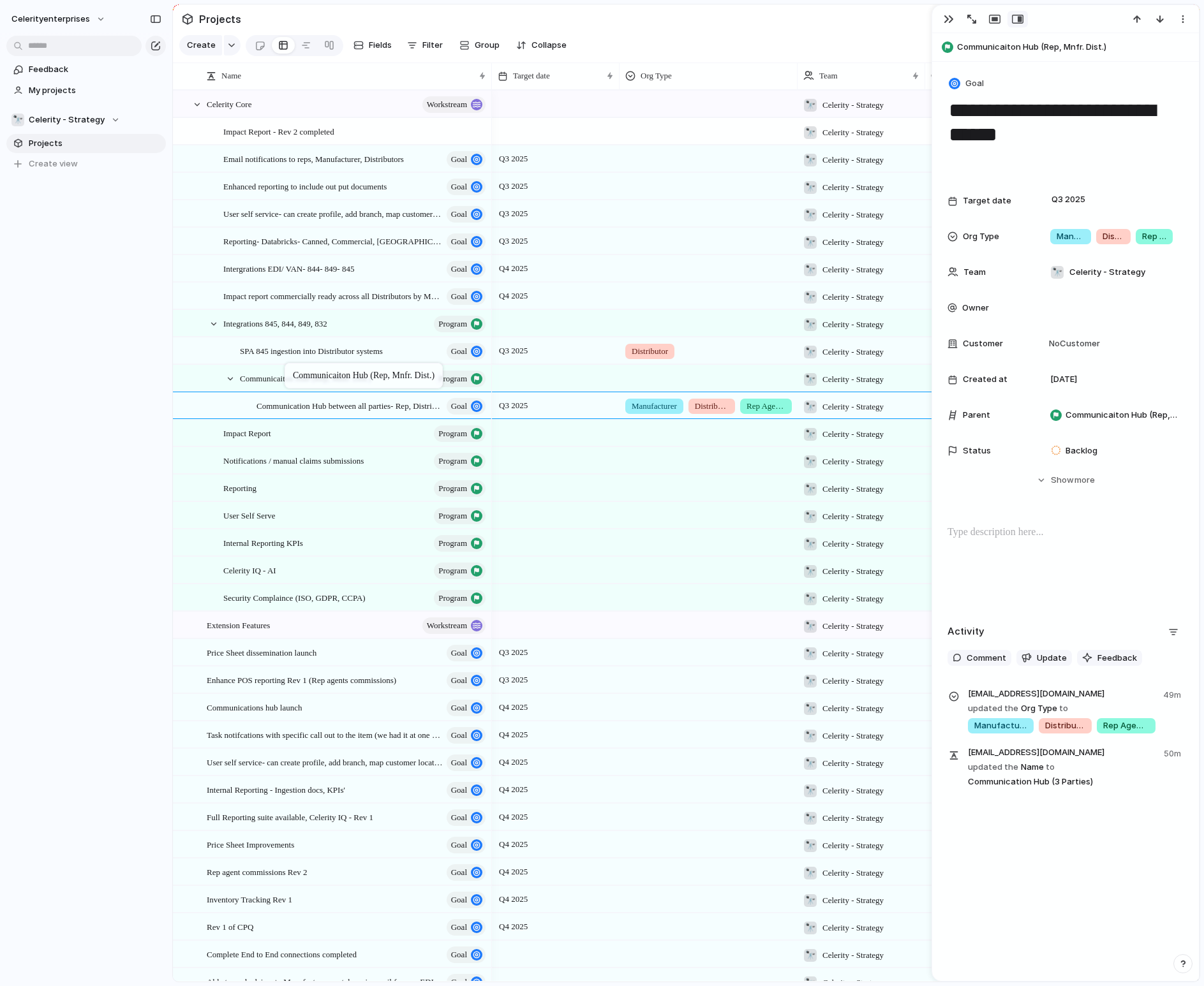
drag, startPoint x: 295, startPoint y: 405, endPoint x: 290, endPoint y: 367, distance: 38.3
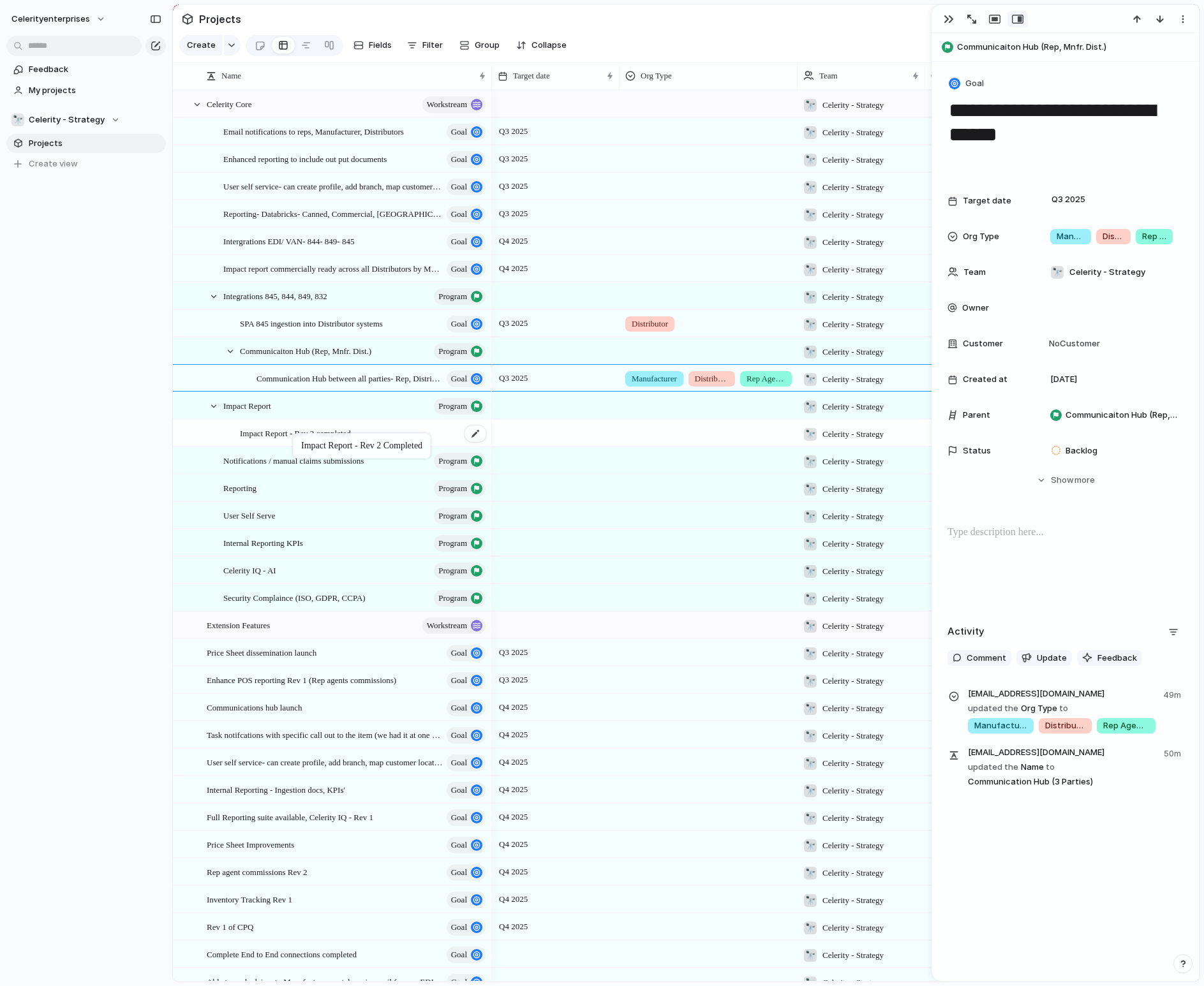
drag, startPoint x: 321, startPoint y: 132, endPoint x: 300, endPoint y: 437, distance: 305.7
drag, startPoint x: 304, startPoint y: 354, endPoint x: 188, endPoint y: 386, distance: 120.3
drag, startPoint x: 257, startPoint y: 349, endPoint x: 320, endPoint y: 346, distance: 63.1
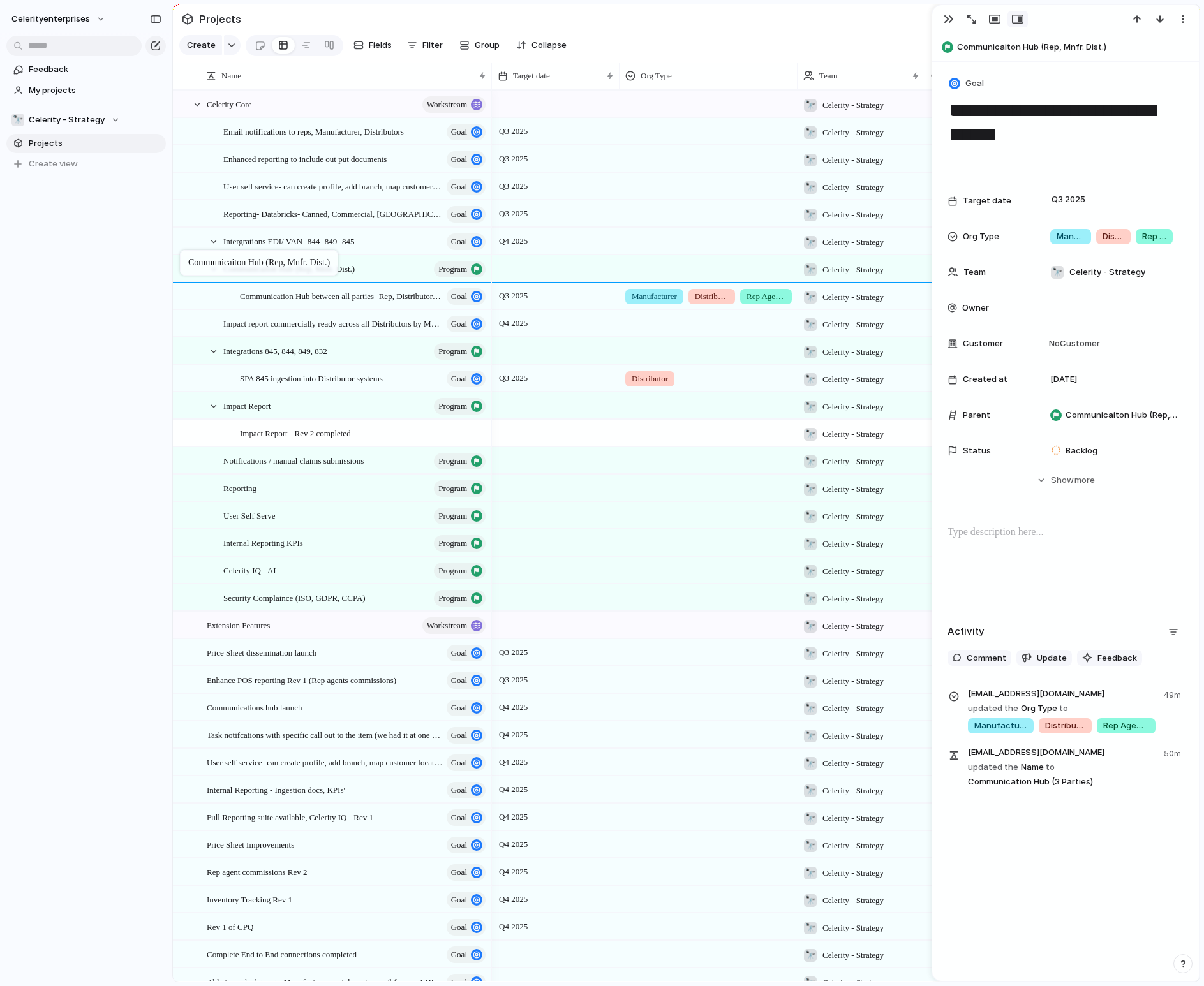
drag, startPoint x: 368, startPoint y: 354, endPoint x: 186, endPoint y: 252, distance: 208.6
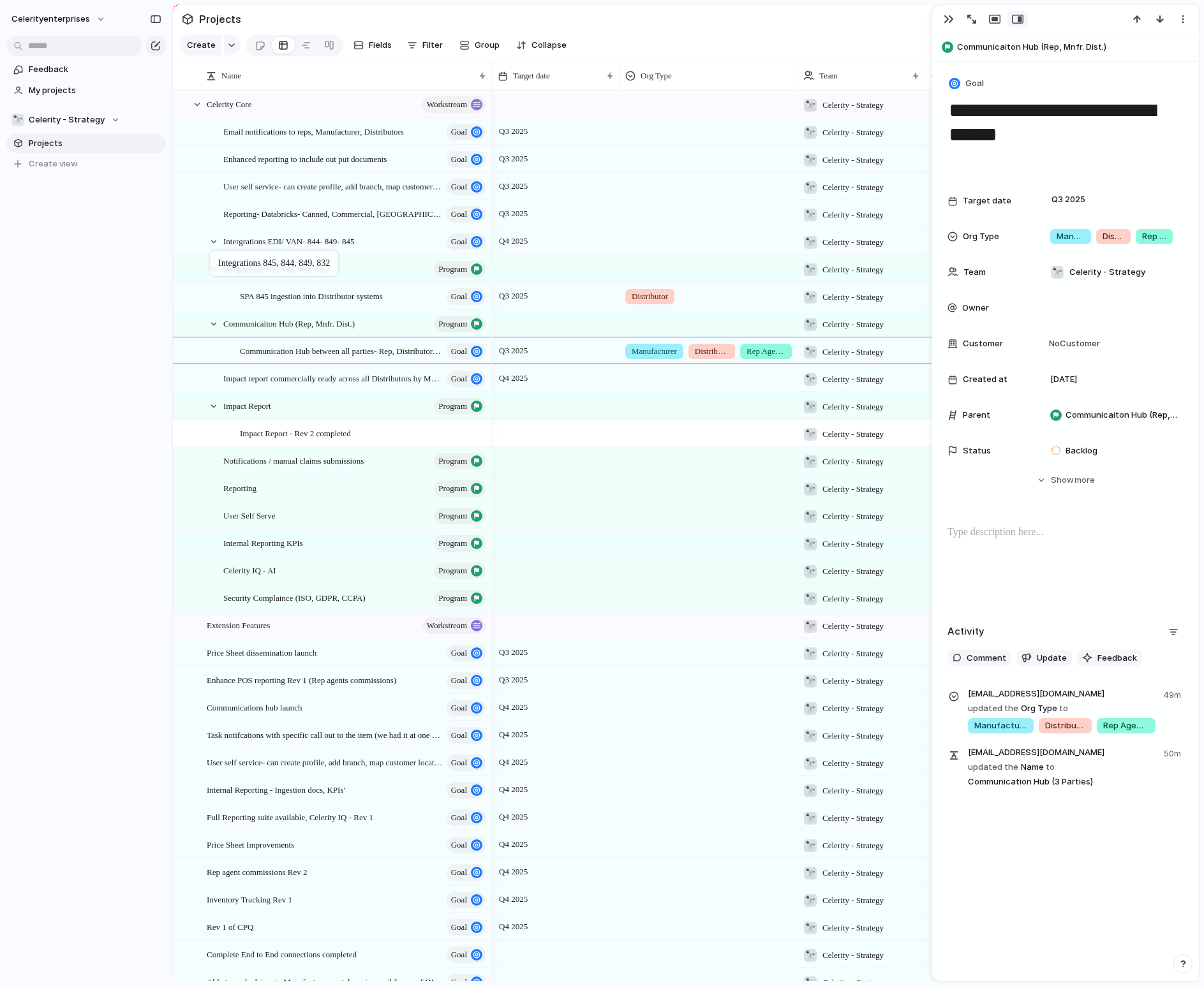
drag, startPoint x: 241, startPoint y: 349, endPoint x: 216, endPoint y: 253, distance: 99.2
click at [213, 268] on div at bounding box center [214, 269] width 12 height 12
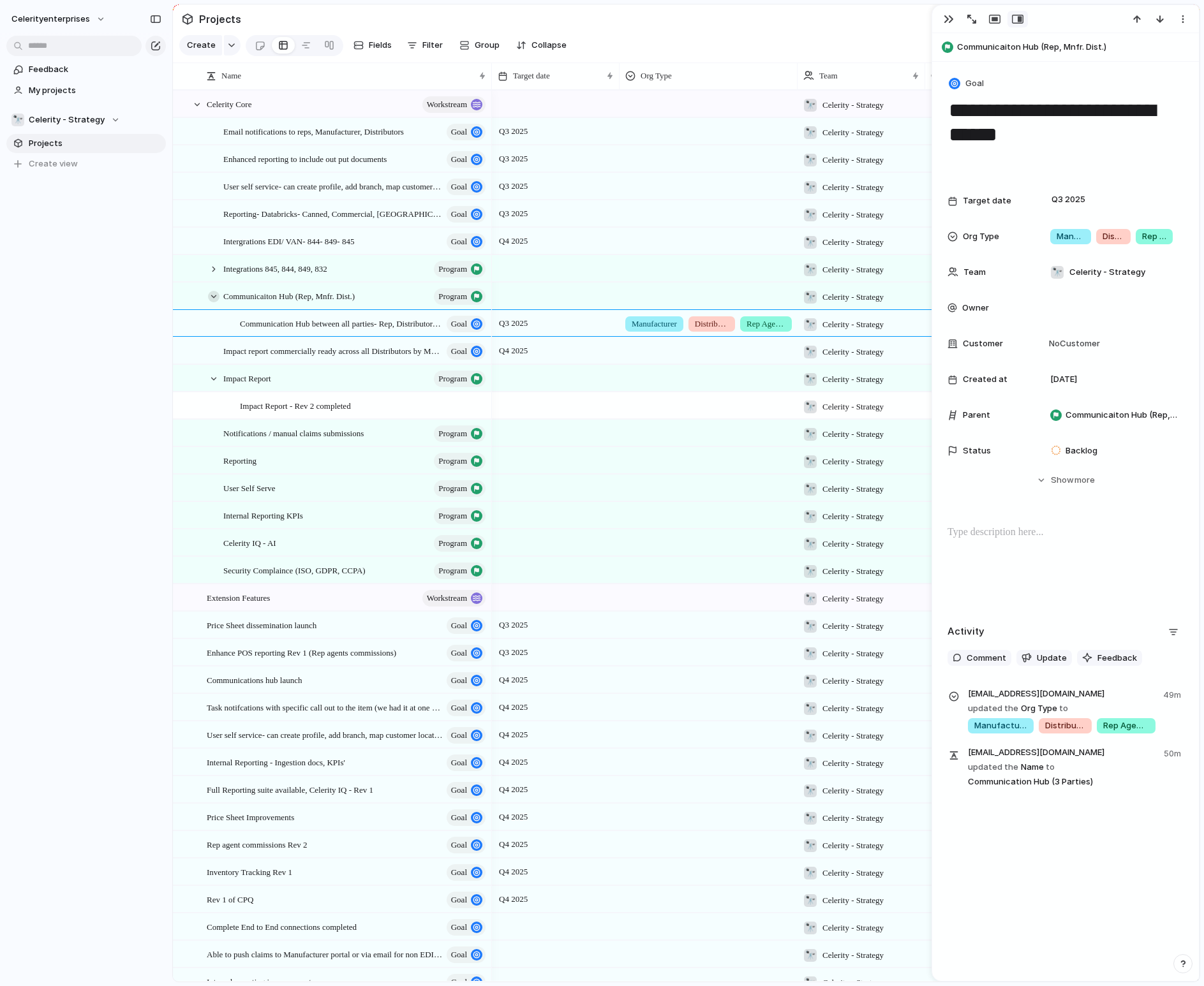
click at [211, 291] on div at bounding box center [214, 297] width 12 height 12
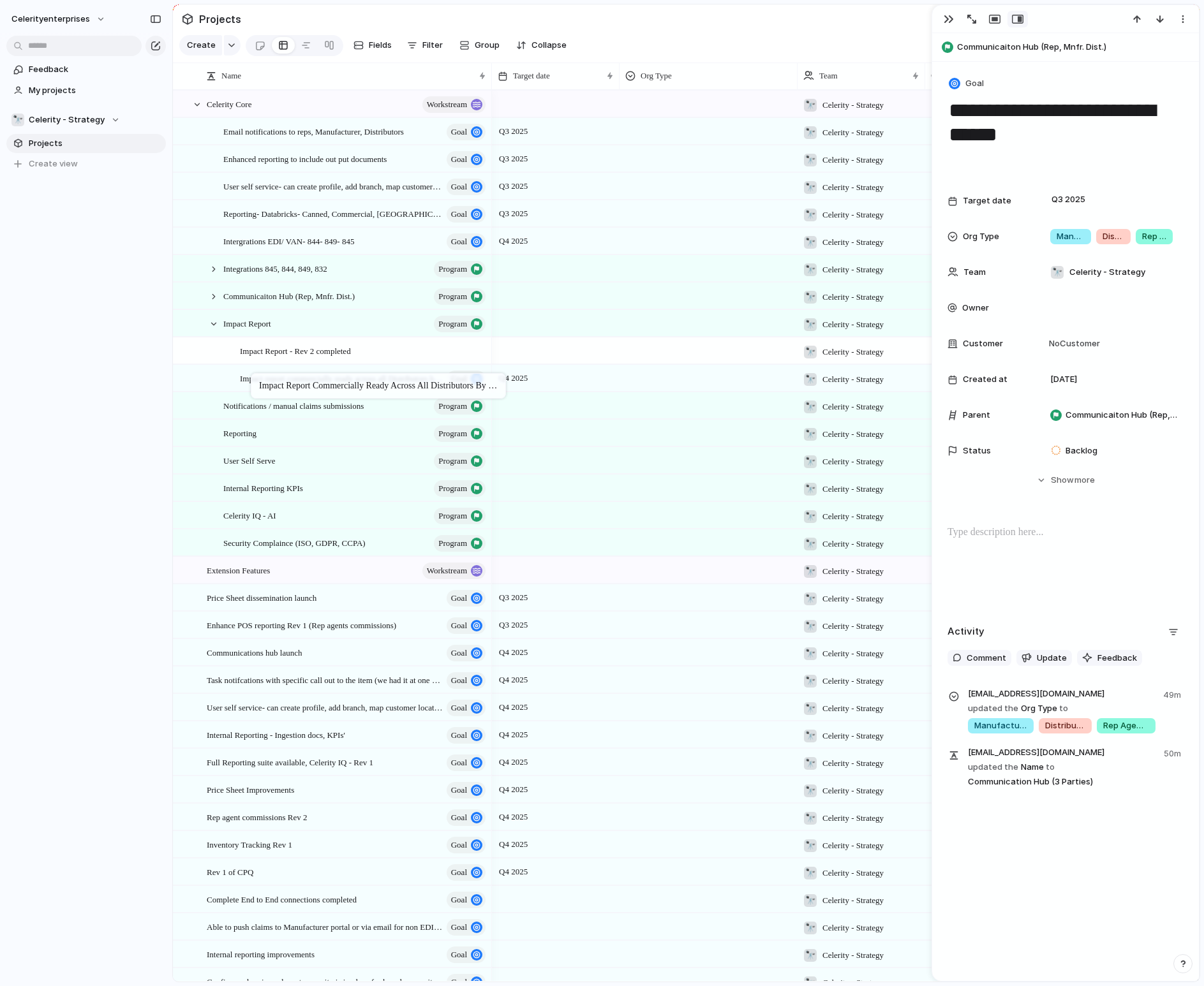
drag, startPoint x: 241, startPoint y: 322, endPoint x: 257, endPoint y: 376, distance: 56.3
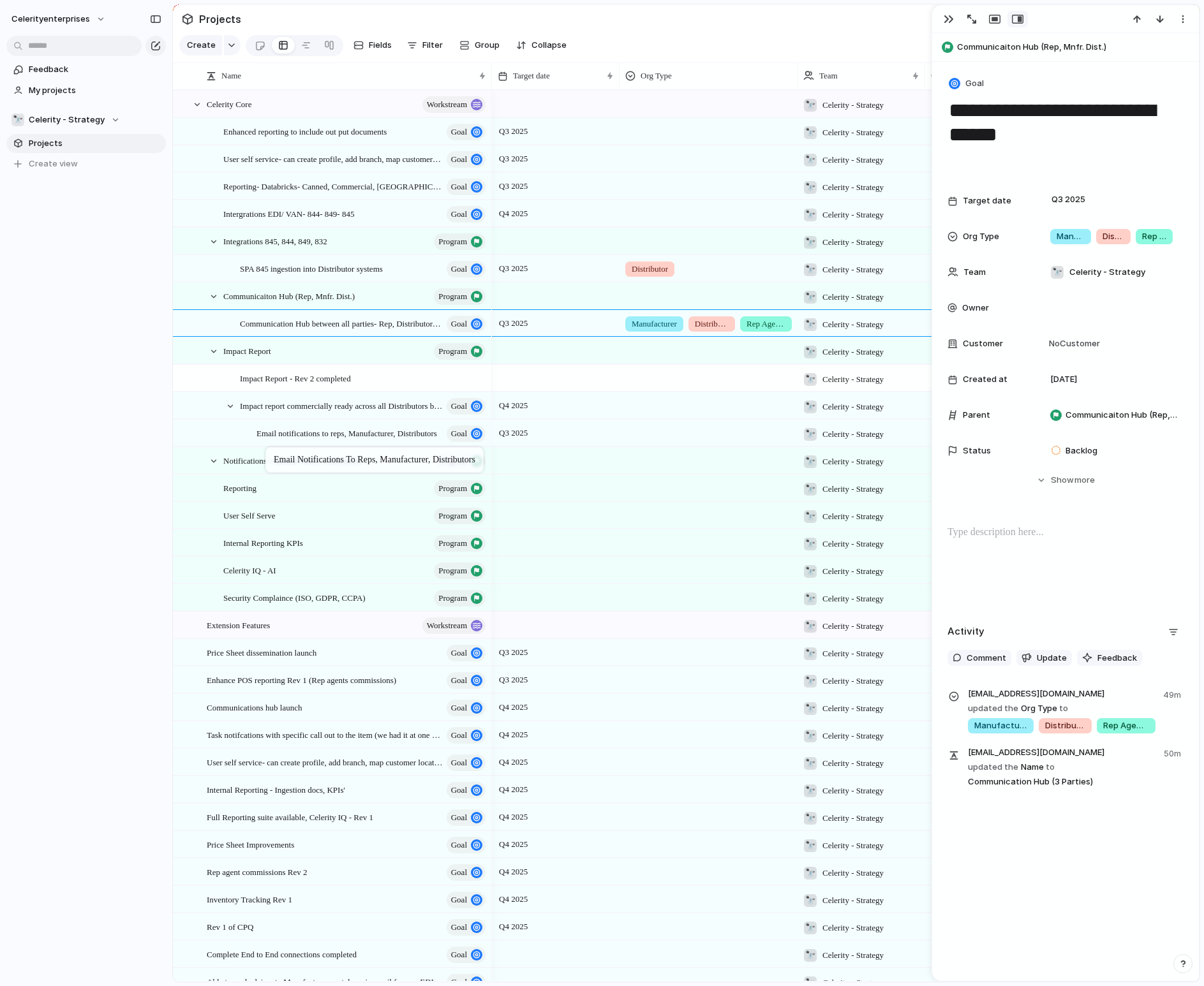
drag, startPoint x: 318, startPoint y: 130, endPoint x: 272, endPoint y: 449, distance: 322.3
drag, startPoint x: 294, startPoint y: 439, endPoint x: 275, endPoint y: 464, distance: 31.4
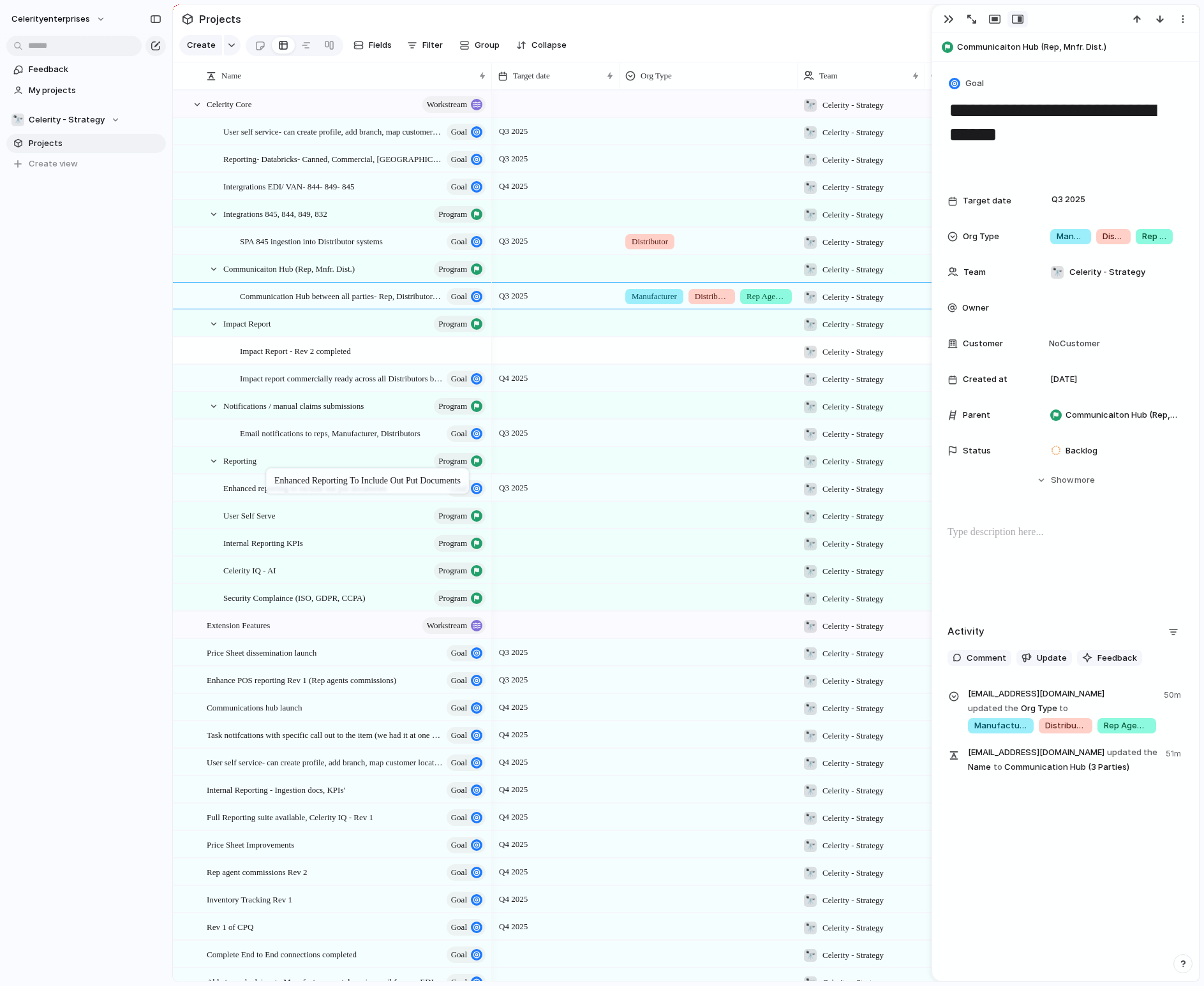
drag, startPoint x: 296, startPoint y: 136, endPoint x: 273, endPoint y: 470, distance: 334.8
drag, startPoint x: 258, startPoint y: 487, endPoint x: 258, endPoint y: 464, distance: 23.0
click at [316, 138] on div "User self service- can create profile, add branch, map customer locations goal" at bounding box center [355, 132] width 264 height 26
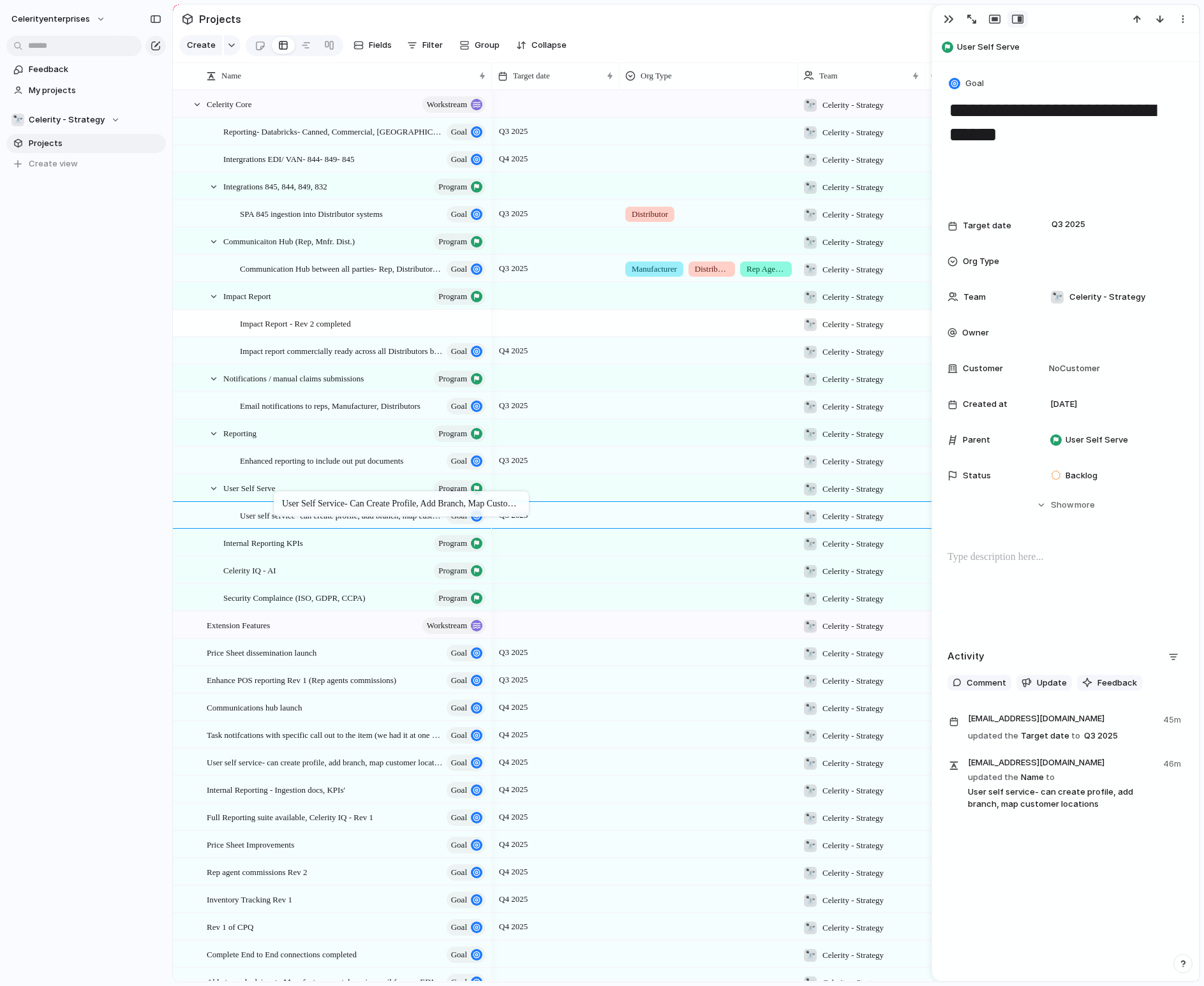
drag, startPoint x: 323, startPoint y: 133, endPoint x: 280, endPoint y: 494, distance: 363.6
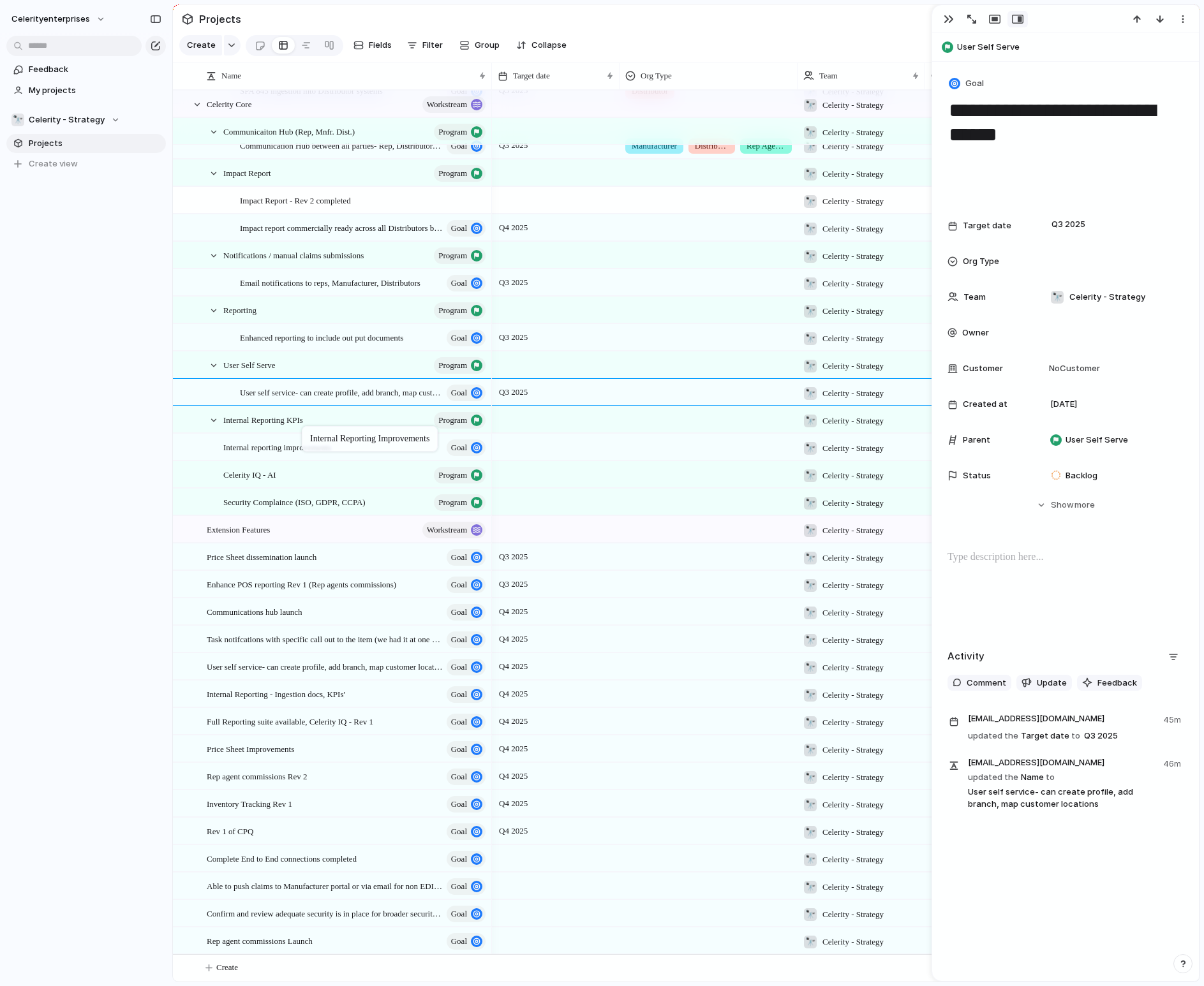
drag, startPoint x: 264, startPoint y: 881, endPoint x: 309, endPoint y: 429, distance: 454.2
drag, startPoint x: 275, startPoint y: 446, endPoint x: 288, endPoint y: 425, distance: 24.7
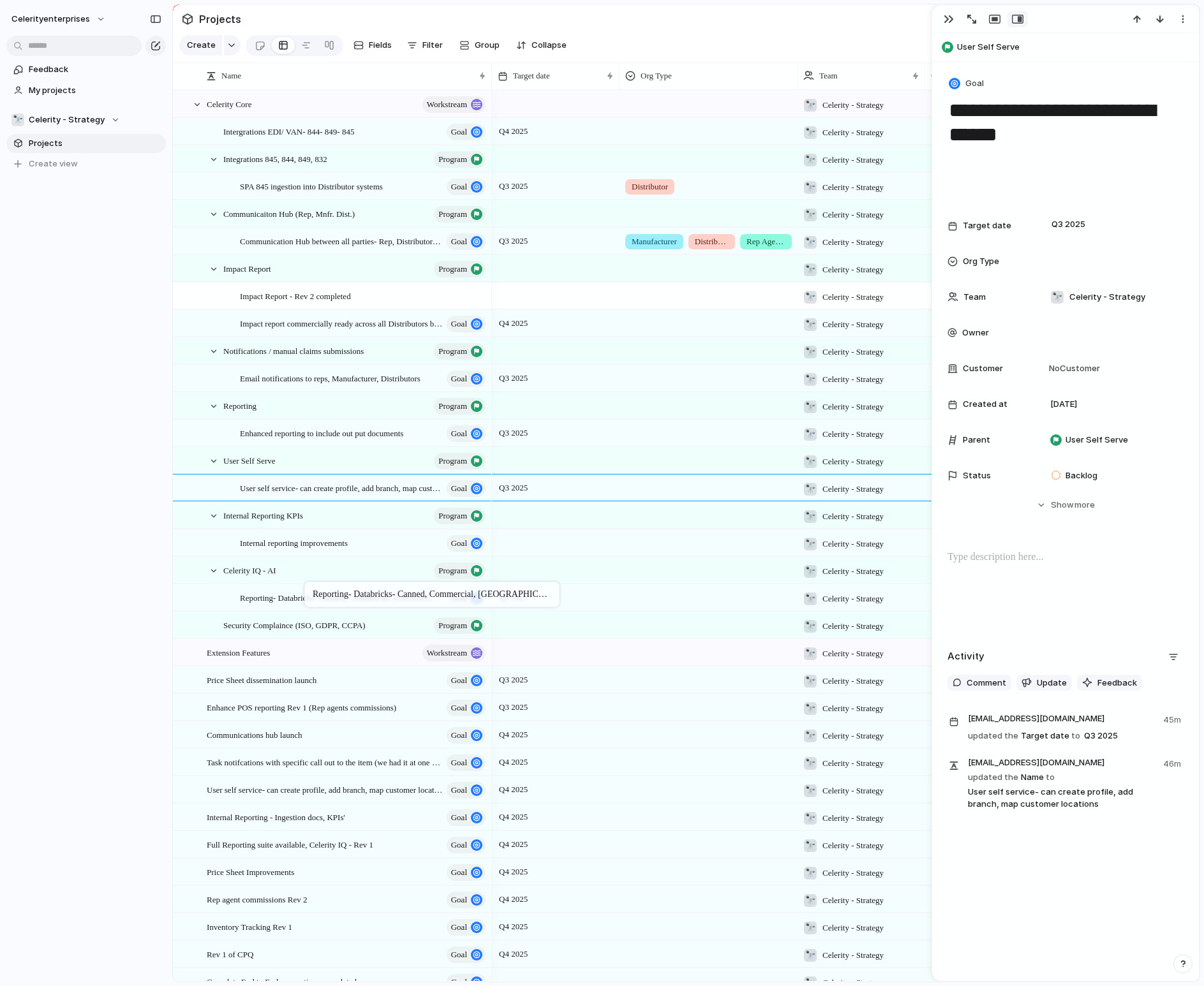
drag, startPoint x: 390, startPoint y: 132, endPoint x: 311, endPoint y: 584, distance: 458.9
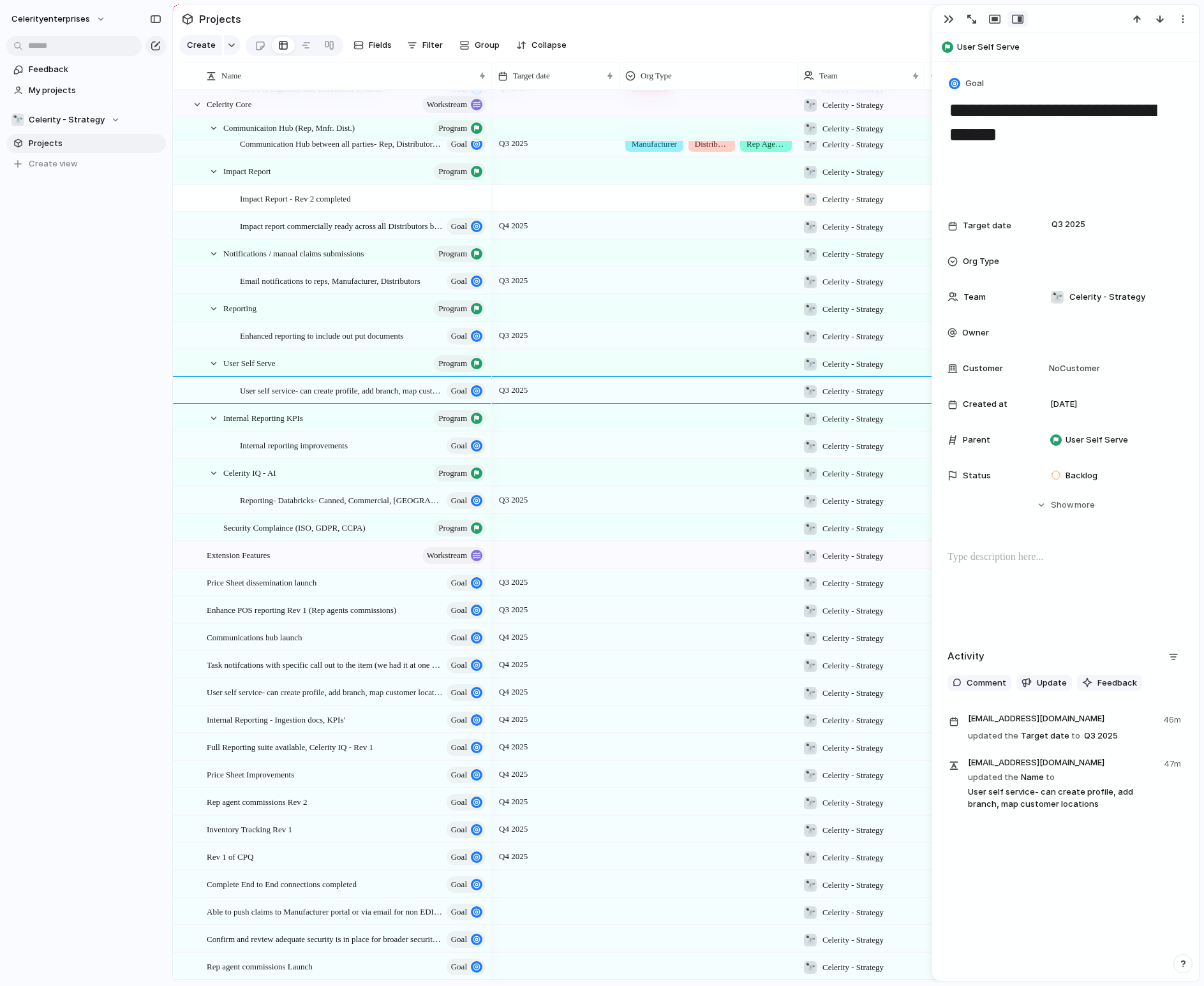
scroll to position [124, 0]
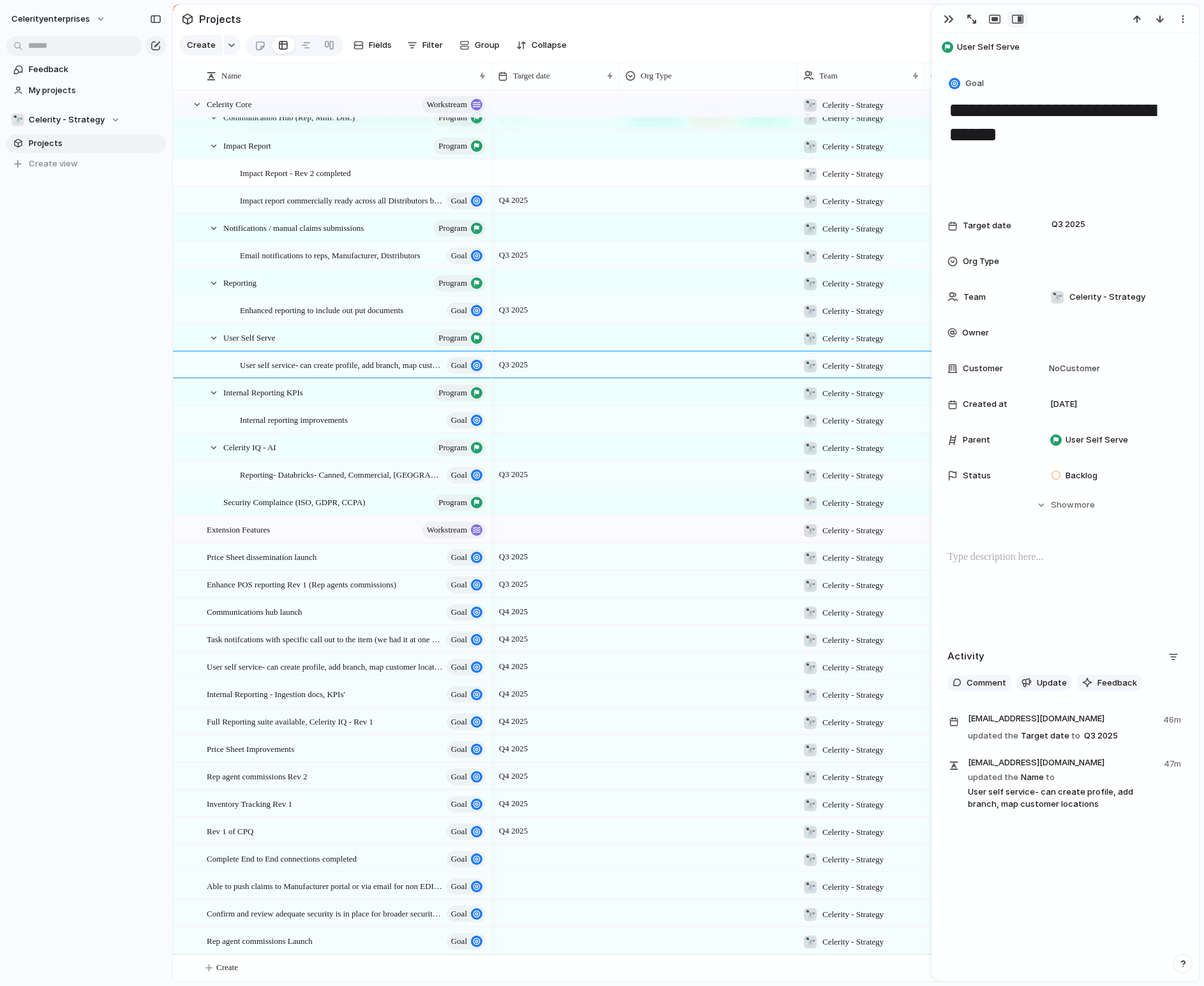
click at [251, 19] on section "Projects" at bounding box center [686, 19] width 1027 height 29
click at [234, 46] on div "button" at bounding box center [231, 45] width 9 height 5
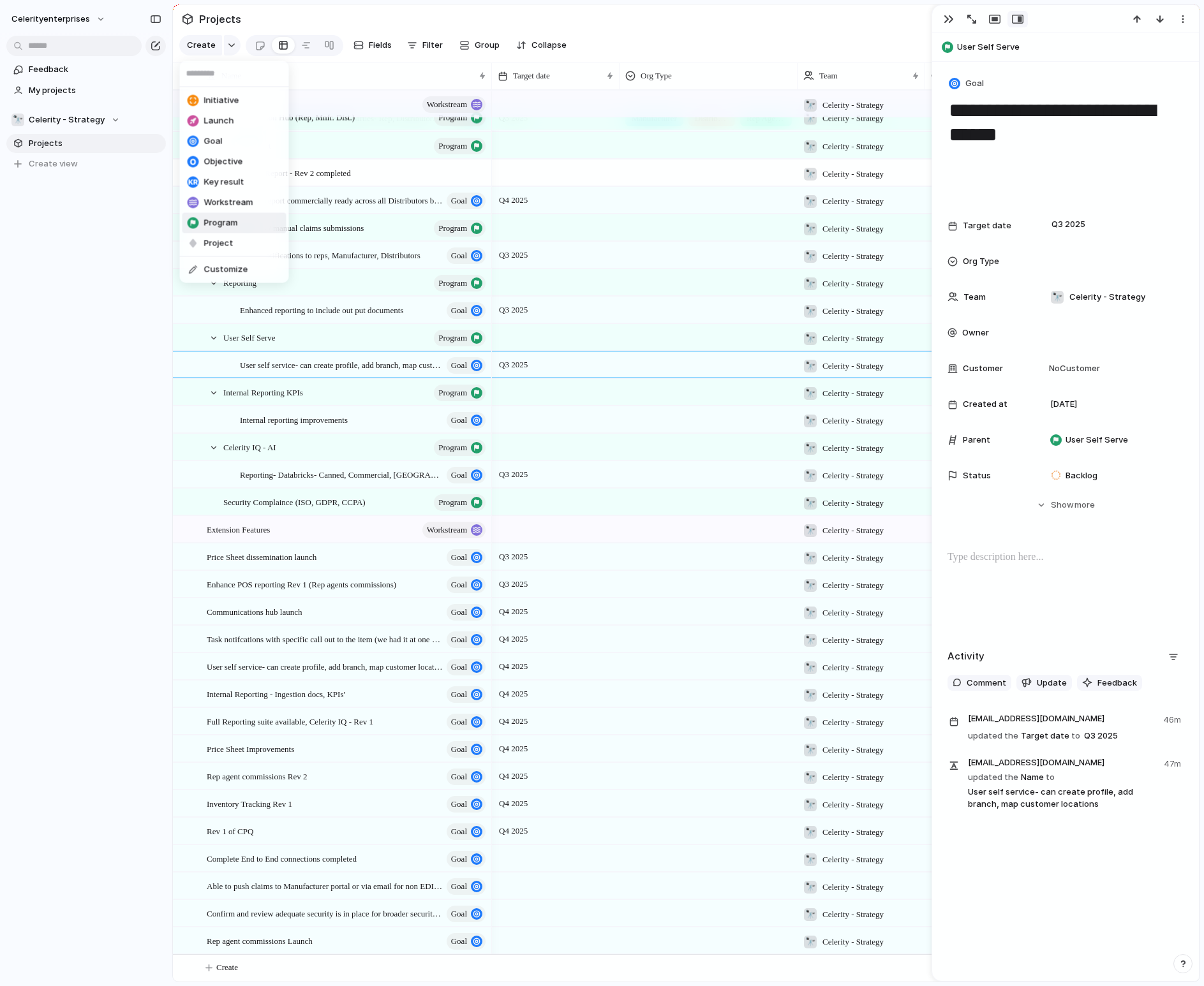
click at [125, 124] on div "Initiative Launch Goal Objective Key result Workstream Program Project Customize" at bounding box center [602, 493] width 1204 height 986
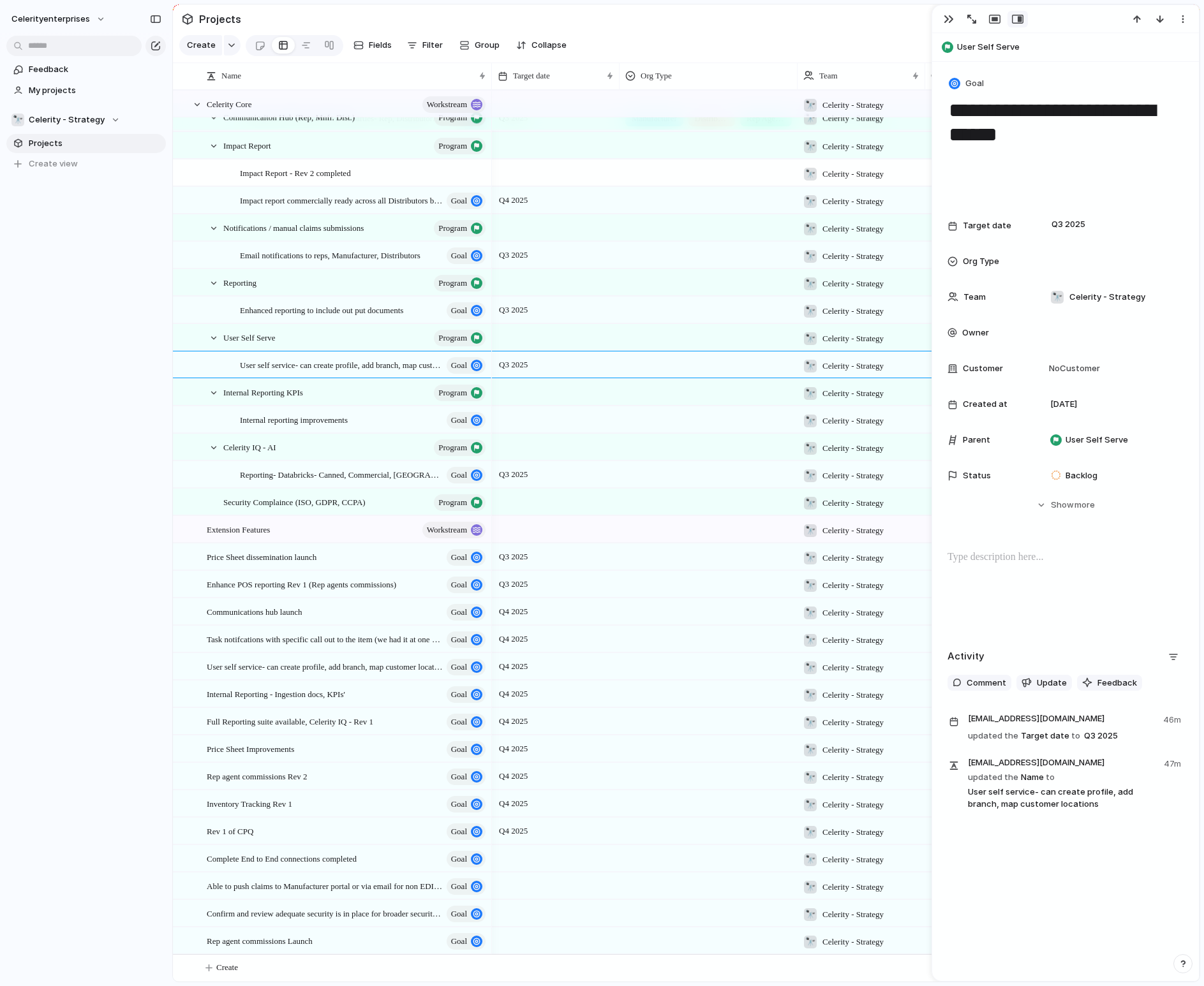
click at [75, 151] on link "Projects" at bounding box center [85, 143] width 159 height 19
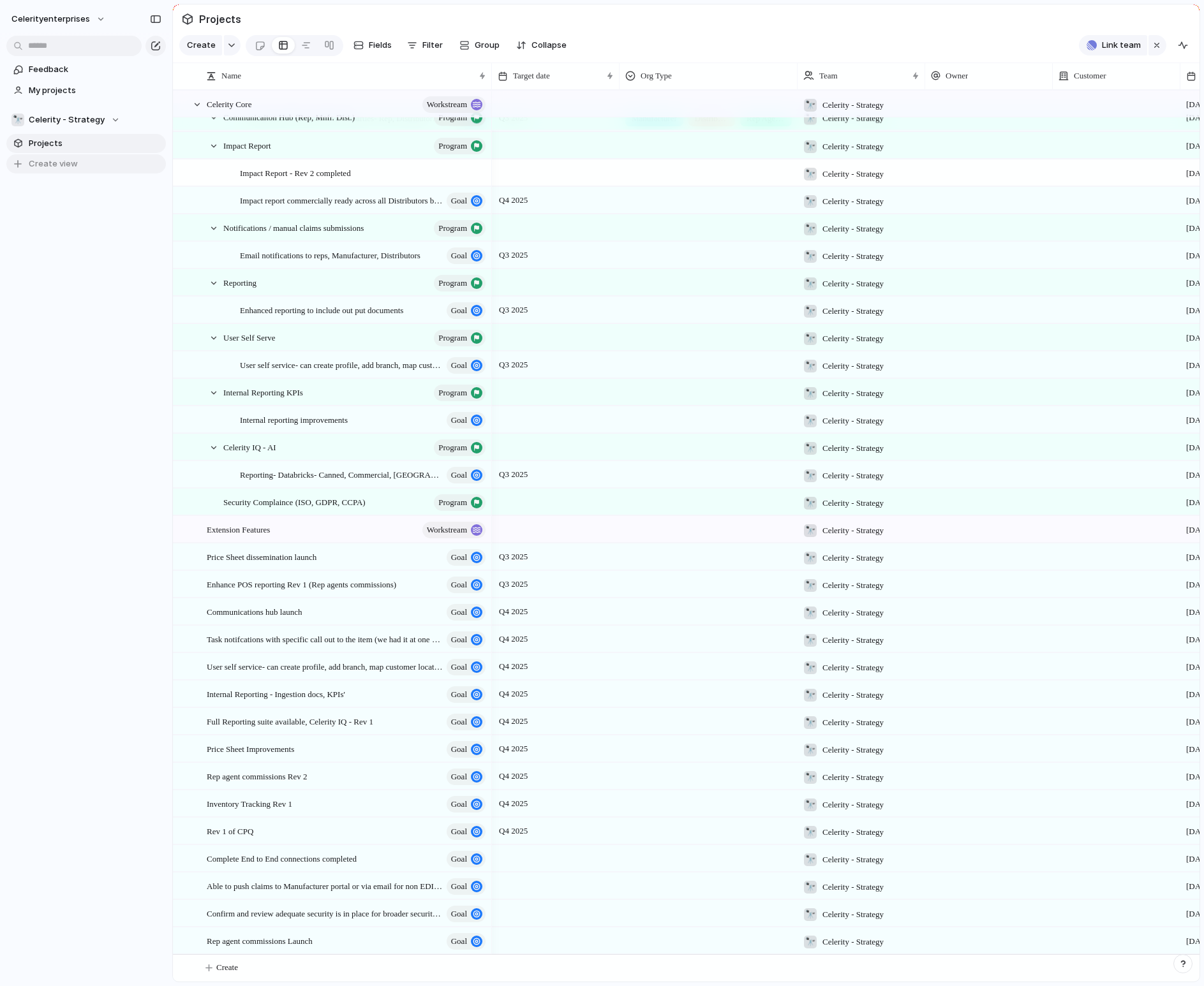
click at [66, 164] on span "Create view" at bounding box center [53, 163] width 50 height 13
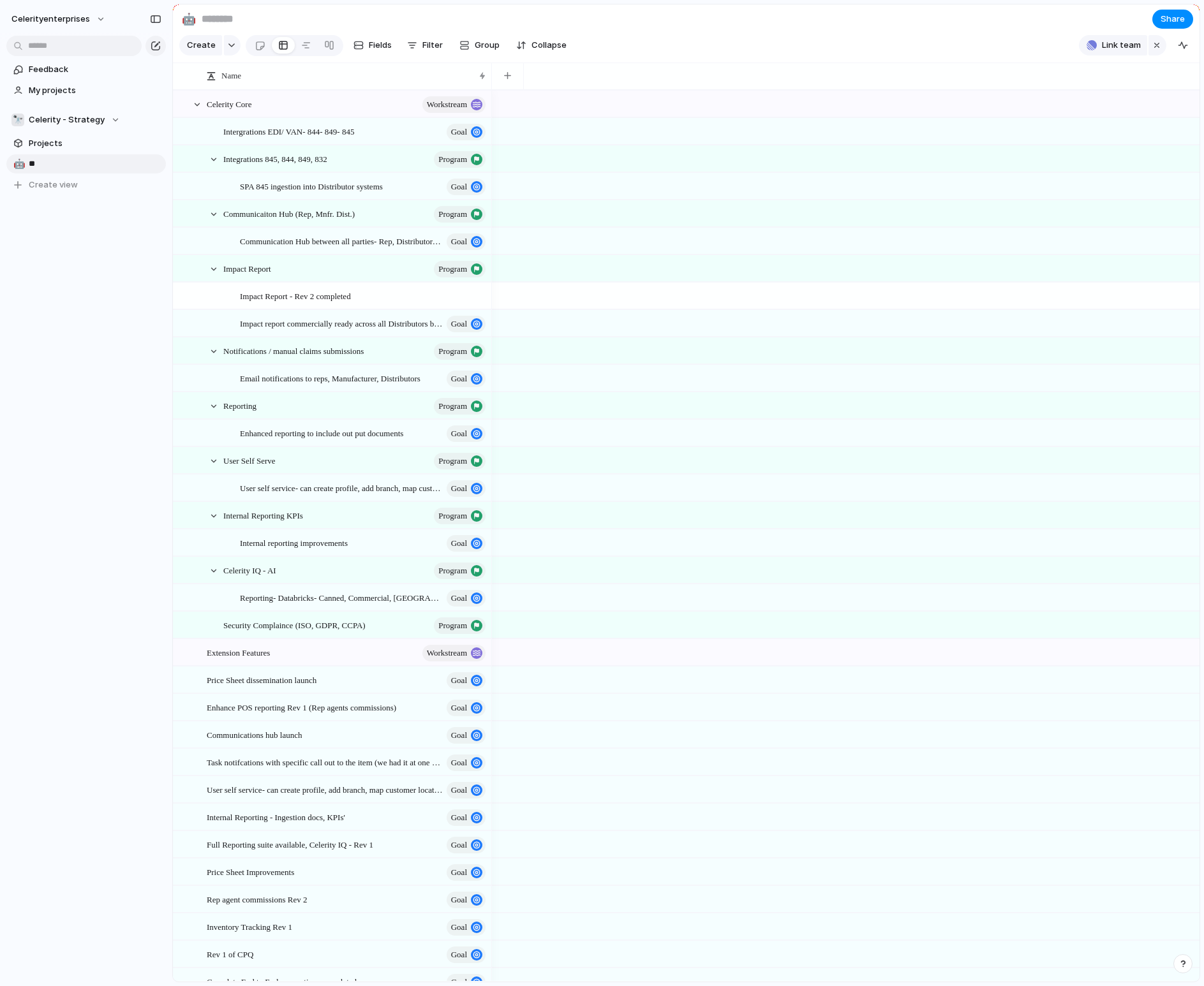
type input "*"
type input "**********"
click at [116, 163] on span "Goals by Program" at bounding box center [95, 163] width 133 height 13
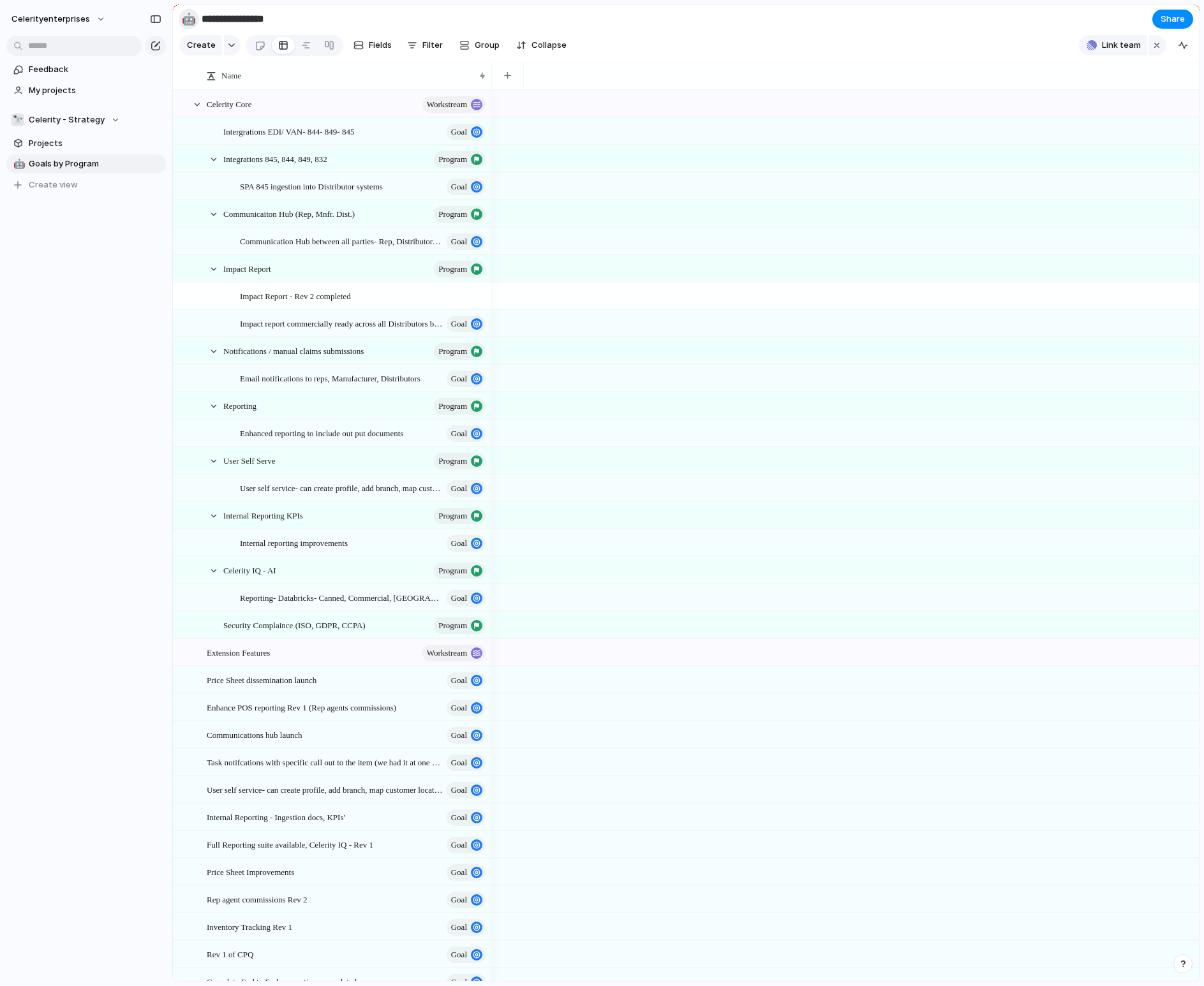
click at [193, 18] on div "🤖" at bounding box center [189, 18] width 14 height 17
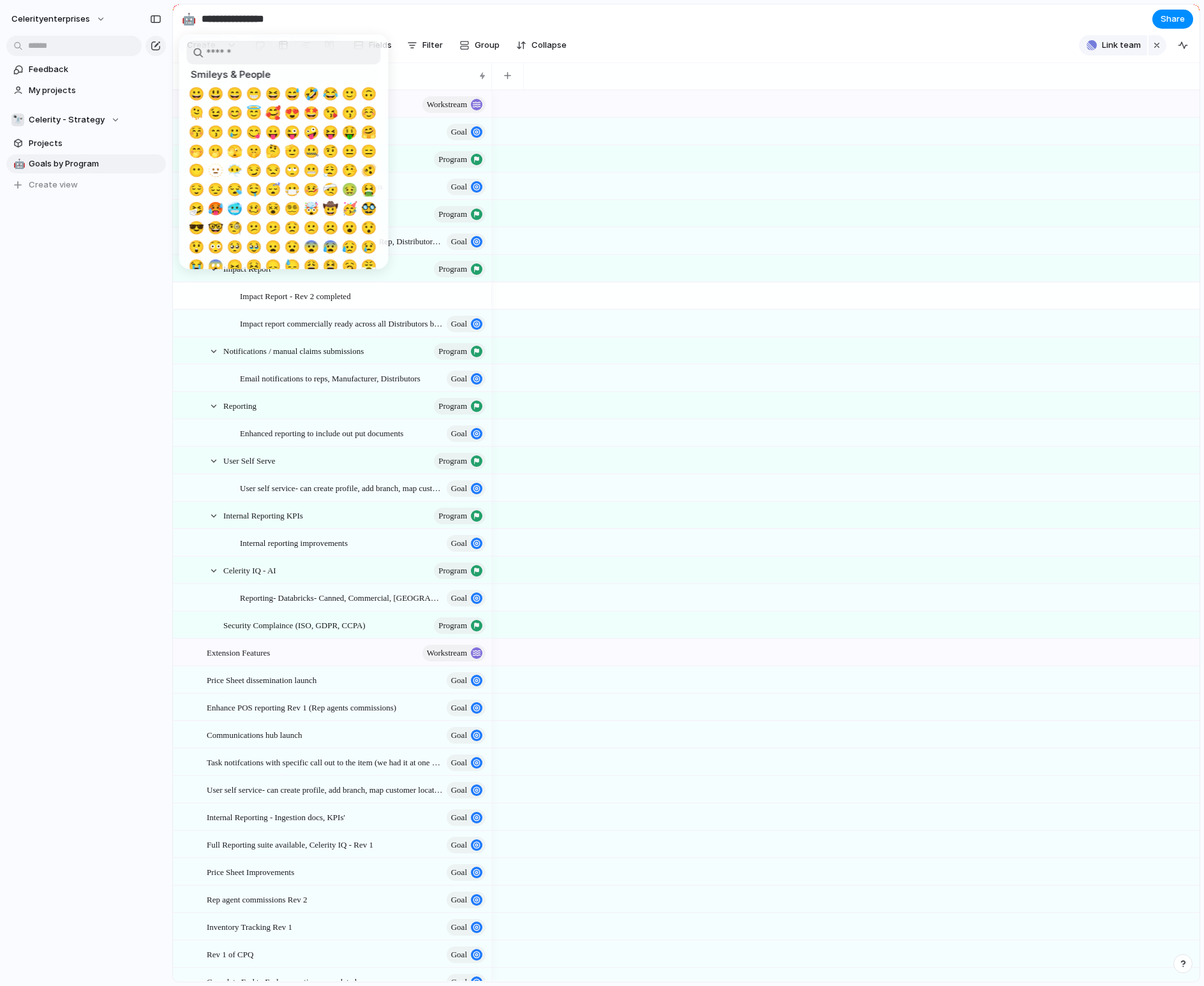
type input "*"
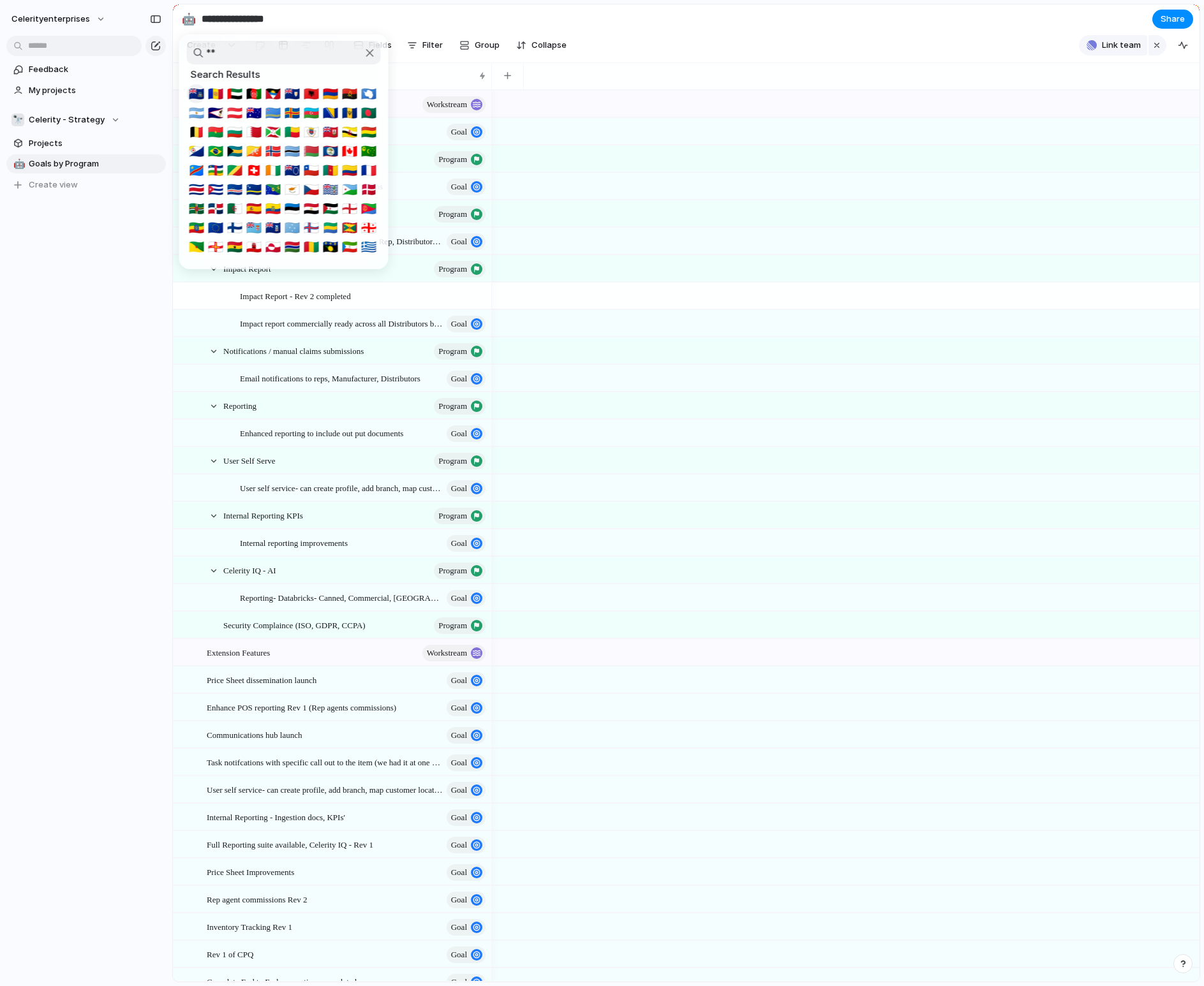
type input "*"
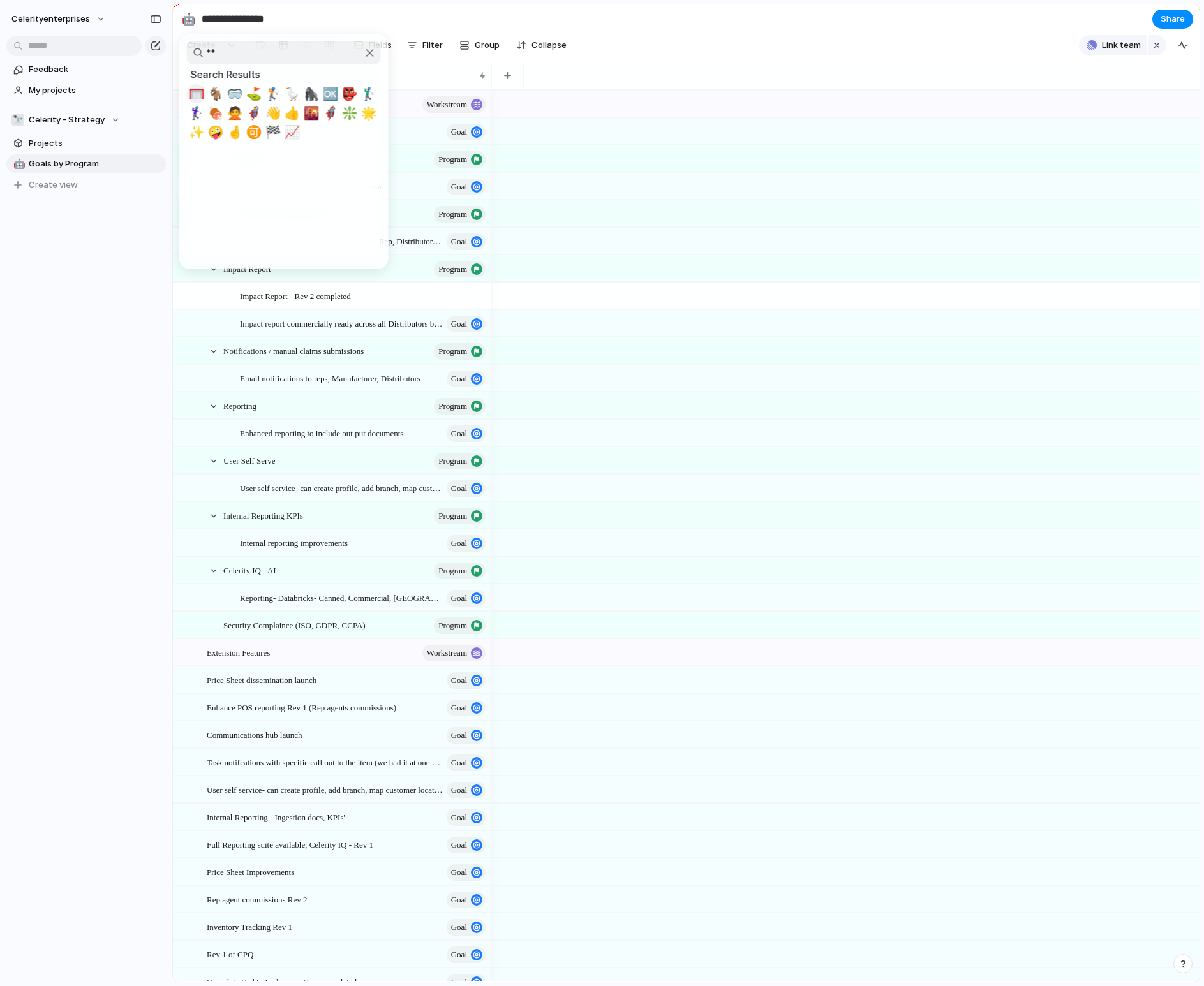
type input "*"
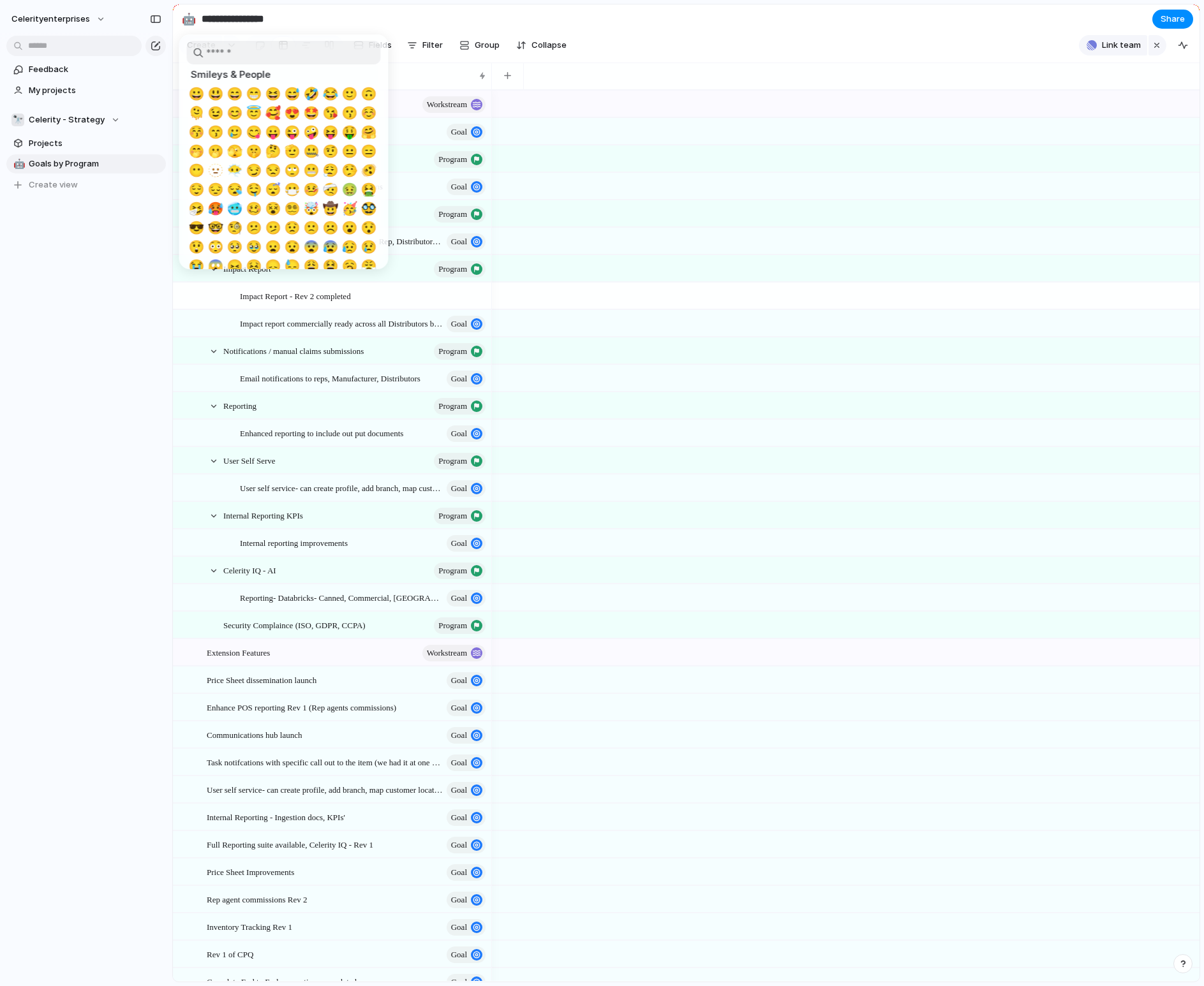
type input "*"
